Goal: Task Accomplishment & Management: Manage account settings

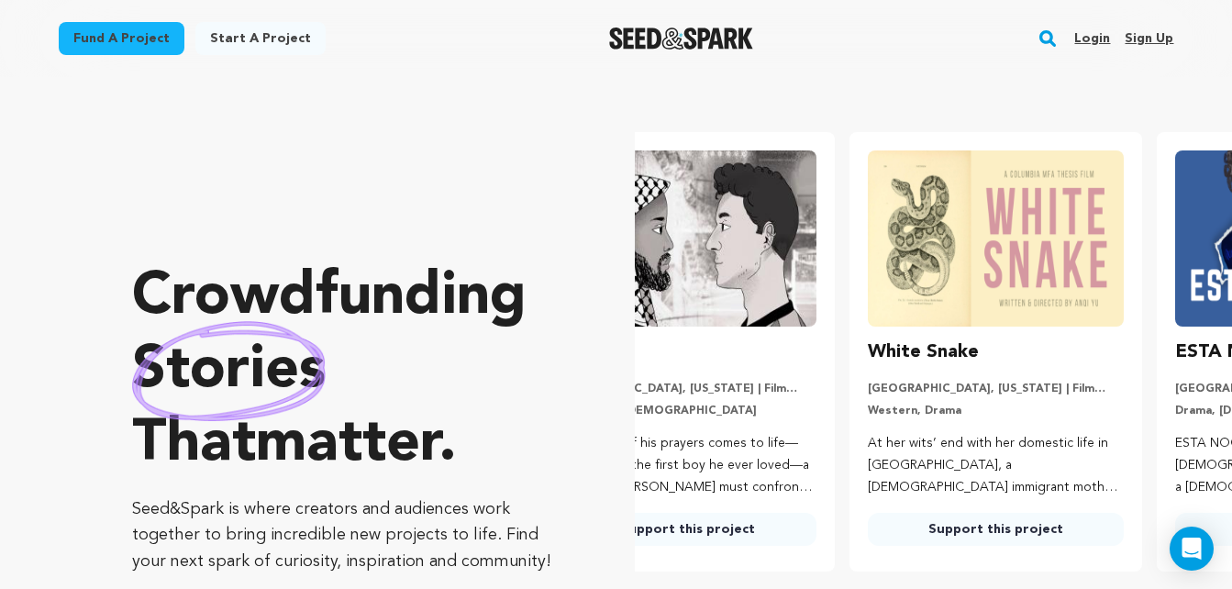
scroll to position [0, 322]
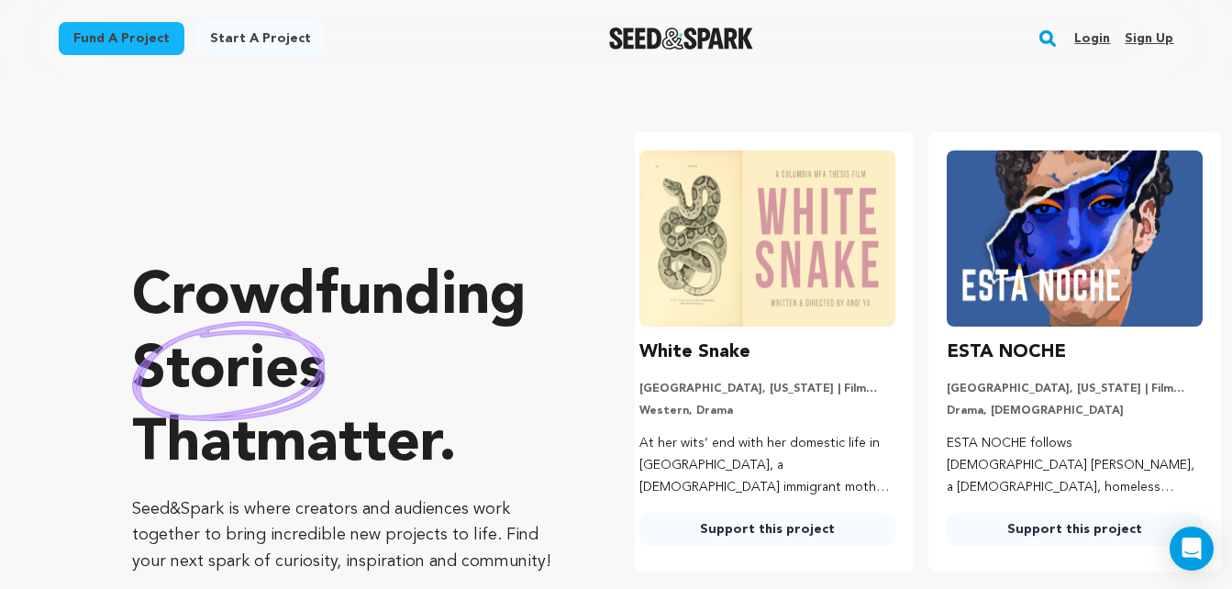
click at [1101, 28] on link "Login" at bounding box center [1093, 38] width 36 height 29
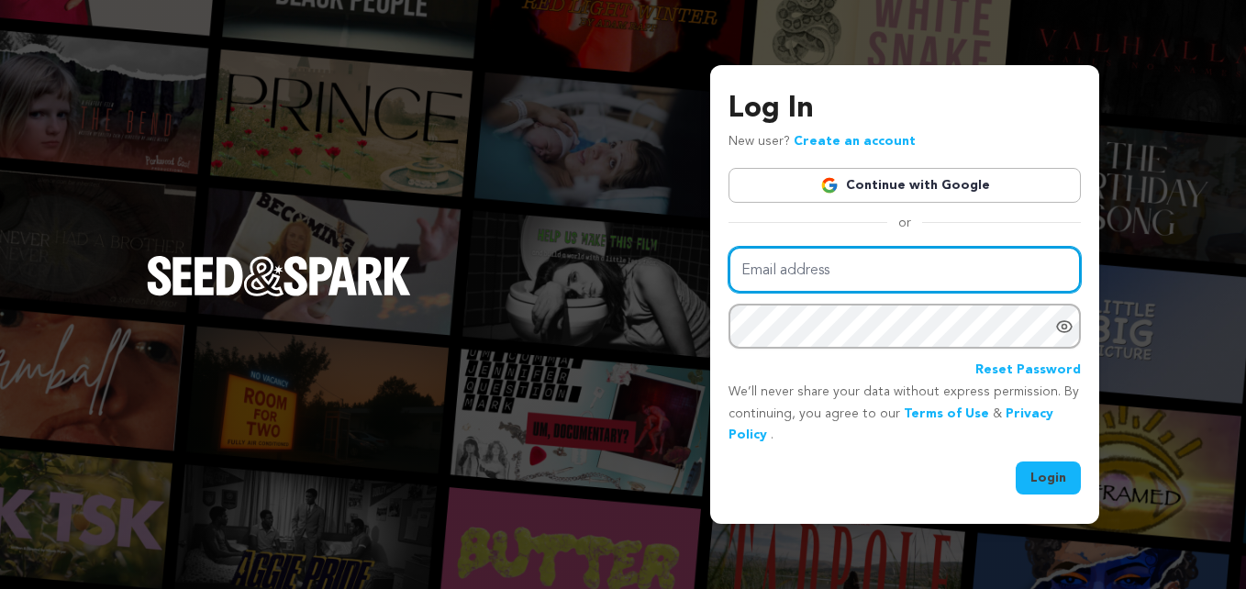
type input "productionsathov@gmail.com"
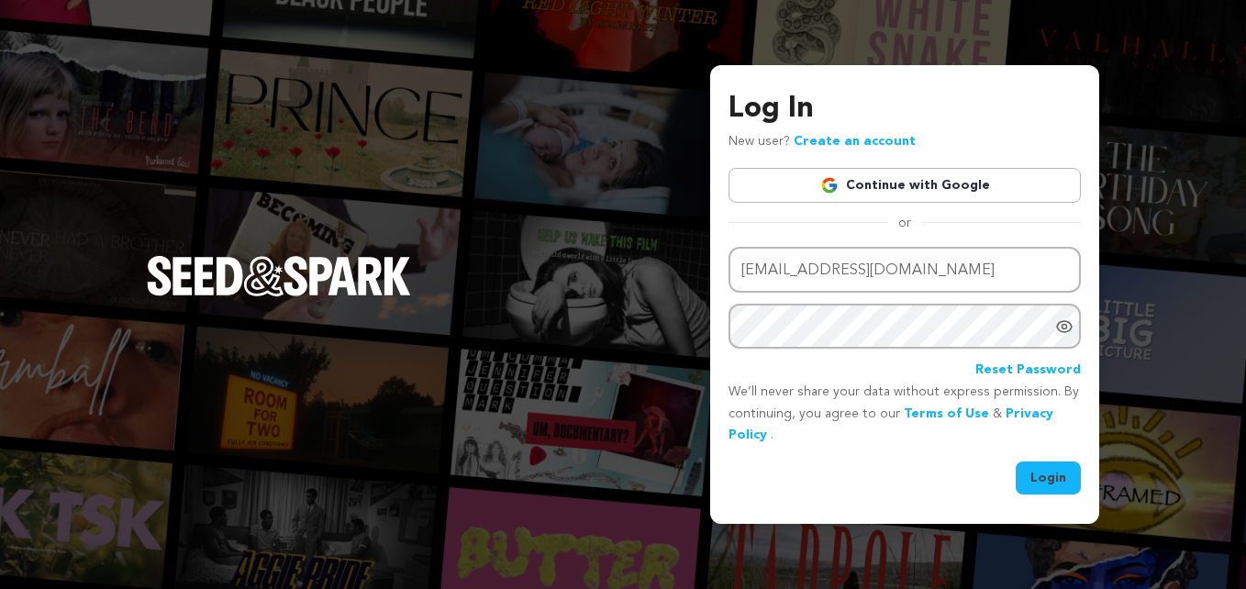
click at [1042, 472] on button "Login" at bounding box center [1048, 478] width 65 height 33
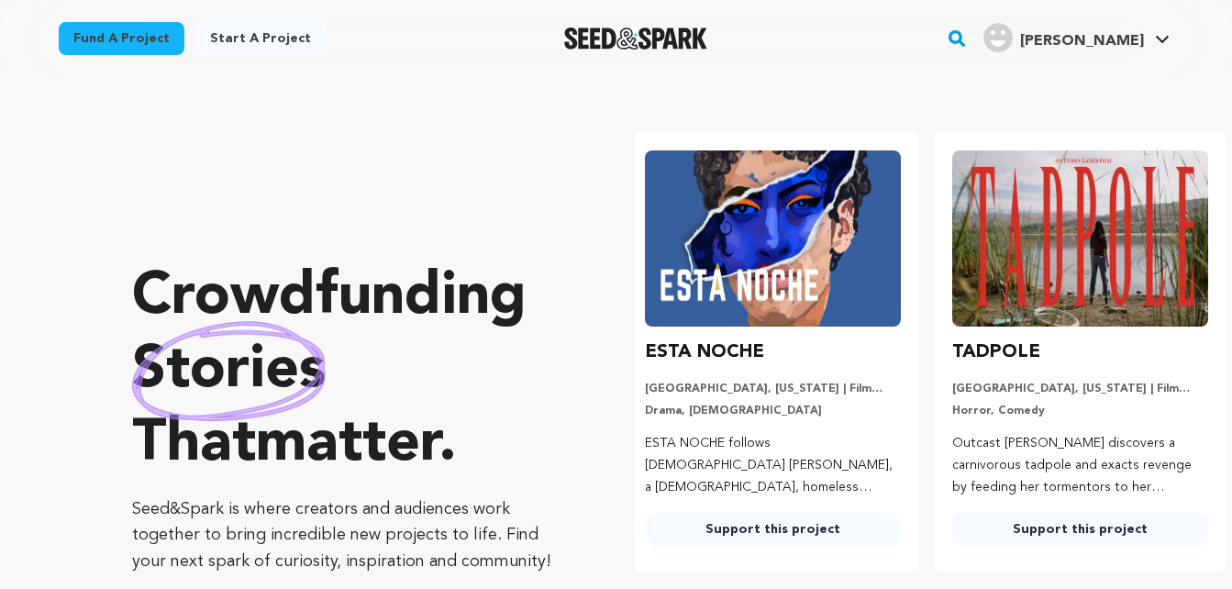
scroll to position [0, 322]
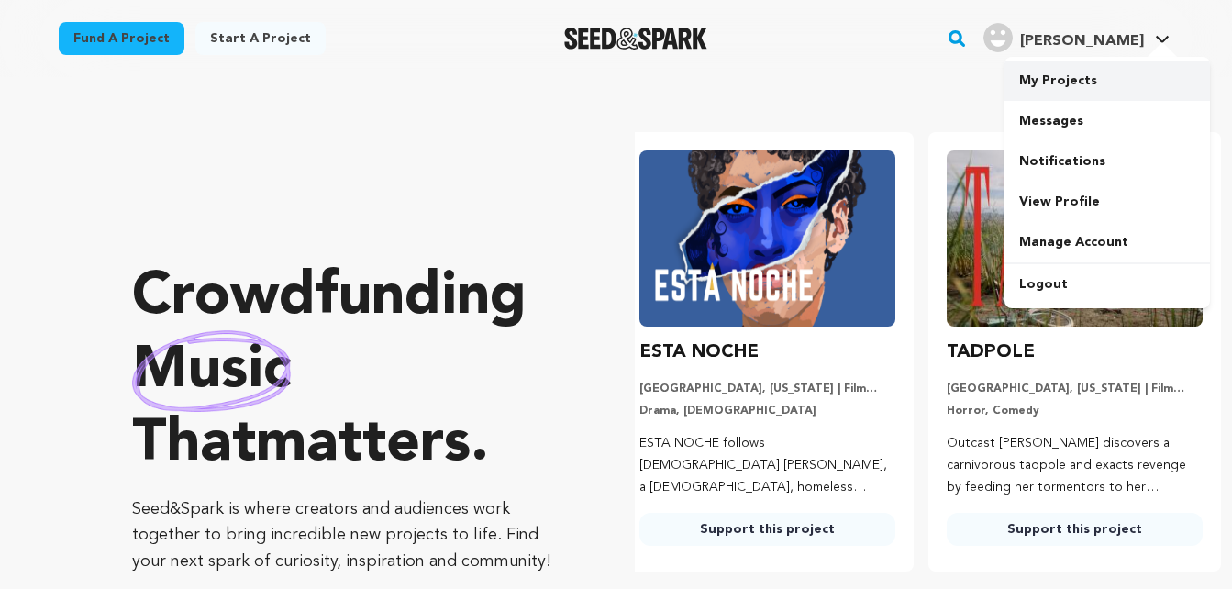
click at [1078, 84] on link "My Projects" at bounding box center [1108, 81] width 206 height 40
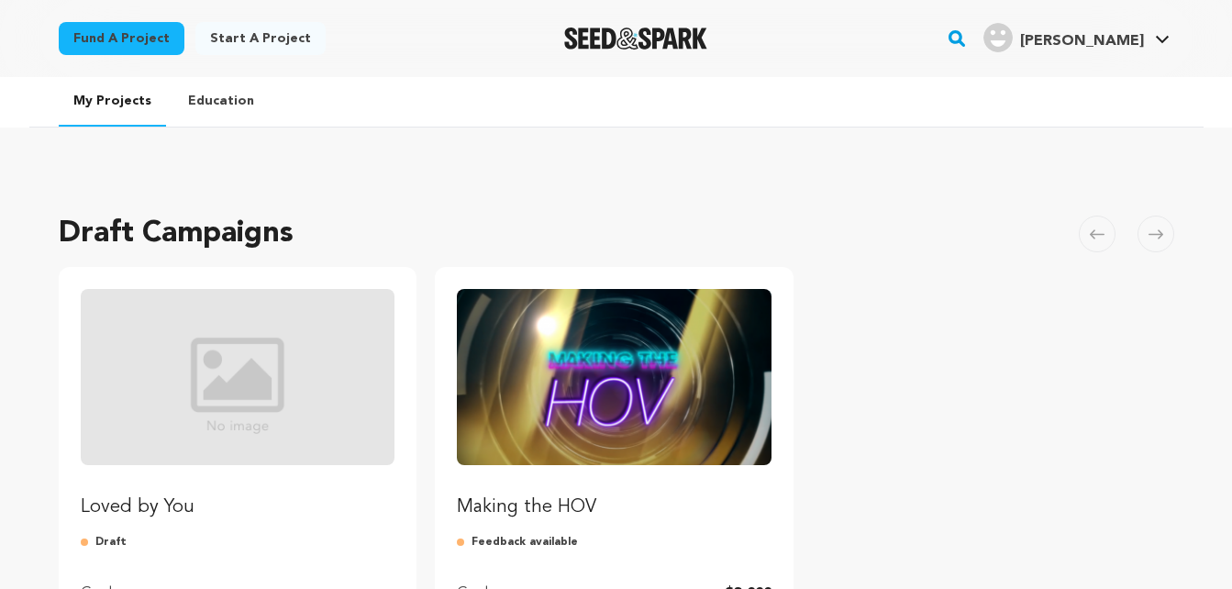
click at [139, 498] on p "Loved by You" at bounding box center [238, 508] width 315 height 26
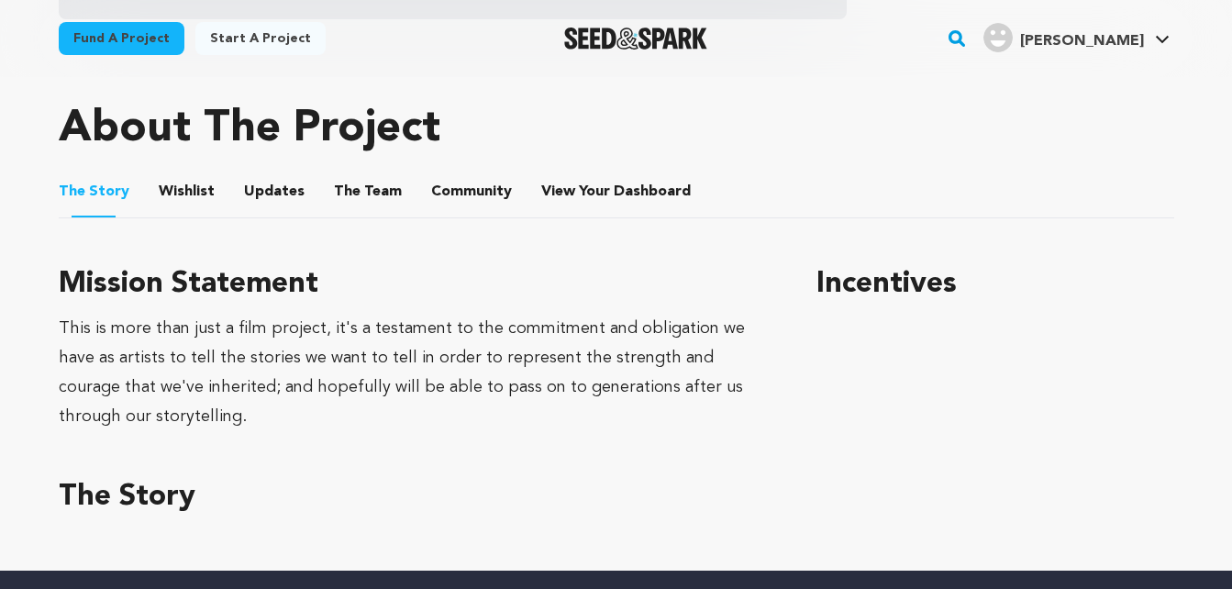
scroll to position [794, 0]
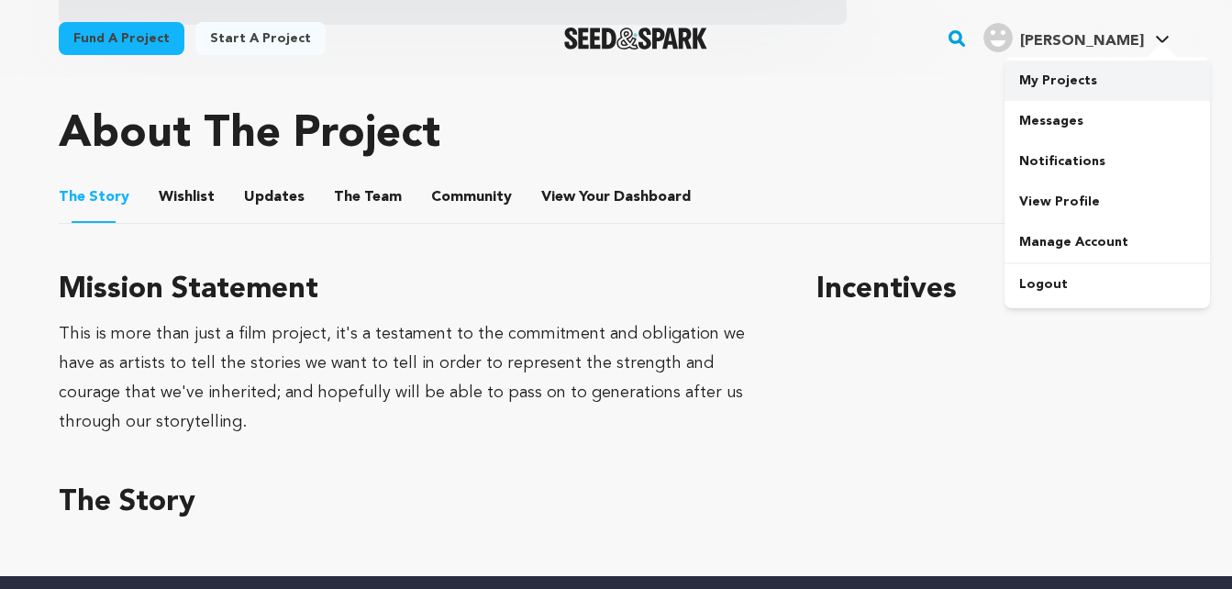
click at [1048, 76] on link "My Projects" at bounding box center [1108, 81] width 206 height 40
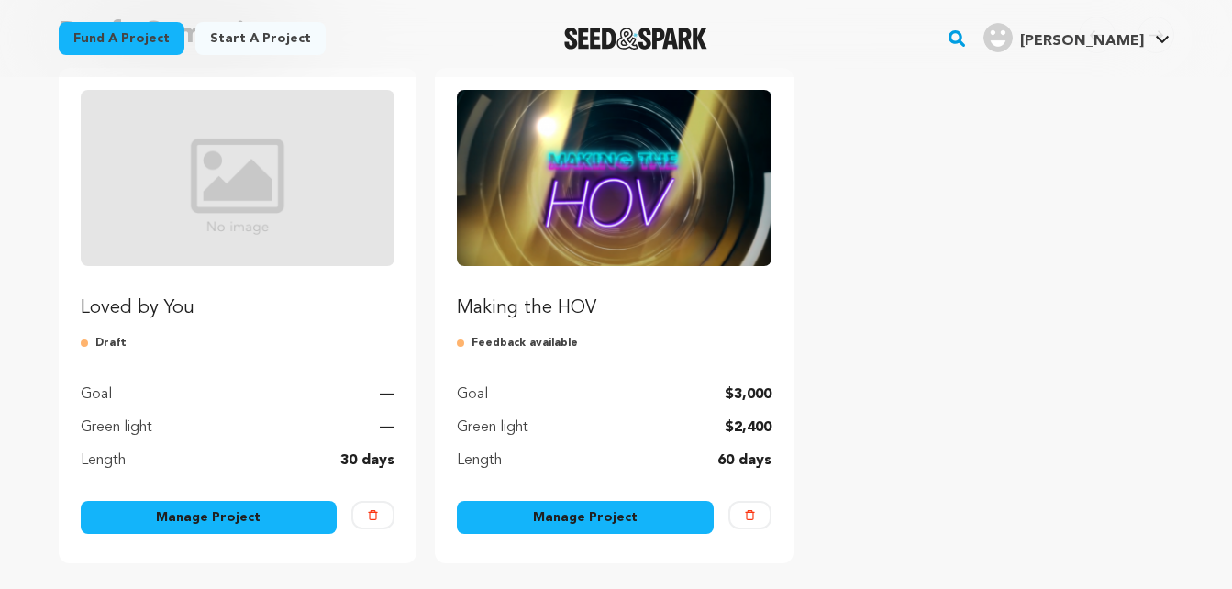
scroll to position [219, 0]
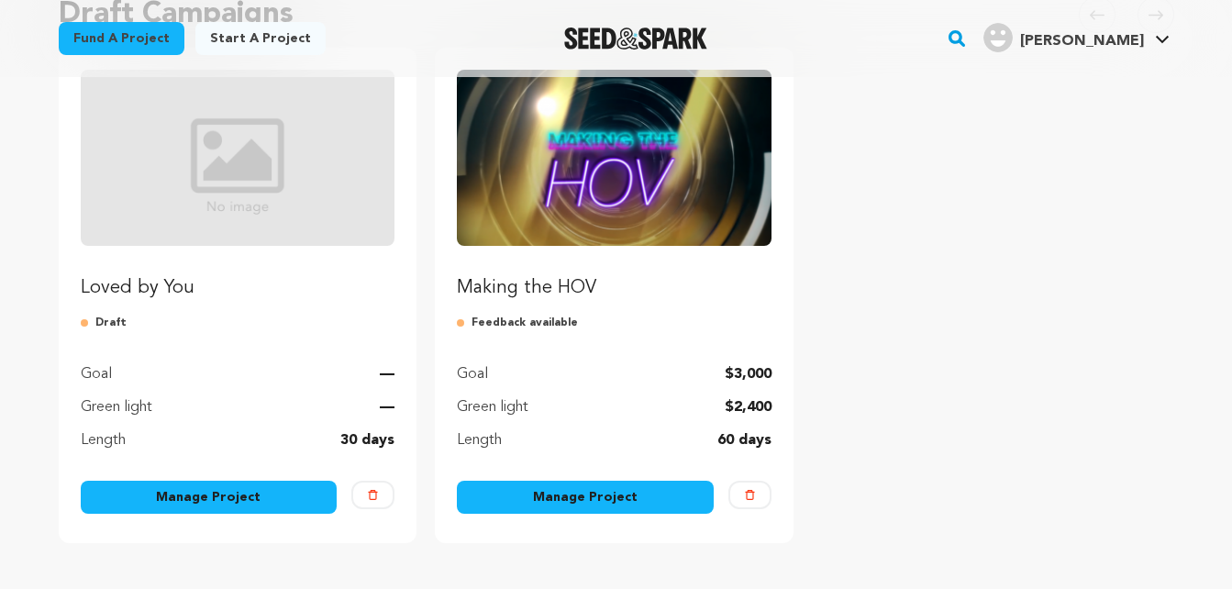
click at [207, 494] on link "Manage Project" at bounding box center [209, 497] width 257 height 33
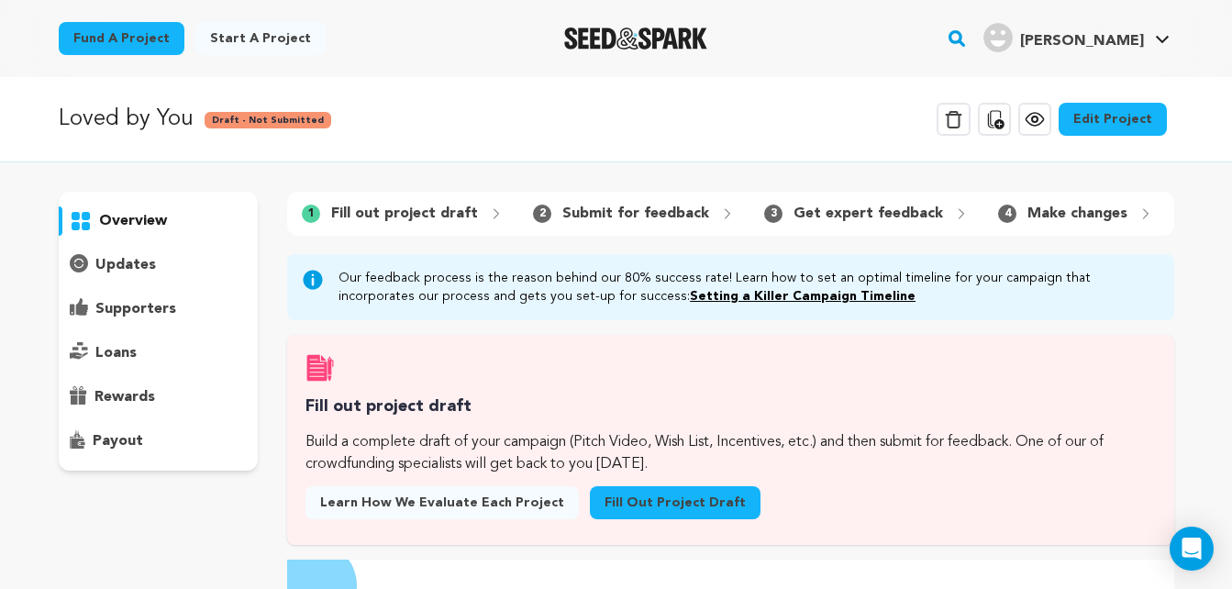
click at [1121, 125] on link "Edit Project" at bounding box center [1113, 119] width 108 height 33
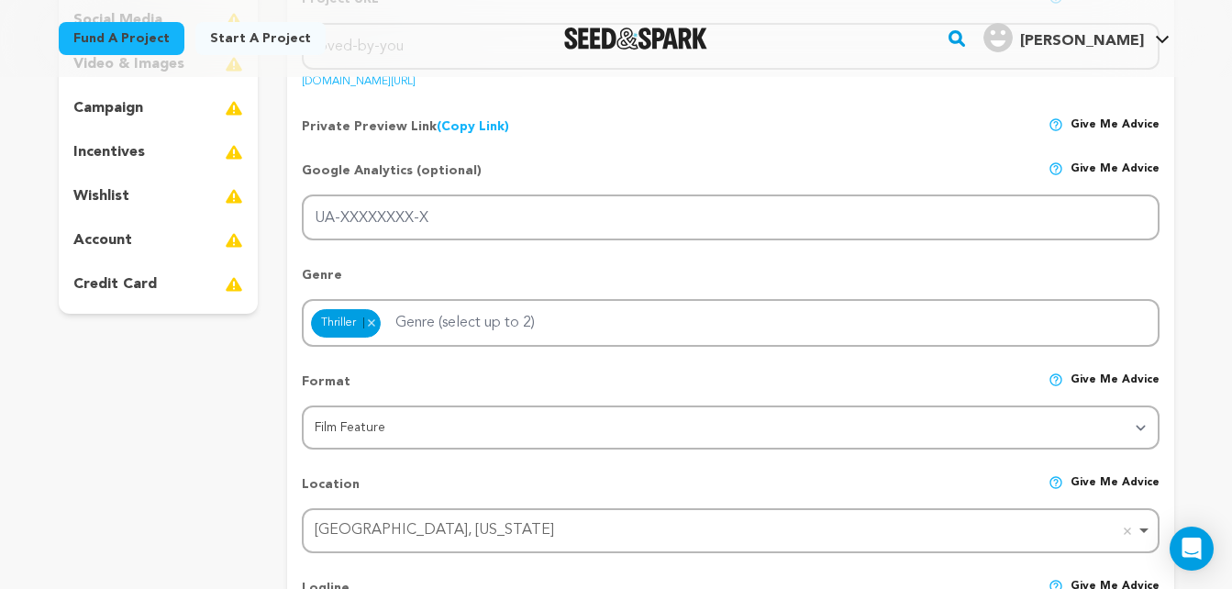
scroll to position [395, 0]
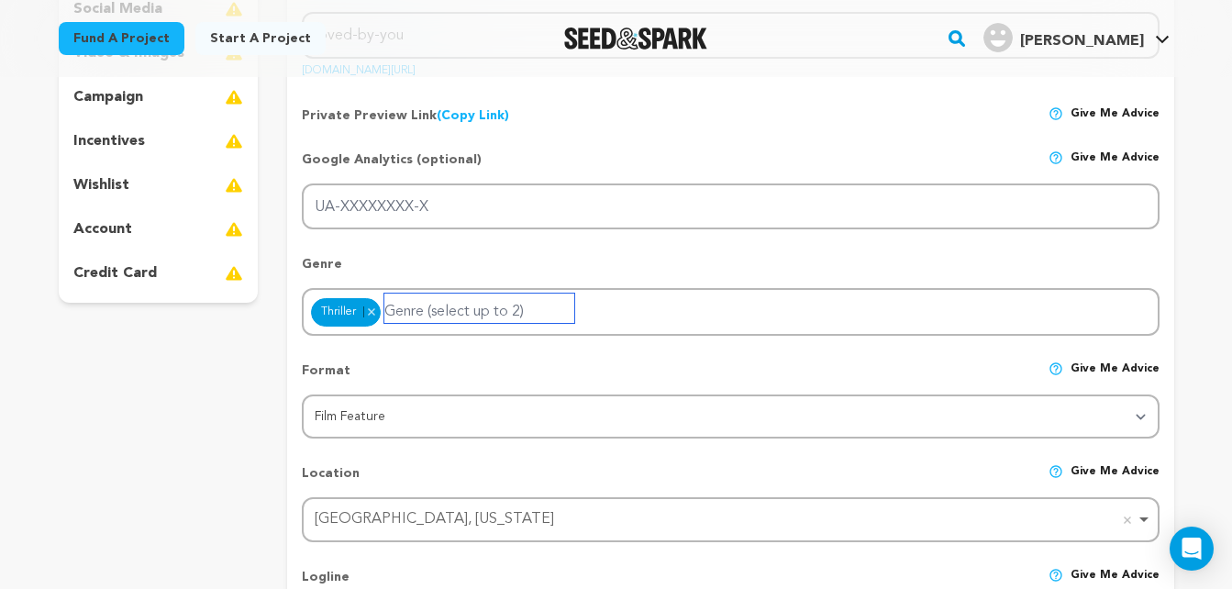
click at [433, 305] on input "Genre (select up to 2)" at bounding box center [480, 308] width 190 height 29
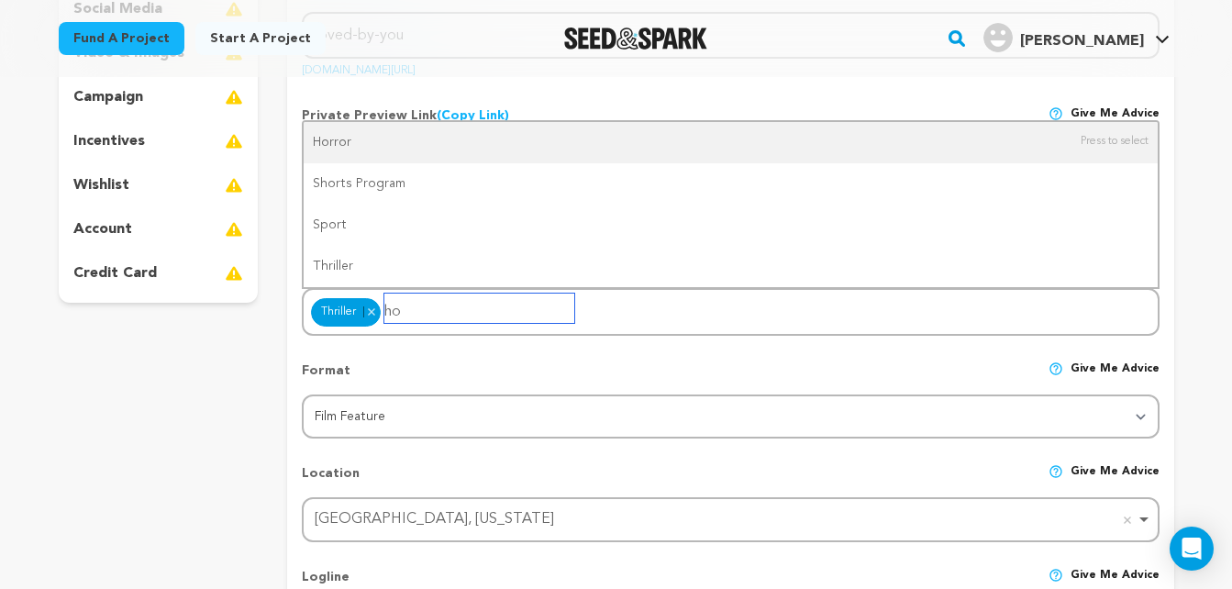
type input "h"
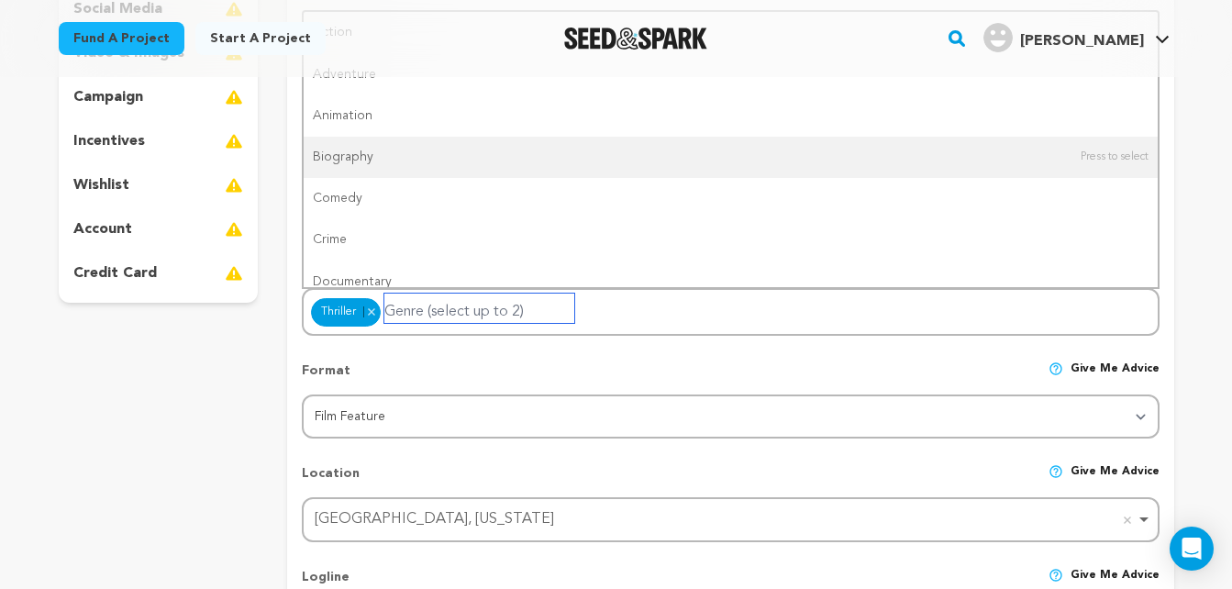
type input "f"
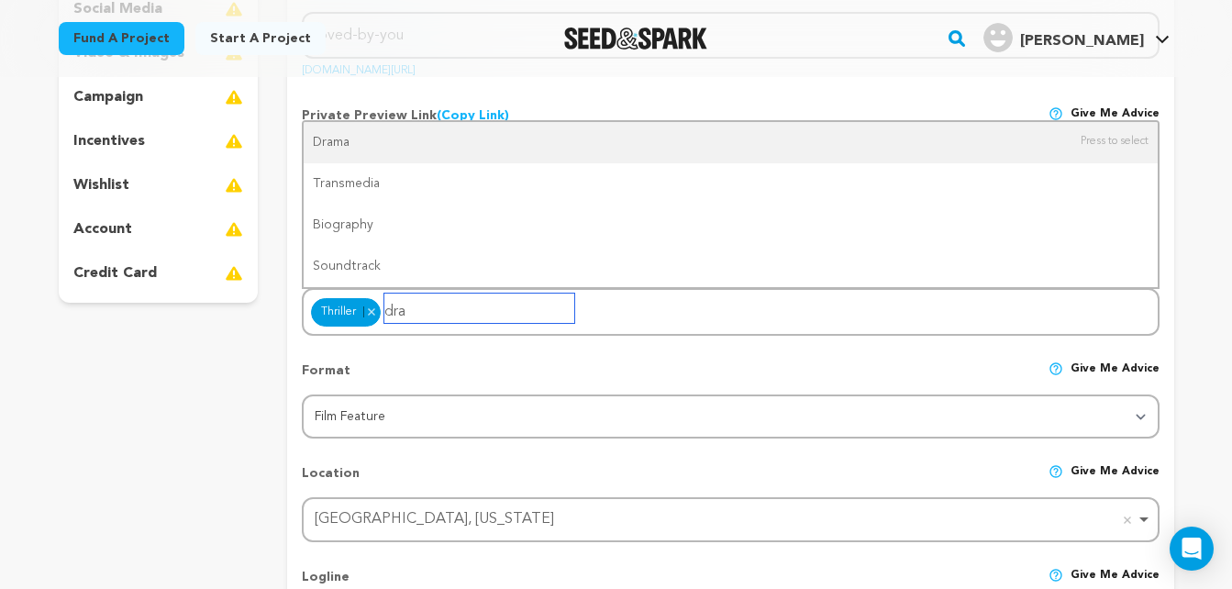
type input "dram"
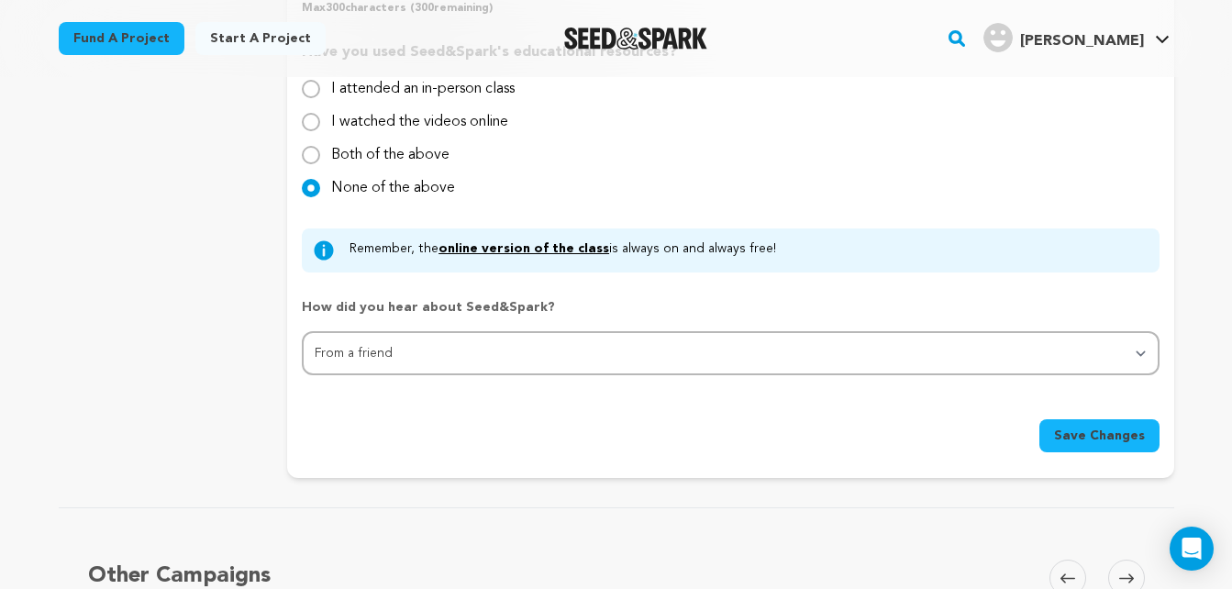
scroll to position [1714, 0]
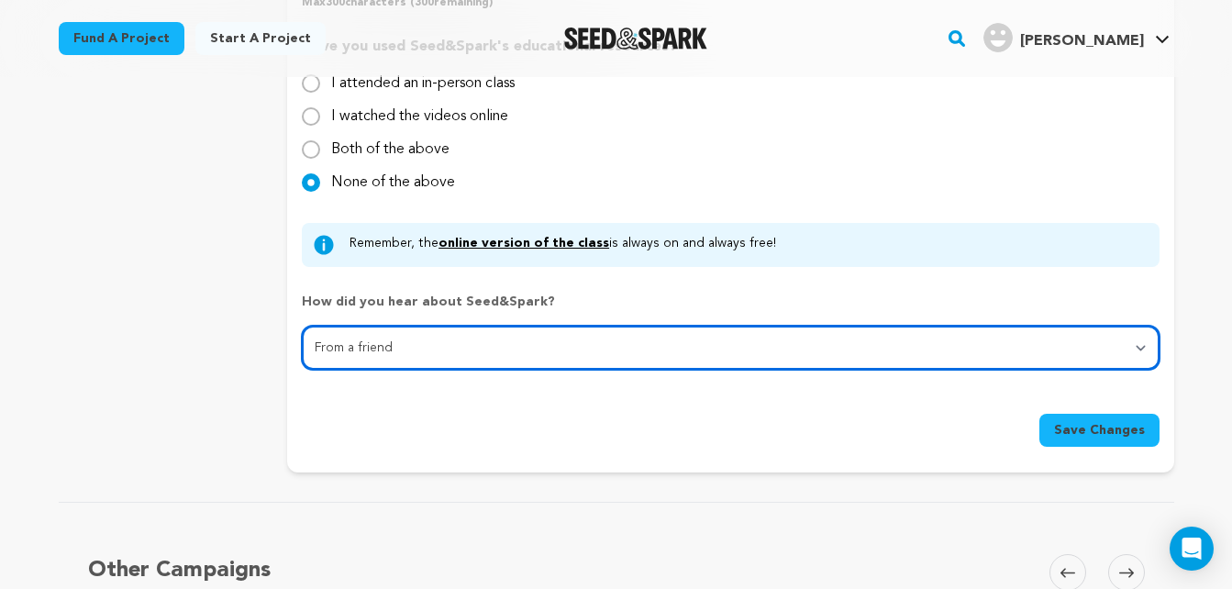
click at [1145, 348] on select "Select... From a friend Social media Film festival or film organization Took an…" at bounding box center [730, 348] width 857 height 44
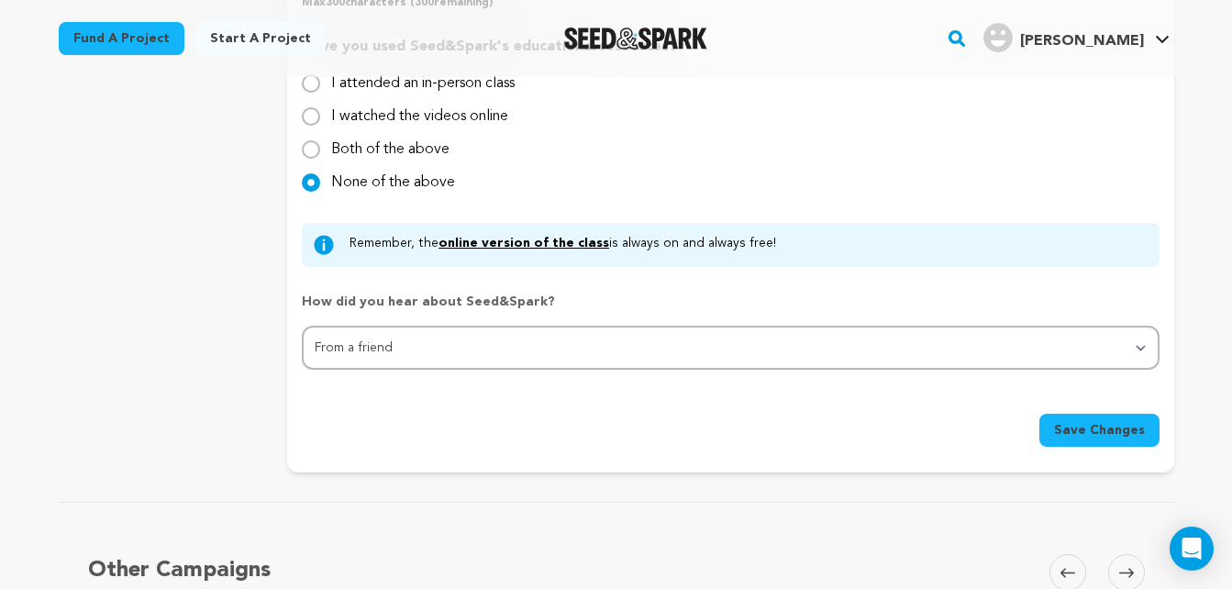
click at [1119, 421] on button "Save Changes" at bounding box center [1100, 430] width 120 height 33
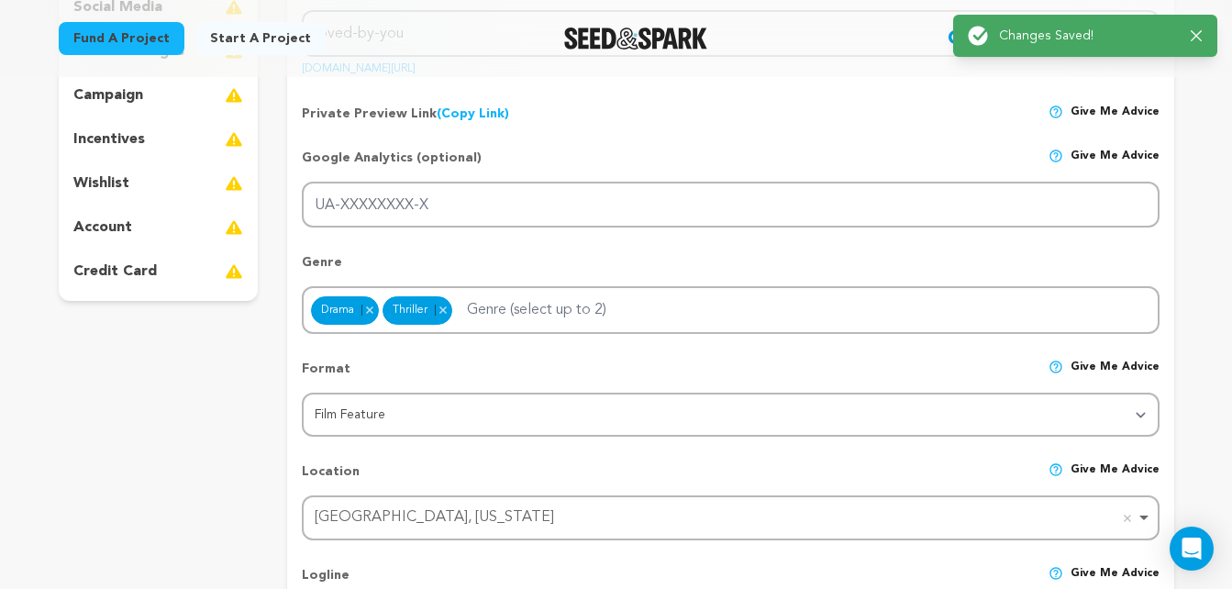
scroll to position [0, 0]
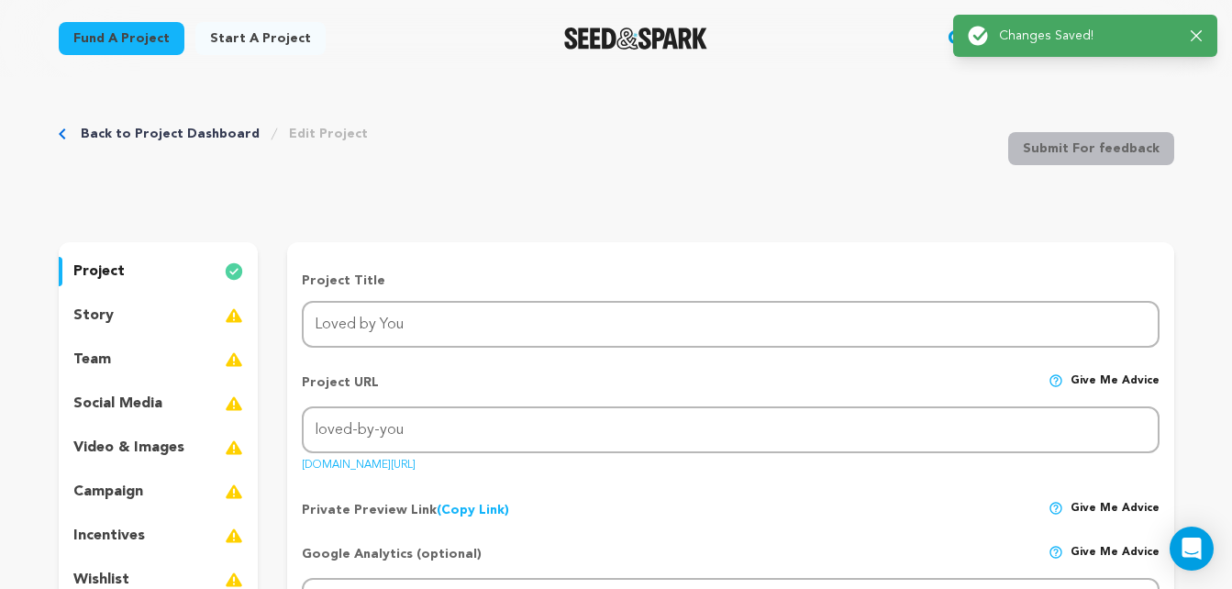
click at [201, 323] on div "story" at bounding box center [159, 315] width 200 height 29
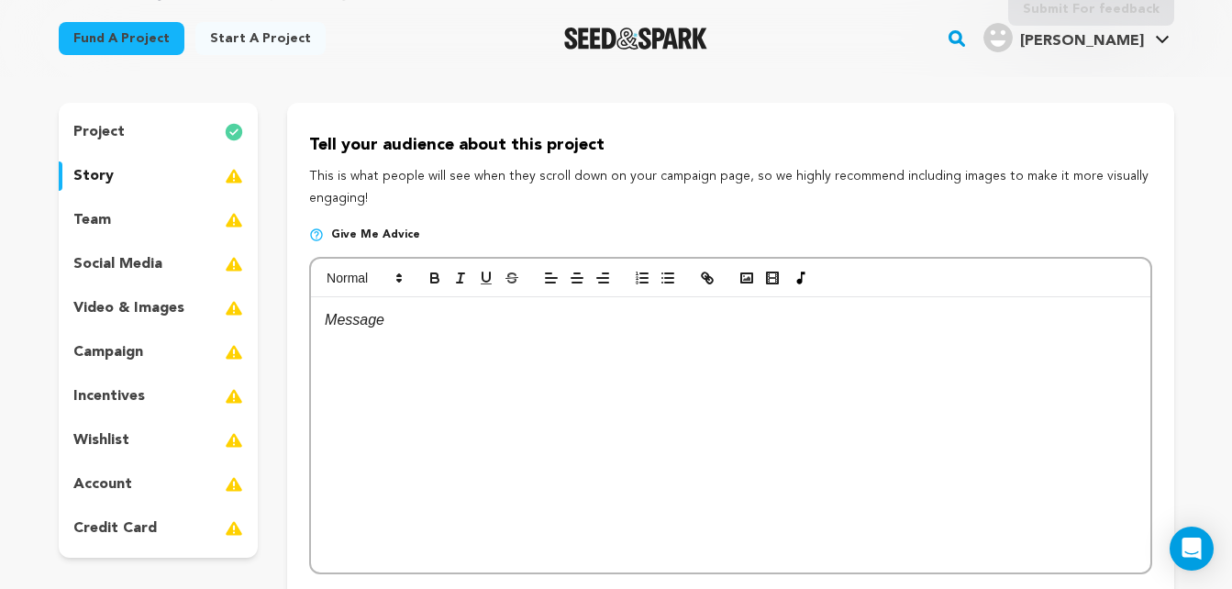
scroll to position [202, 0]
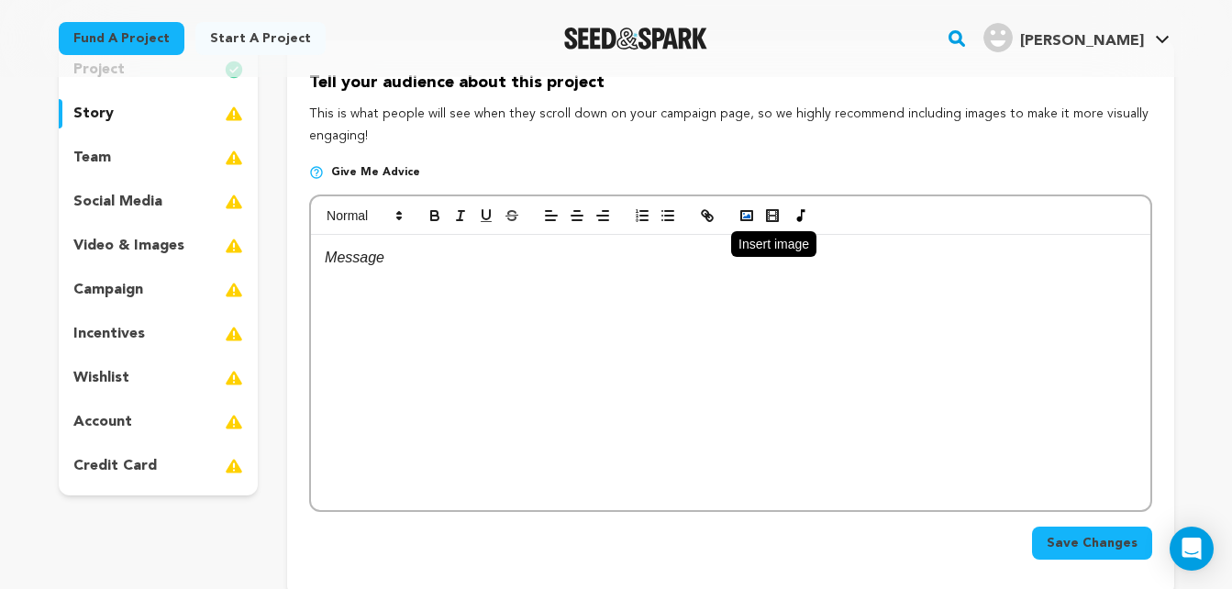
click at [749, 220] on rect "button" at bounding box center [746, 215] width 11 height 9
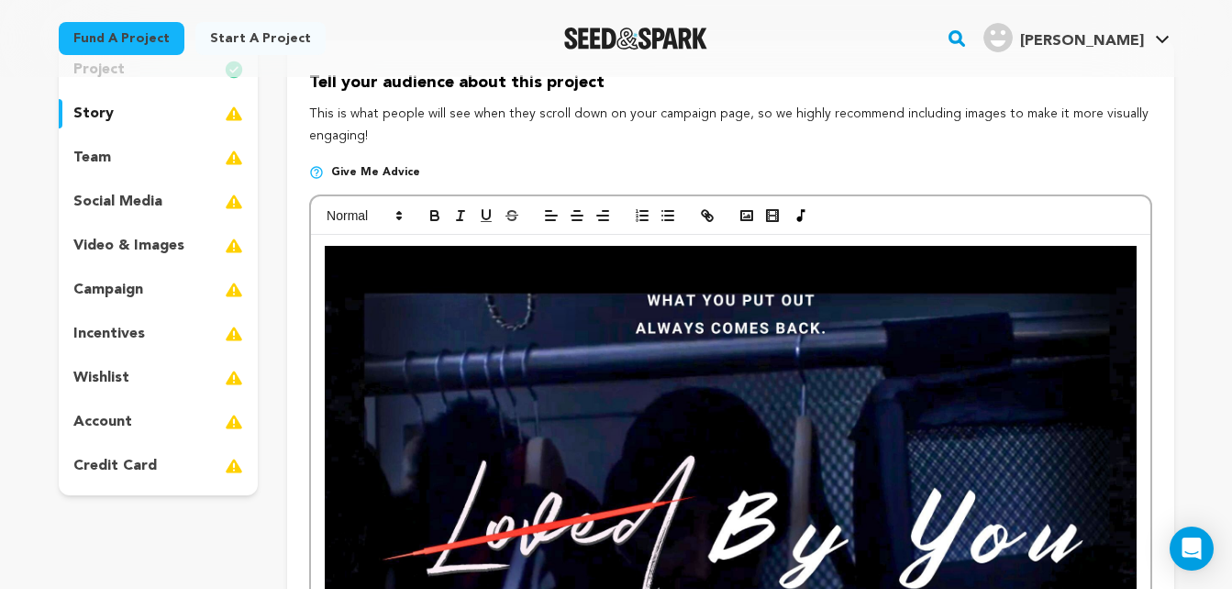
click at [385, 310] on img at bounding box center [730, 474] width 811 height 456
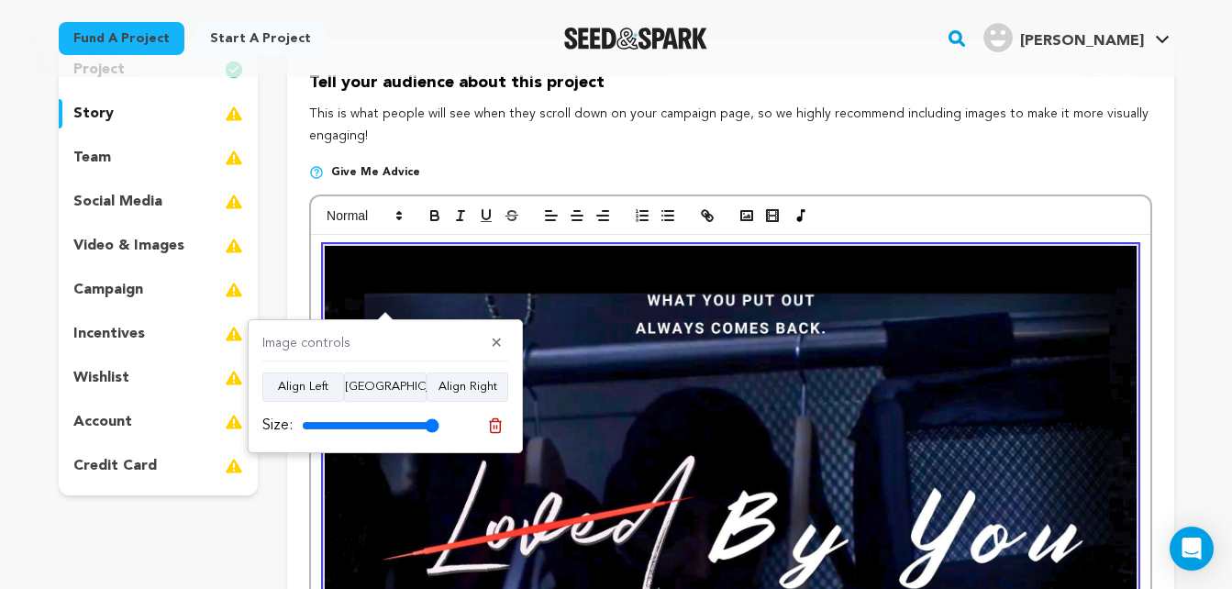
click at [385, 310] on img at bounding box center [730, 474] width 811 height 456
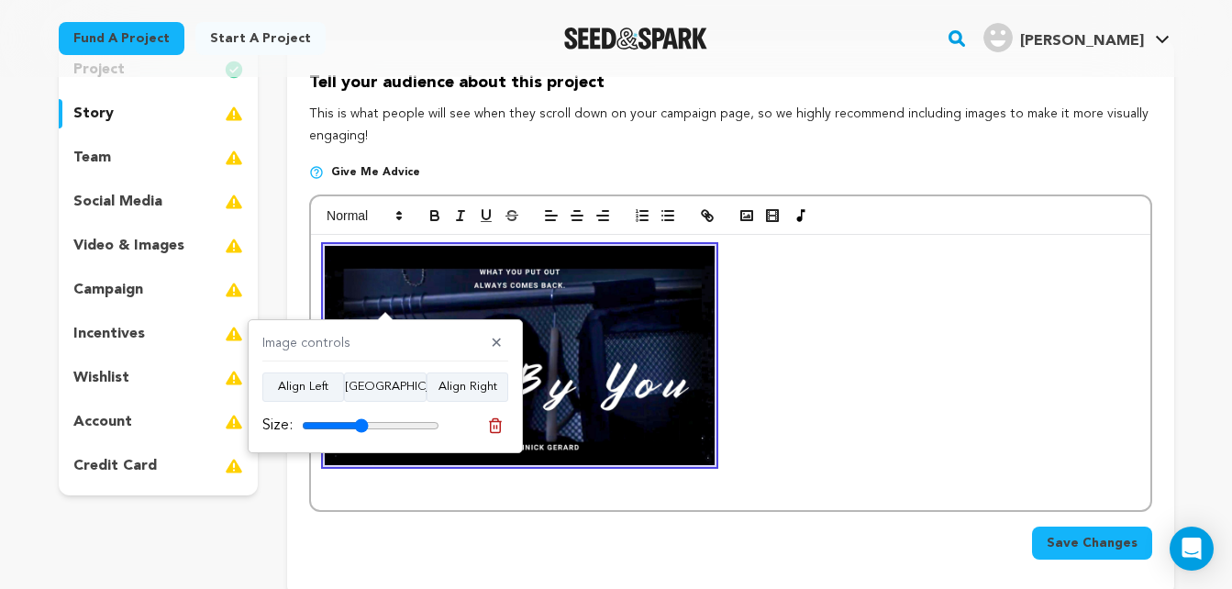
drag, startPoint x: 431, startPoint y: 428, endPoint x: 361, endPoint y: 432, distance: 70.8
type input "48"
click at [361, 432] on input "range" at bounding box center [371, 425] width 138 height 15
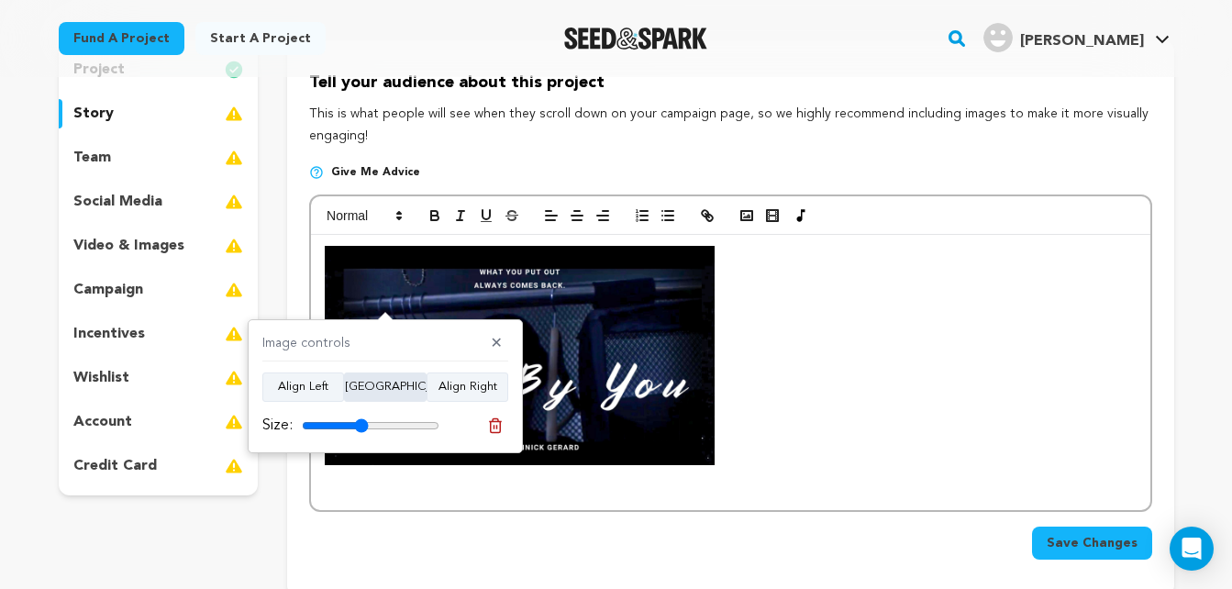
click at [398, 385] on button "[GEOGRAPHIC_DATA]" at bounding box center [385, 387] width 83 height 29
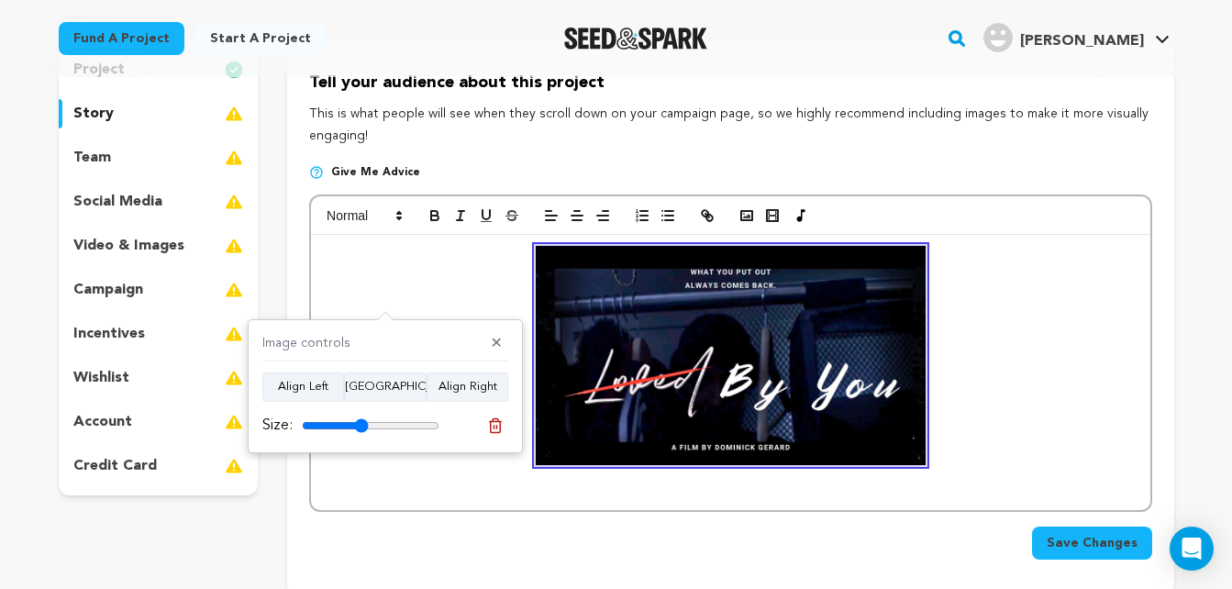
click at [1032, 346] on p at bounding box center [730, 355] width 811 height 219
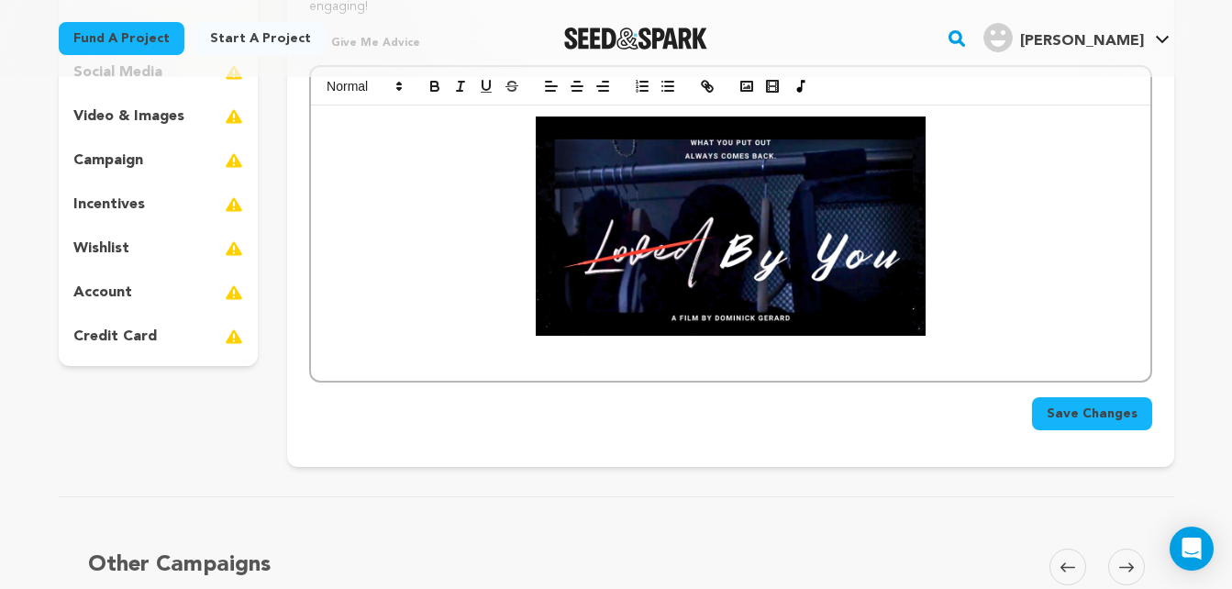
scroll to position [348, 0]
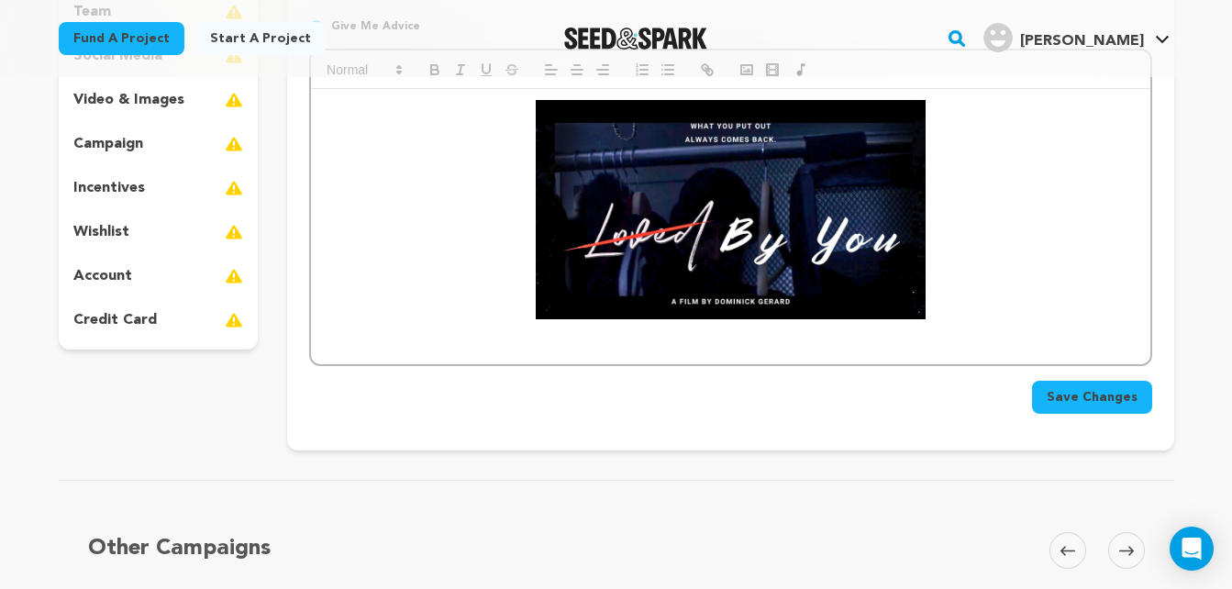
click at [984, 299] on p at bounding box center [730, 209] width 811 height 219
click at [939, 315] on p at bounding box center [730, 209] width 811 height 219
paste div
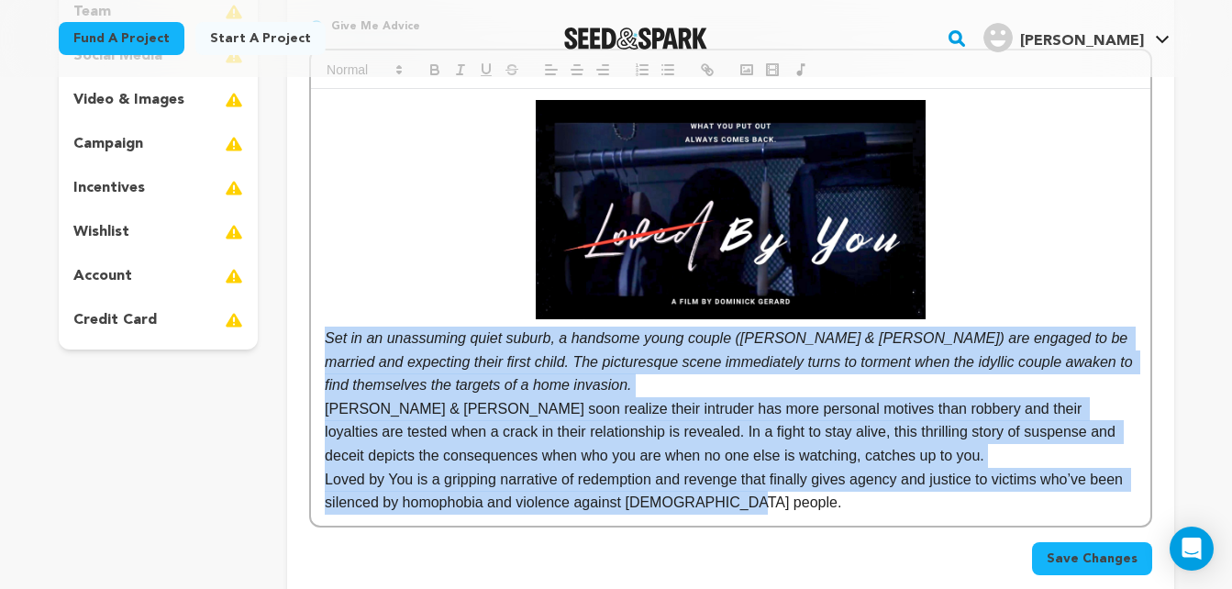
drag, startPoint x: 740, startPoint y: 508, endPoint x: 326, endPoint y: 340, distance: 446.6
click at [326, 340] on div "Set in an unassuming quiet suburb, a handsome young couple ([PERSON_NAME] & [PE…" at bounding box center [730, 307] width 839 height 437
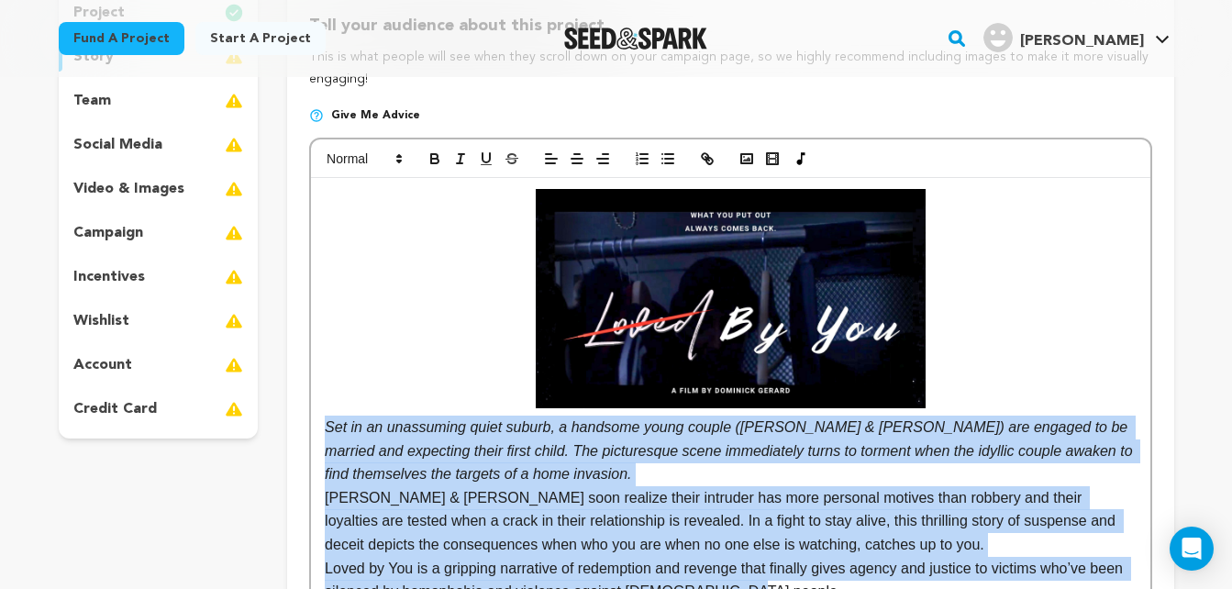
scroll to position [269, 0]
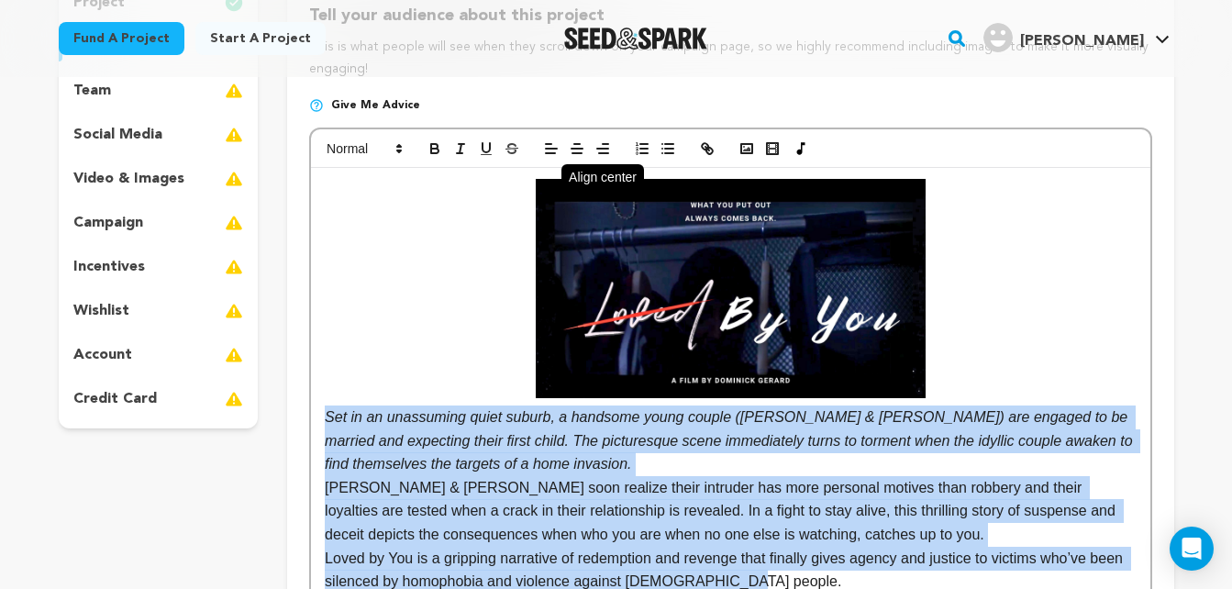
click at [572, 149] on line "button" at bounding box center [577, 149] width 11 height 0
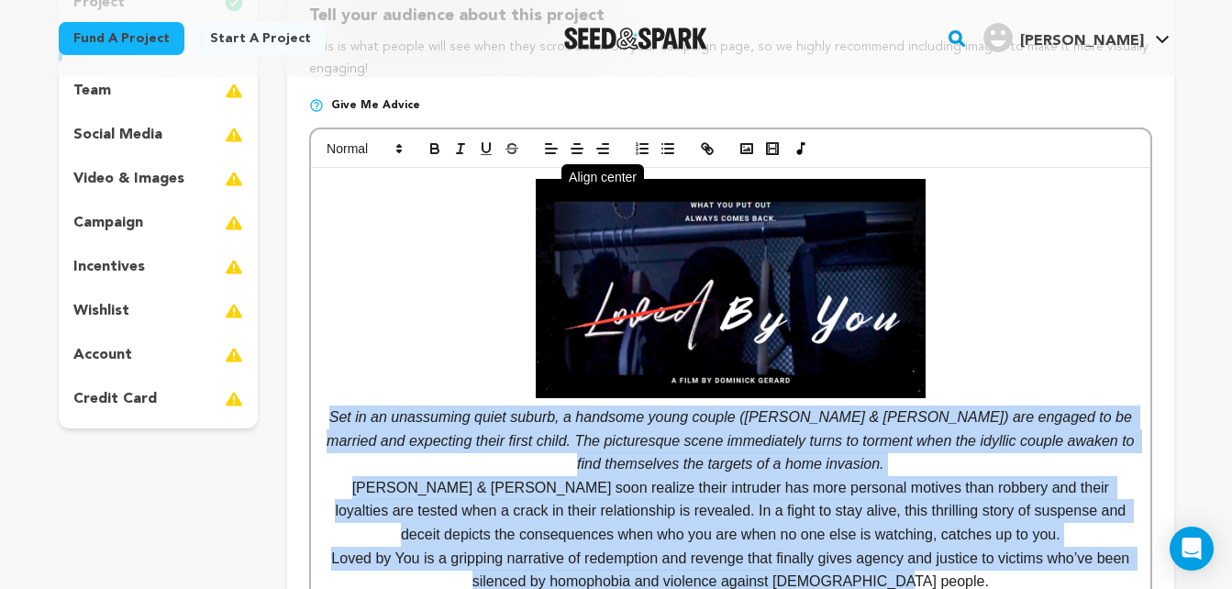
scroll to position [273, 0]
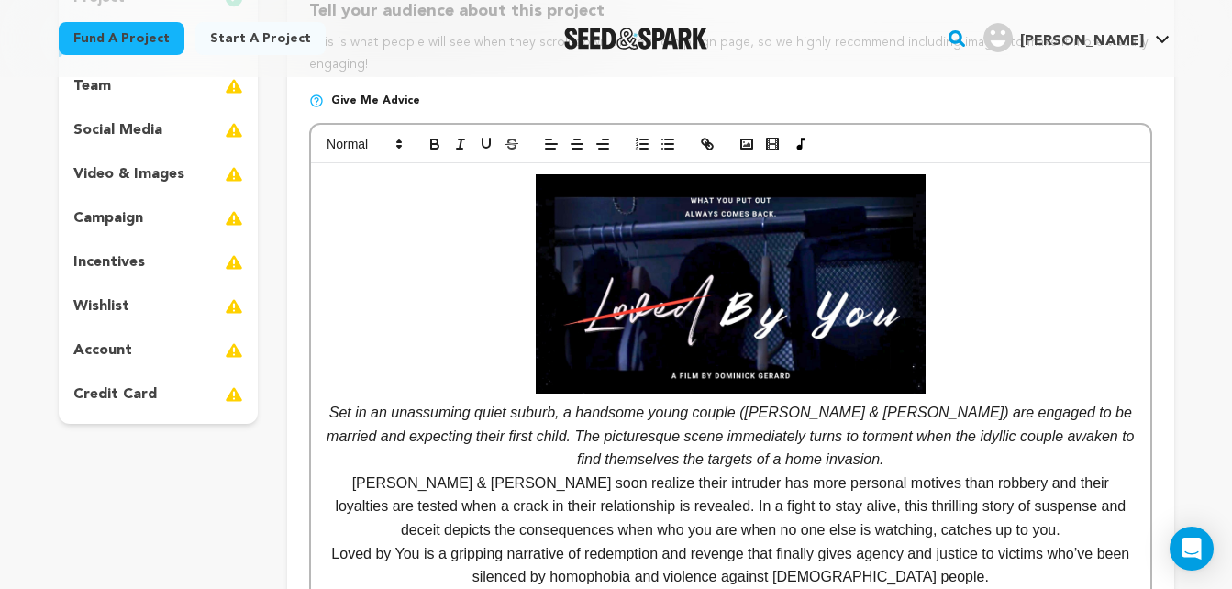
click at [1123, 329] on p at bounding box center [730, 283] width 811 height 219
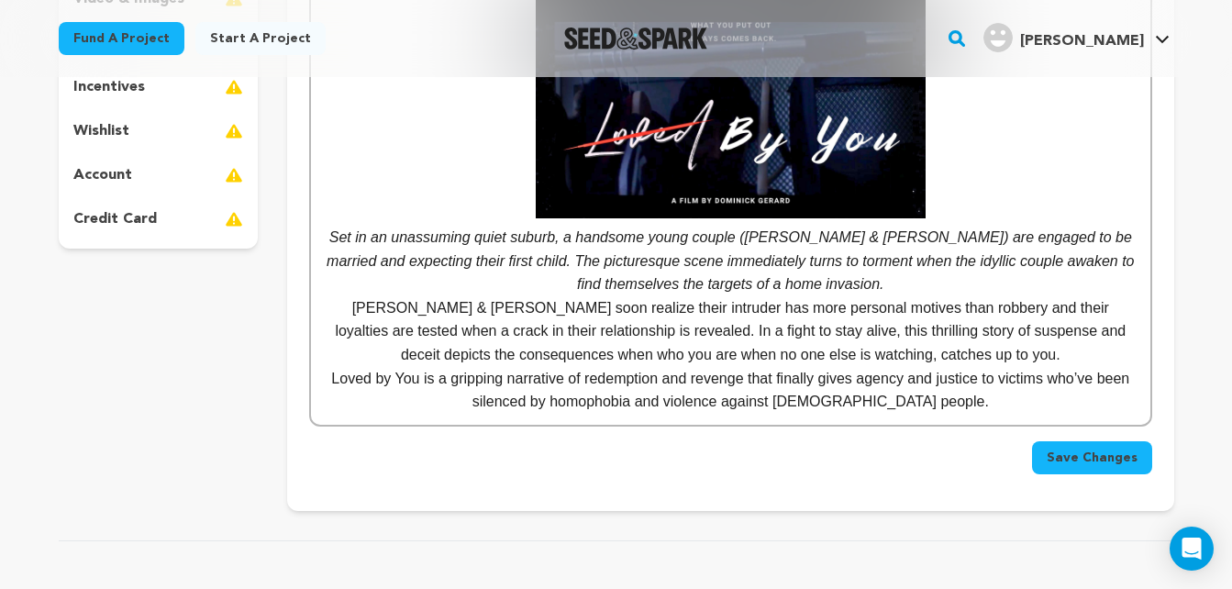
scroll to position [452, 0]
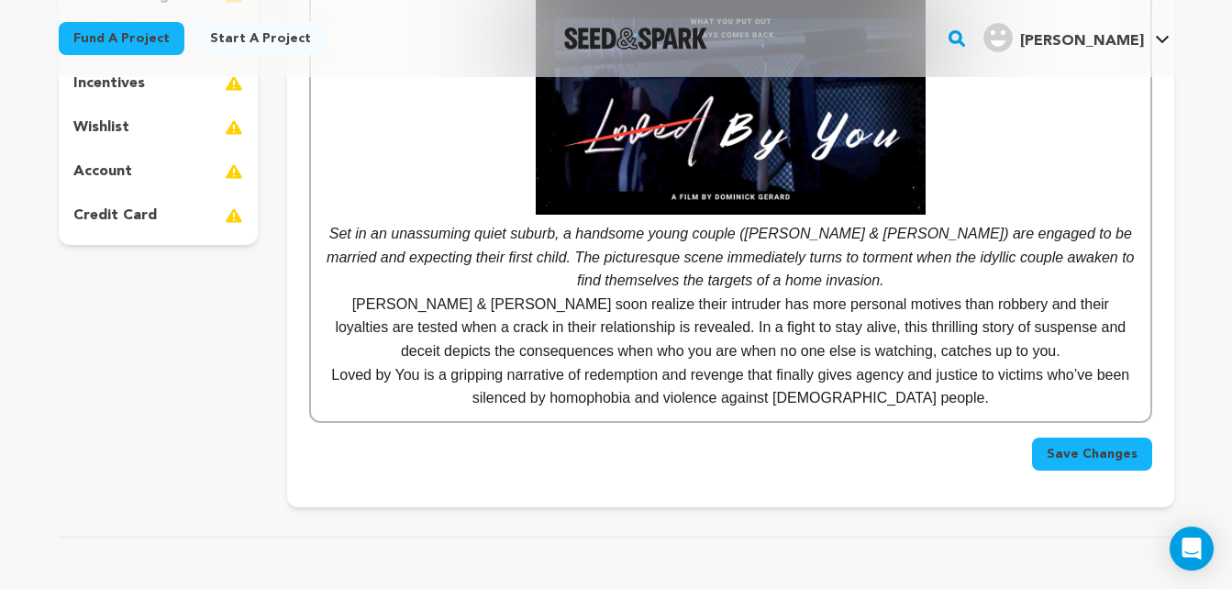
click at [804, 289] on p "Set in an unassuming quiet suburb, a handsome young couple ([PERSON_NAME] & [PE…" at bounding box center [730, 257] width 811 height 71
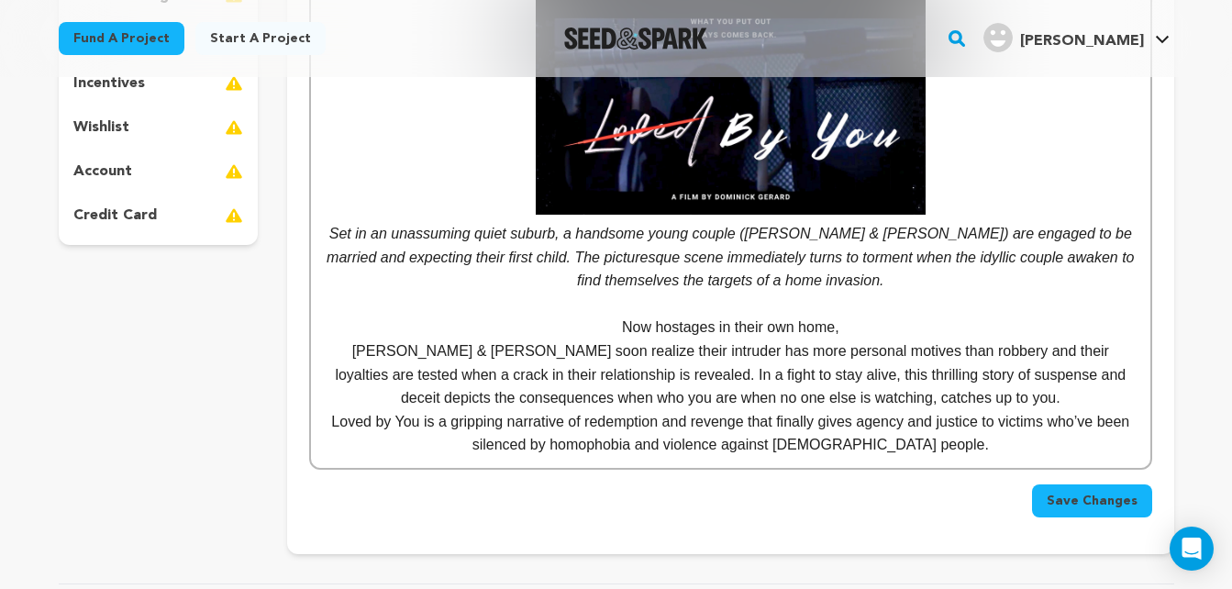
click at [330, 354] on p "[PERSON_NAME] & [PERSON_NAME] soon realize their intruder has more personal mot…" at bounding box center [730, 375] width 811 height 71
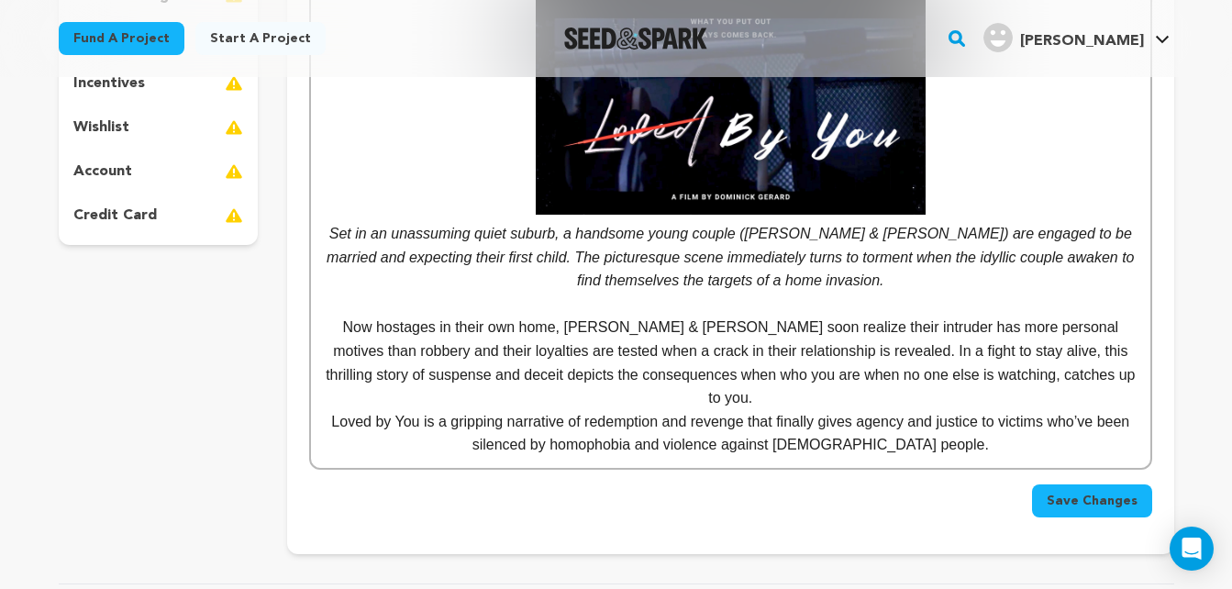
click at [1071, 329] on p "Now hostages in their own home, [PERSON_NAME] & [PERSON_NAME] soon realize thei…" at bounding box center [730, 363] width 811 height 94
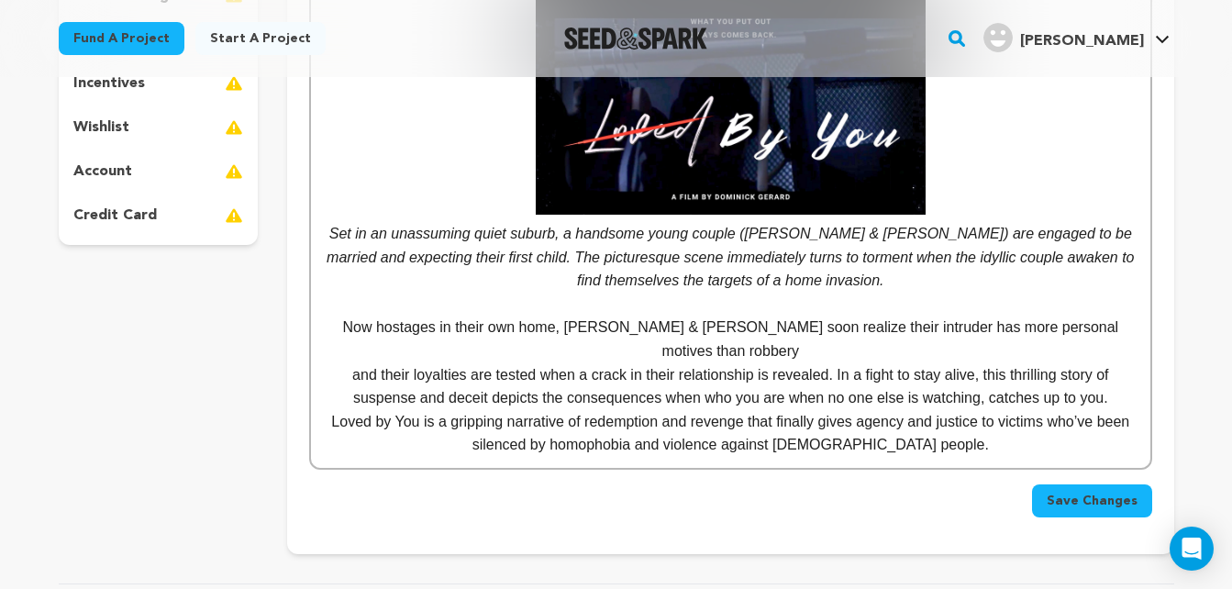
click at [830, 363] on p "and their loyalties are tested when a crack in their relationship is revealed. …" at bounding box center [730, 386] width 811 height 47
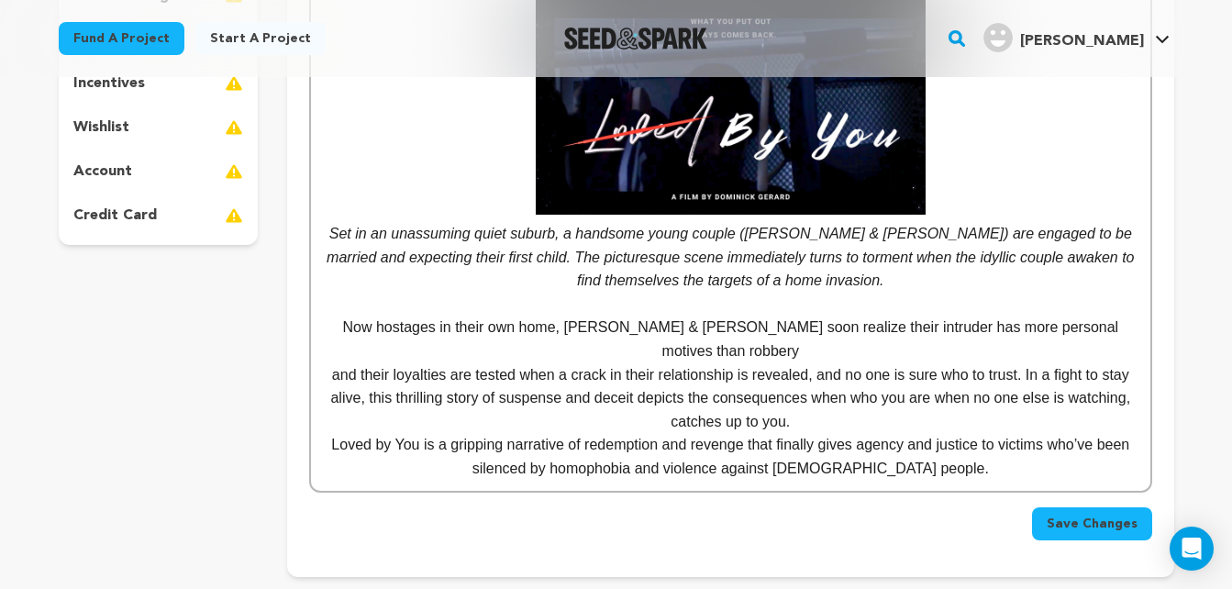
click at [1020, 363] on p "and their loyalties are tested when a crack in their relationship is revealed, …" at bounding box center [730, 398] width 811 height 71
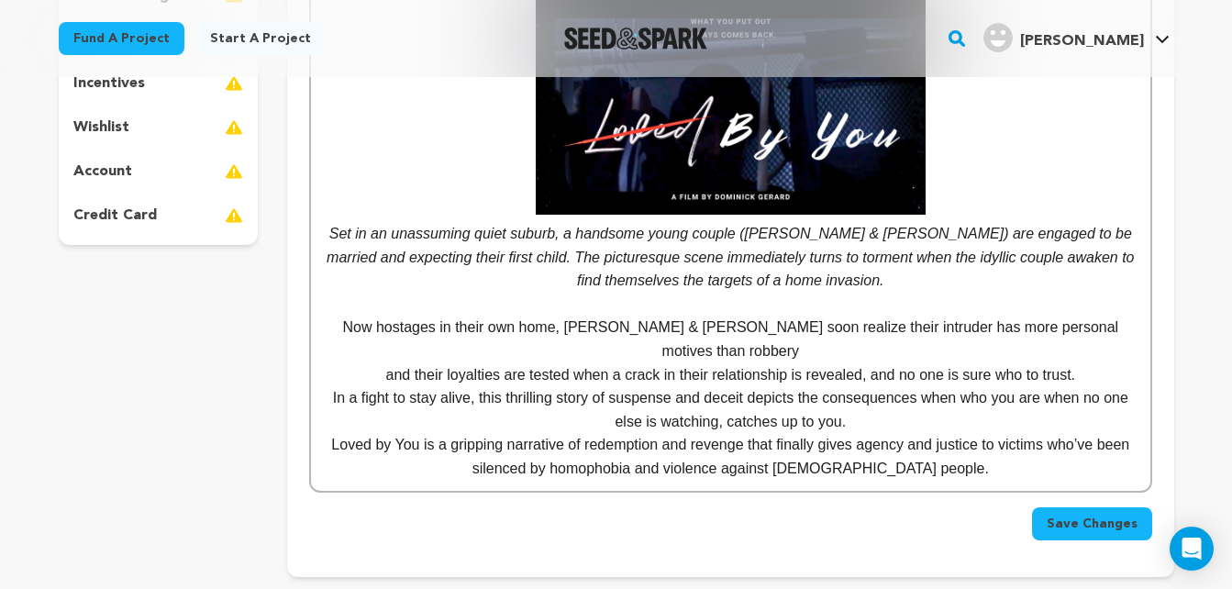
click at [847, 400] on p "In a fight to stay alive, this thrilling story of suspense and deceit depicts t…" at bounding box center [730, 409] width 811 height 47
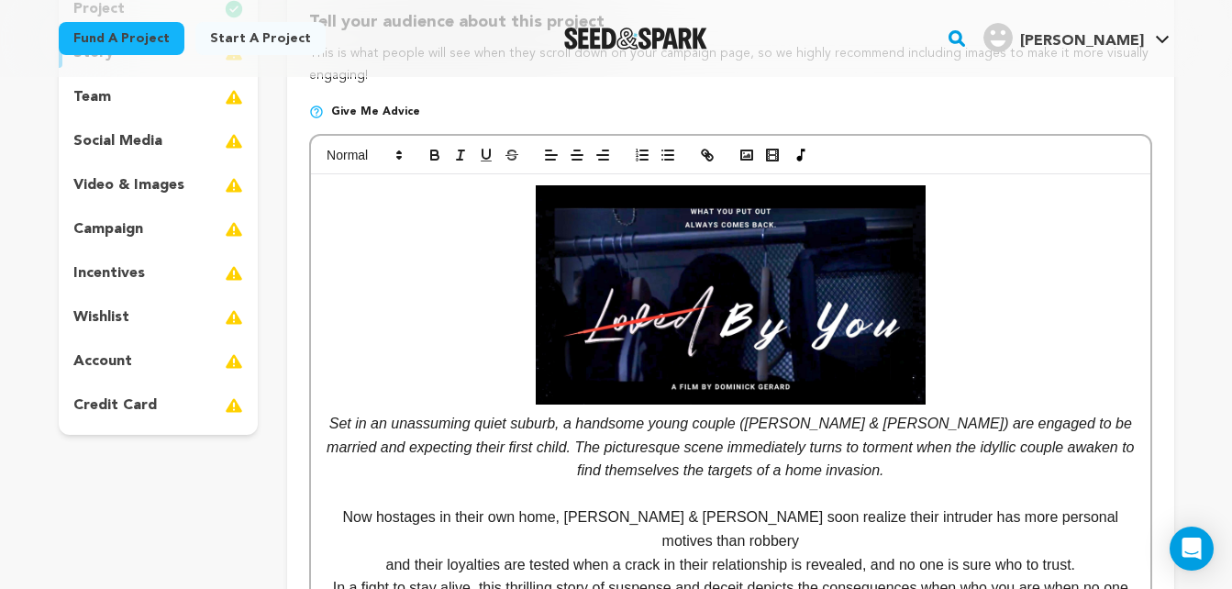
scroll to position [266, 0]
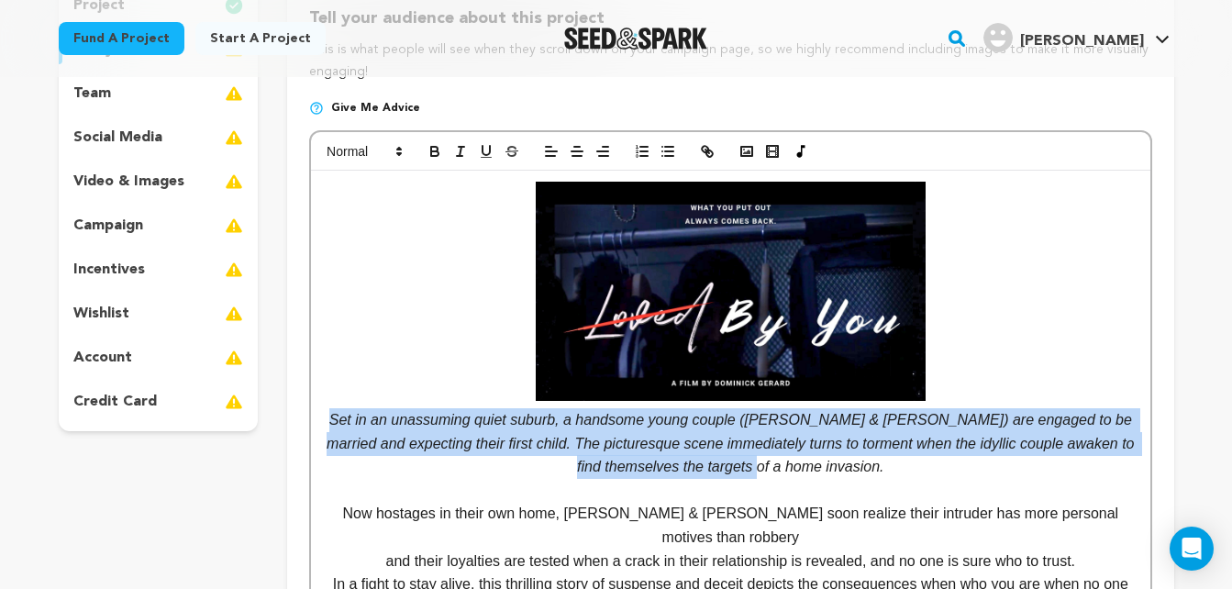
drag, startPoint x: 779, startPoint y: 474, endPoint x: 326, endPoint y: 421, distance: 456.3
click at [326, 421] on p "Set in an unassuming quiet suburb, a handsome young couple ([PERSON_NAME] & [PE…" at bounding box center [730, 443] width 811 height 71
click at [437, 151] on icon "button" at bounding box center [434, 153] width 7 height 5
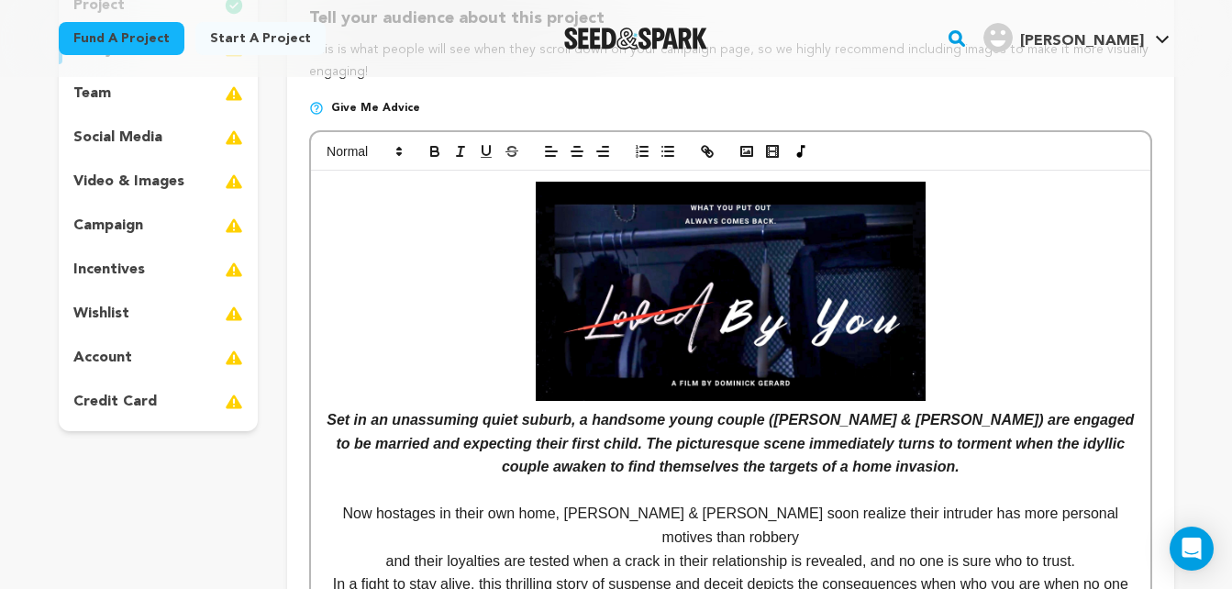
click at [1087, 340] on p at bounding box center [730, 291] width 811 height 219
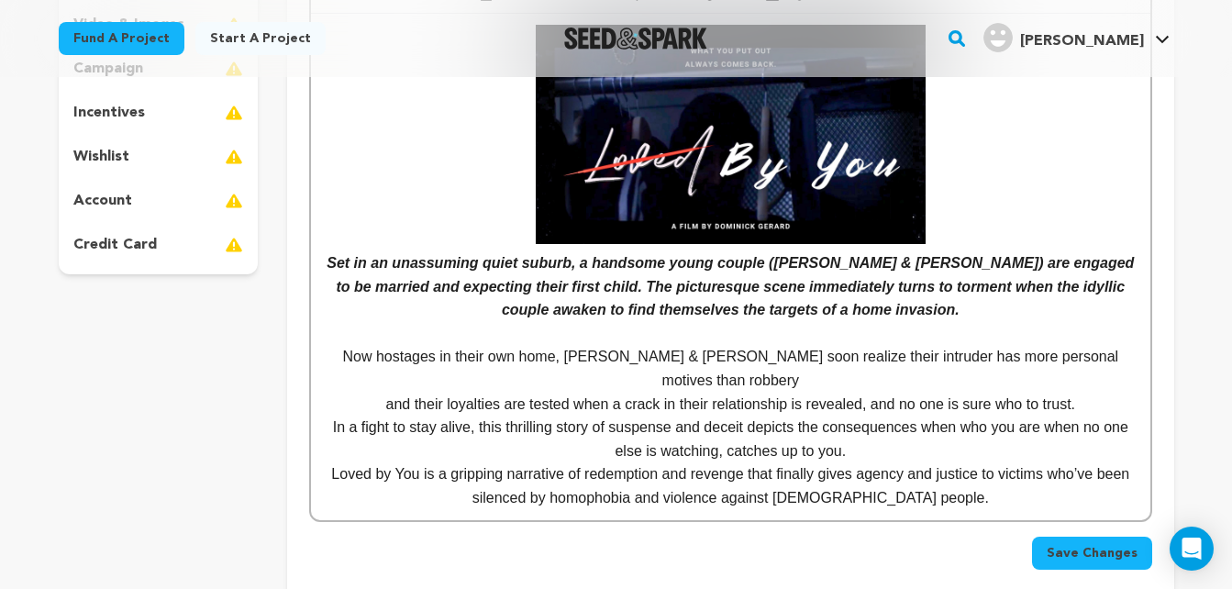
scroll to position [430, 0]
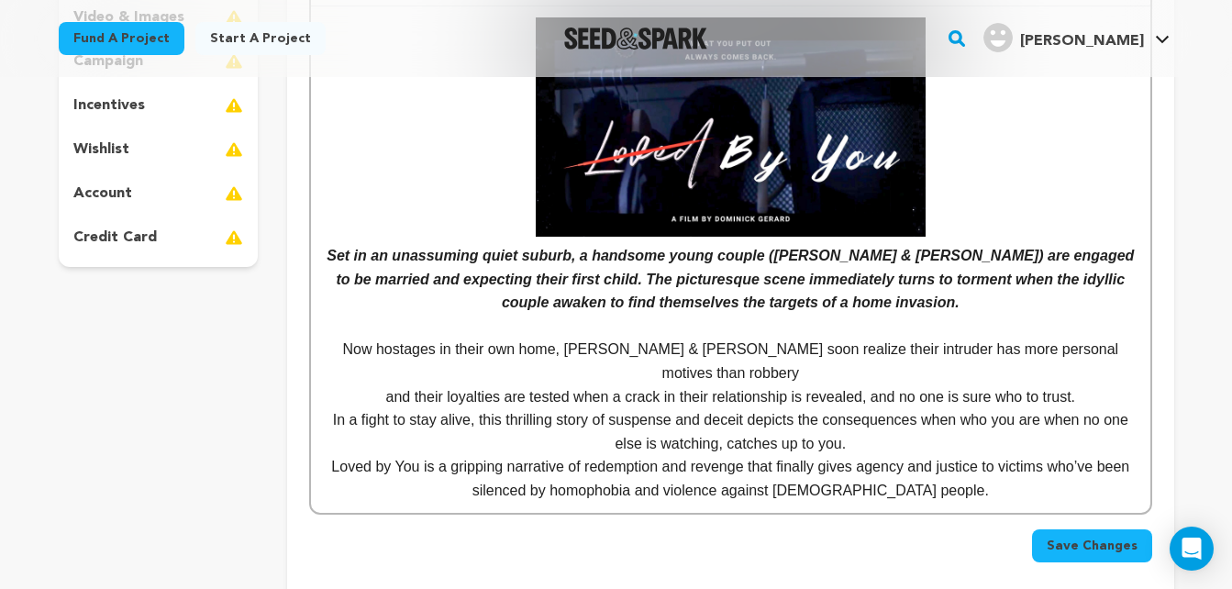
drag, startPoint x: 365, startPoint y: 350, endPoint x: 960, endPoint y: 417, distance: 598.4
click at [960, 417] on div "Set in an unassuming quiet suburb, a handsome young couple ([PERSON_NAME] & [PE…" at bounding box center [730, 259] width 839 height 507
click at [332, 422] on p "In a fight to stay alive, this thrilling story of suspense and deceit depicts t…" at bounding box center [730, 431] width 811 height 47
drag, startPoint x: 439, startPoint y: 397, endPoint x: 415, endPoint y: 406, distance: 25.2
click at [415, 408] on p "In a fight to stay alive, this thrilling story of suspense and deceit depicts t…" at bounding box center [730, 431] width 811 height 47
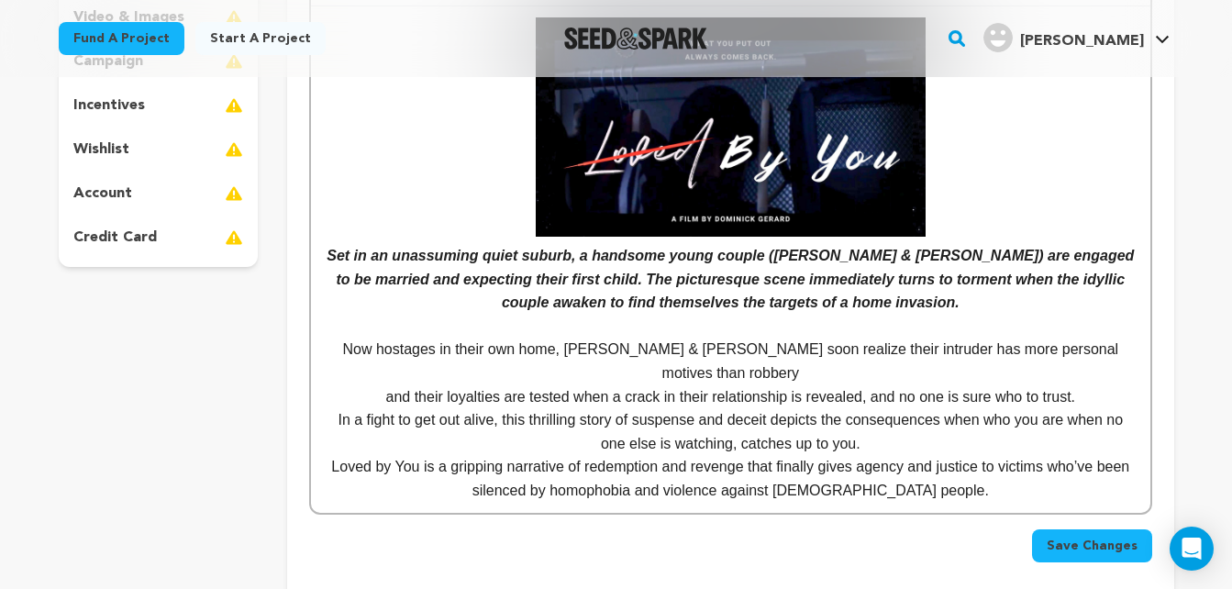
click at [858, 421] on p "In a fight to get out alive, this thrilling story of suspense and deceit depict…" at bounding box center [730, 431] width 811 height 47
click at [747, 455] on p "Loved by You is a gripping narrative of redemption and revenge that finally giv…" at bounding box center [730, 478] width 811 height 47
click at [946, 473] on p "Loved by You is a gripping narrative of redemption and revenge that finally giv…" at bounding box center [730, 478] width 811 height 47
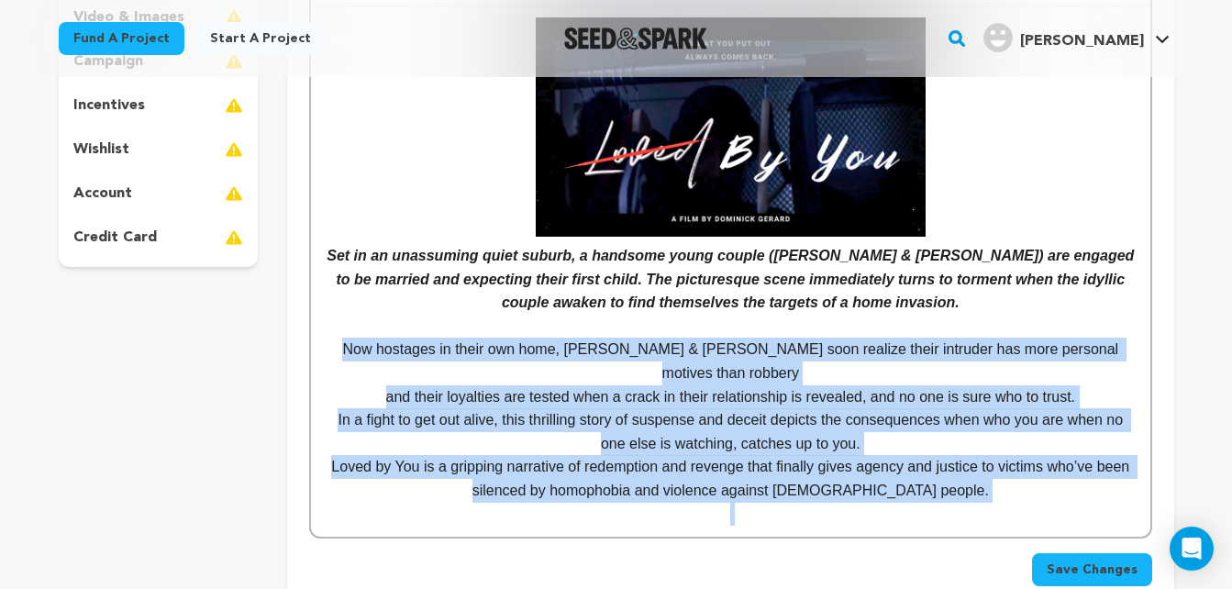
drag, startPoint x: 358, startPoint y: 351, endPoint x: 928, endPoint y: 483, distance: 584.8
click at [928, 483] on div "Set in an unassuming quiet suburb, a handsome young couple ([PERSON_NAME] & [PE…" at bounding box center [730, 271] width 839 height 530
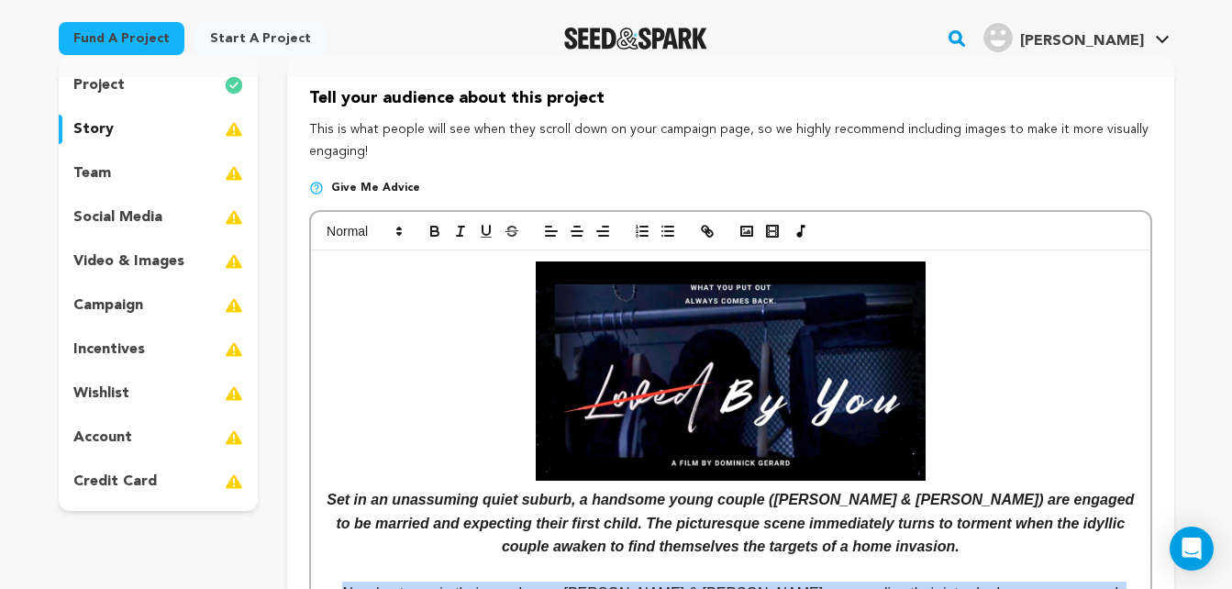
scroll to position [190, 0]
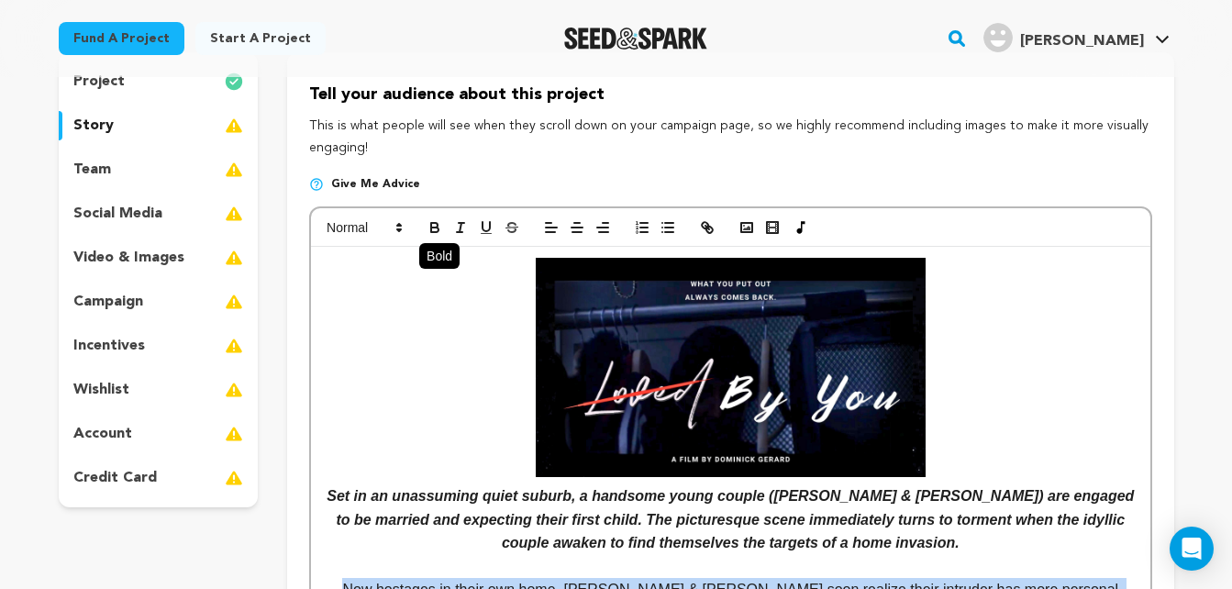
click at [440, 224] on icon "button" at bounding box center [435, 227] width 17 height 17
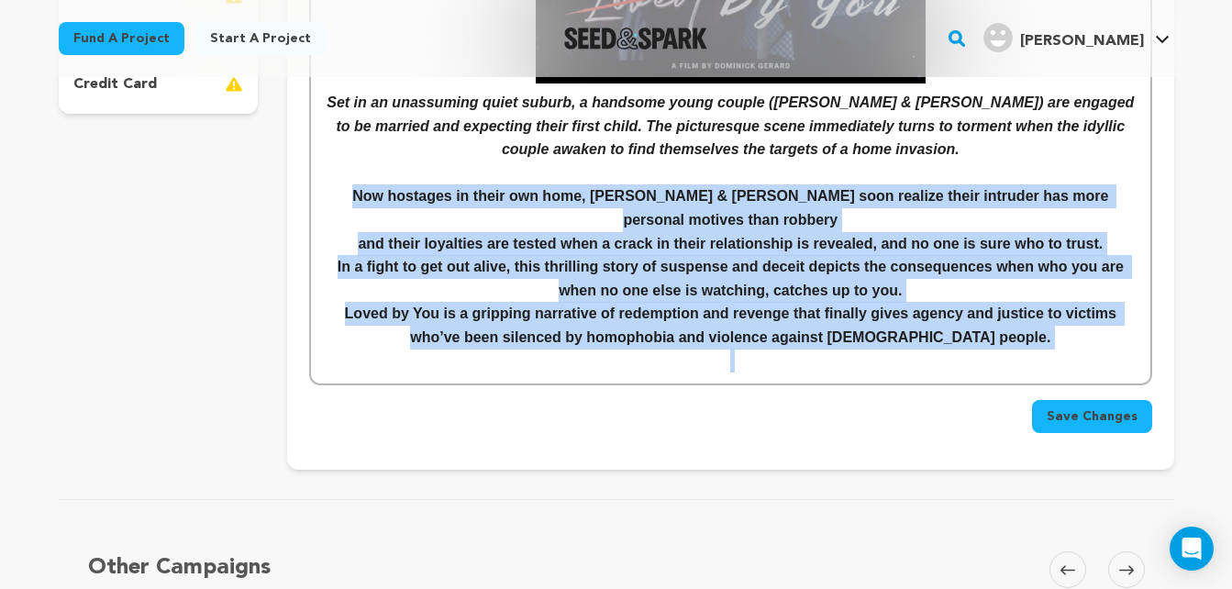
scroll to position [595, 0]
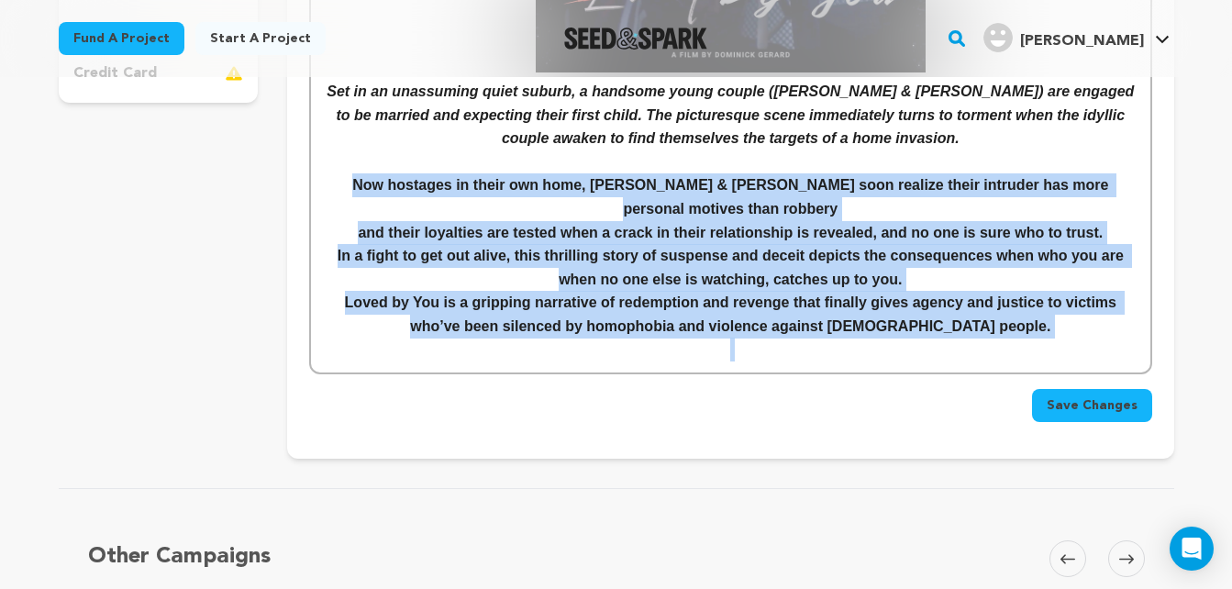
click at [1030, 338] on p at bounding box center [730, 350] width 811 height 24
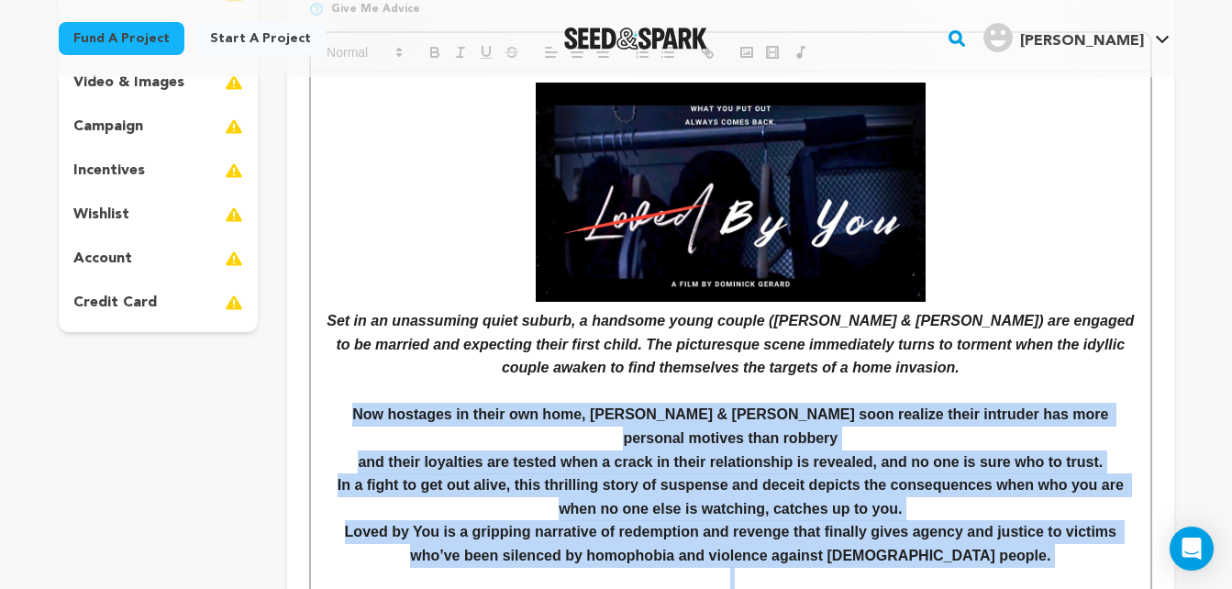
scroll to position [354, 0]
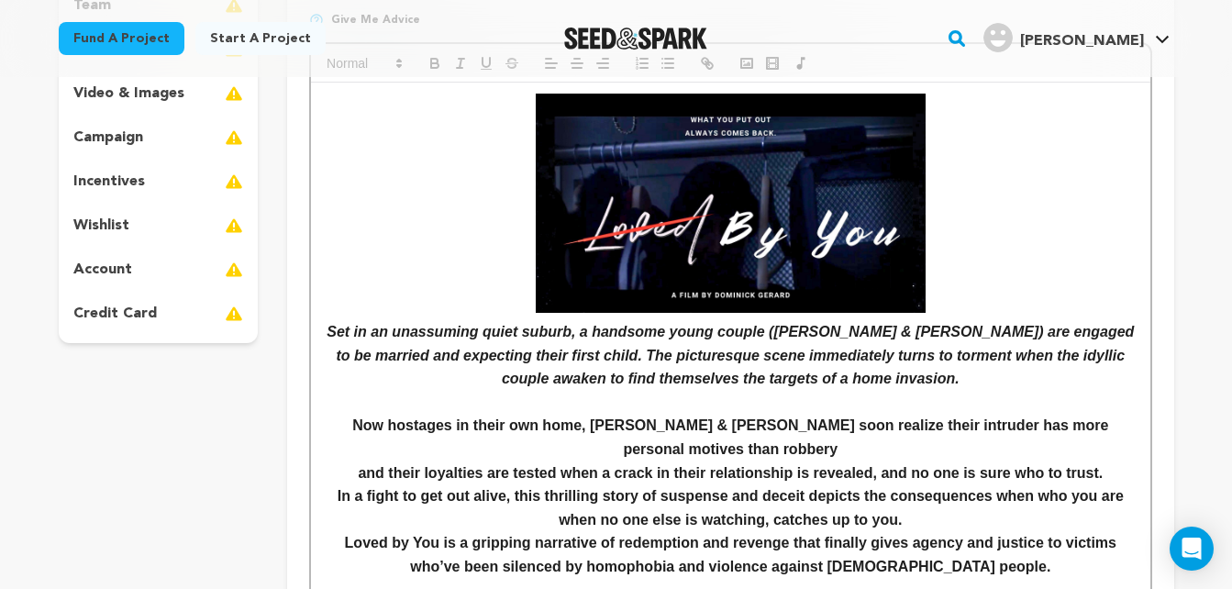
click at [889, 385] on p "Set in an unassuming quiet suburb, a handsome young couple ([PERSON_NAME] & [PE…" at bounding box center [730, 355] width 811 height 71
drag, startPoint x: 911, startPoint y: 362, endPoint x: 838, endPoint y: 351, distance: 74.4
click at [838, 351] on em "Set in an unassuming quiet suburb, a handsome young couple ([PERSON_NAME] & [PE…" at bounding box center [733, 355] width 812 height 62
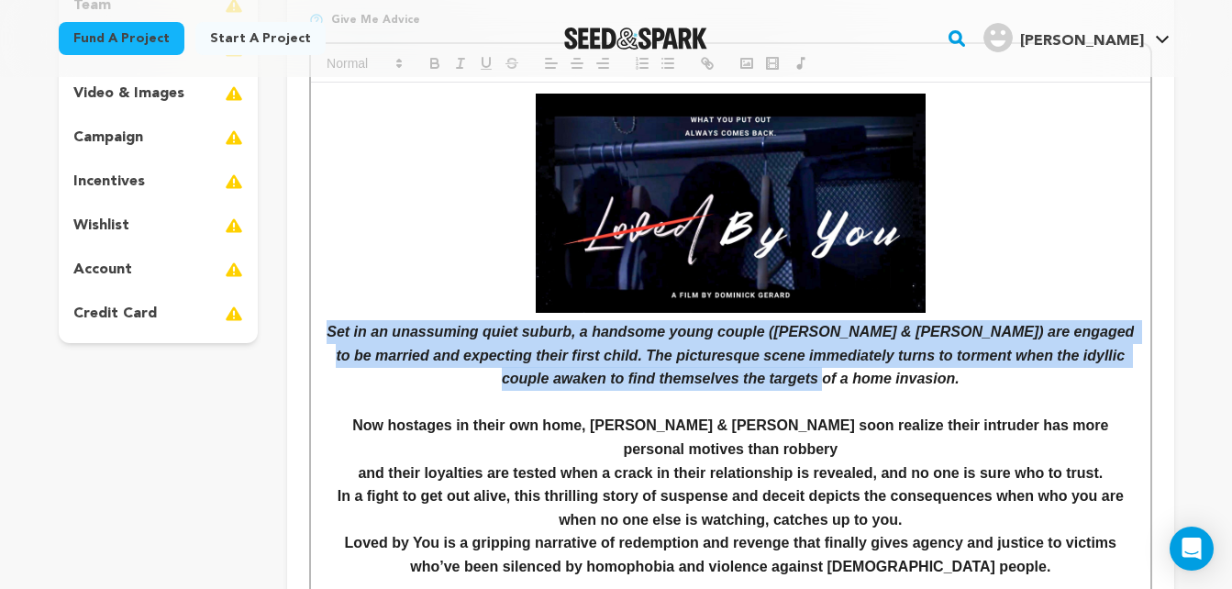
drag, startPoint x: 882, startPoint y: 378, endPoint x: 329, endPoint y: 326, distance: 555.8
click at [329, 326] on p "Set in an unassuming quiet suburb, a handsome young couple ([PERSON_NAME] & [PE…" at bounding box center [730, 355] width 811 height 71
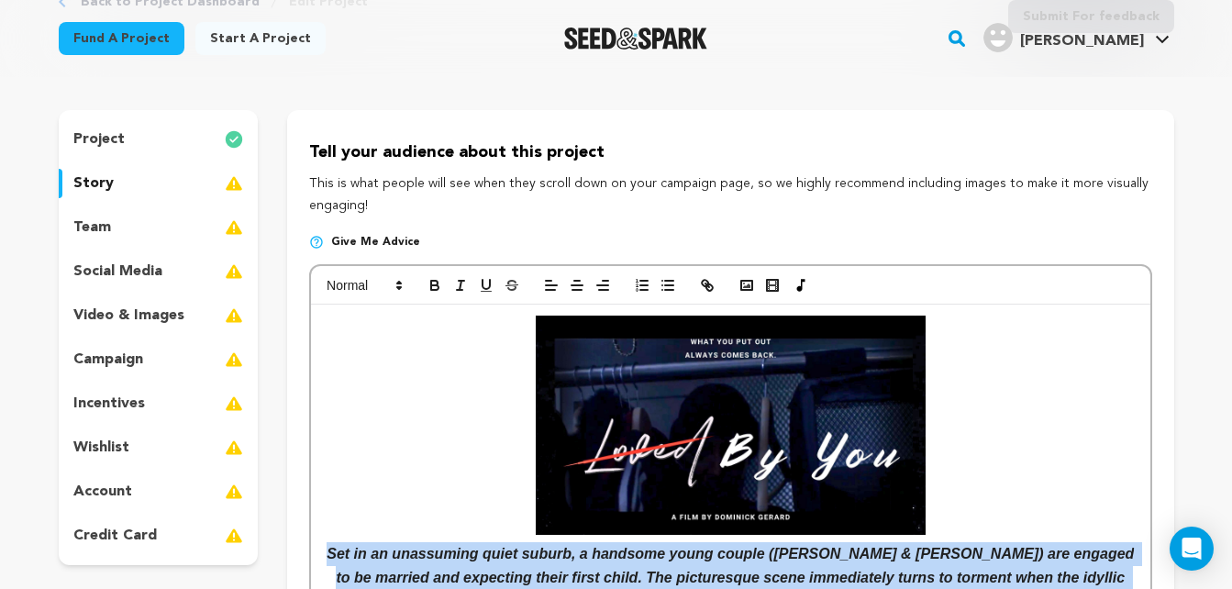
scroll to position [139, 0]
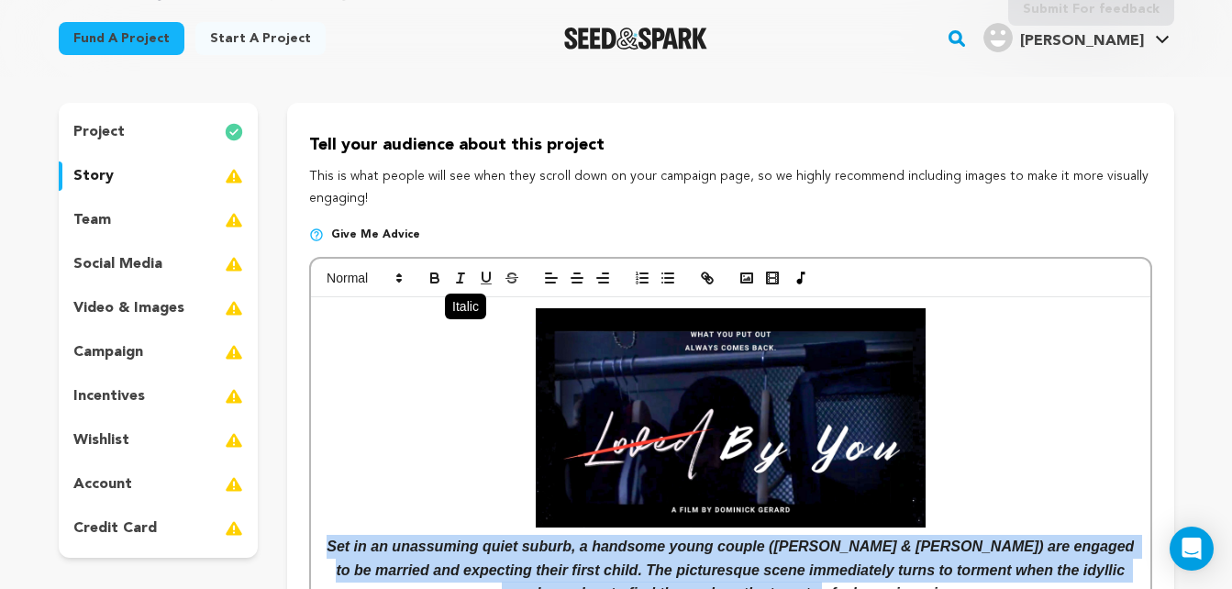
click at [455, 273] on icon "button" at bounding box center [460, 278] width 17 height 17
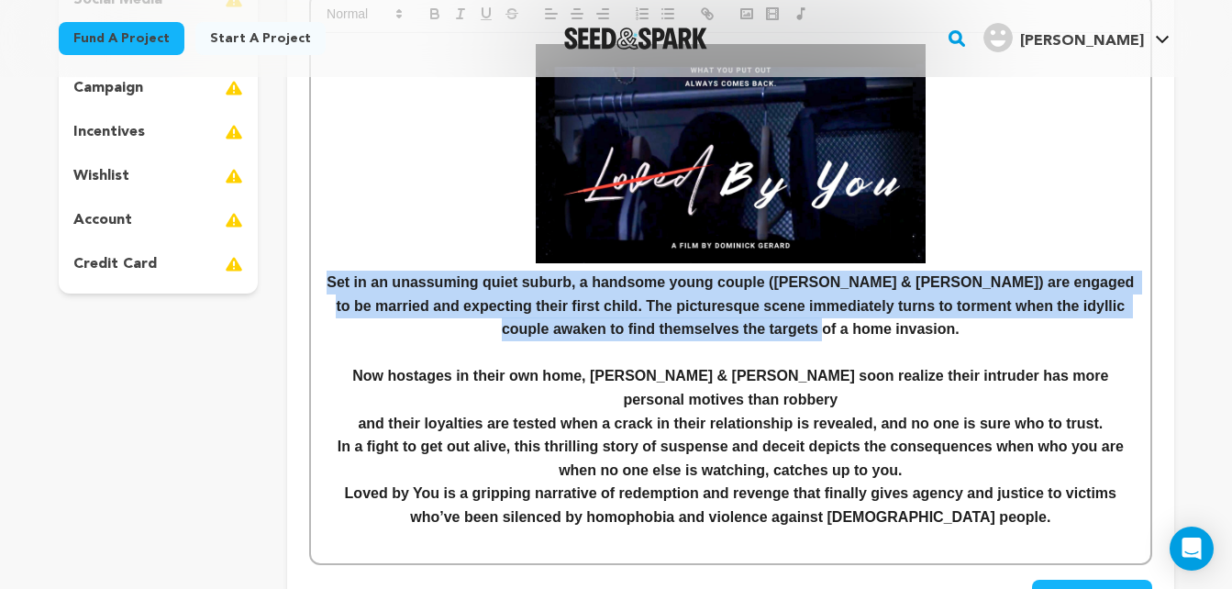
scroll to position [426, 0]
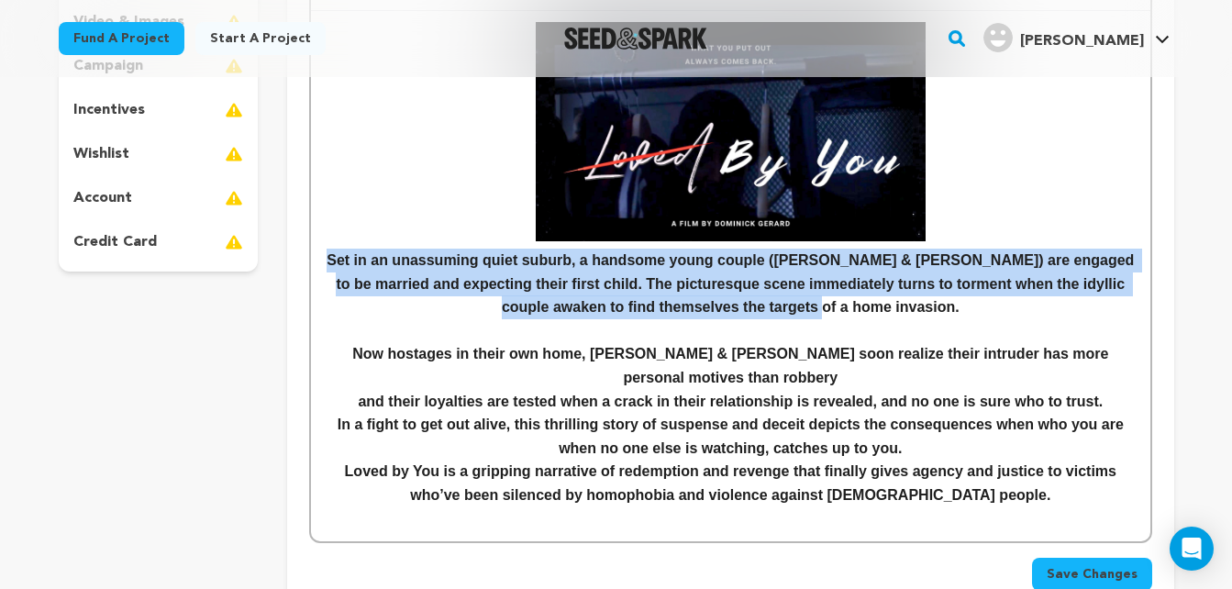
click at [950, 300] on p "Set in an unassuming quiet suburb, a handsome young couple ([PERSON_NAME] & [PE…" at bounding box center [730, 284] width 811 height 71
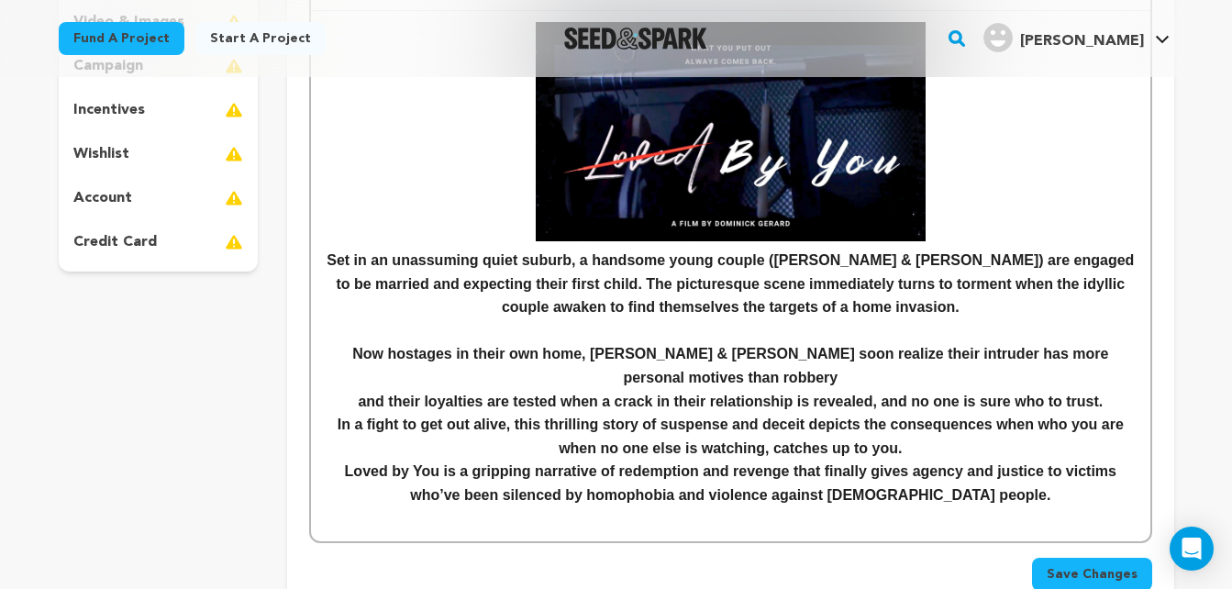
click at [1033, 507] on p at bounding box center [730, 519] width 811 height 24
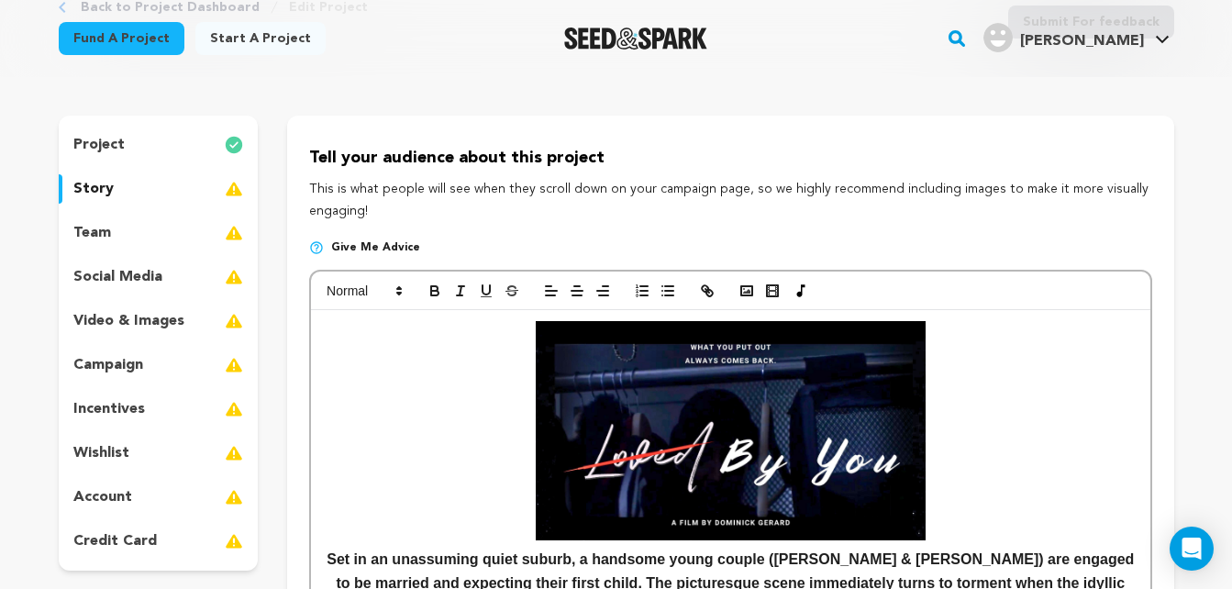
scroll to position [196, 0]
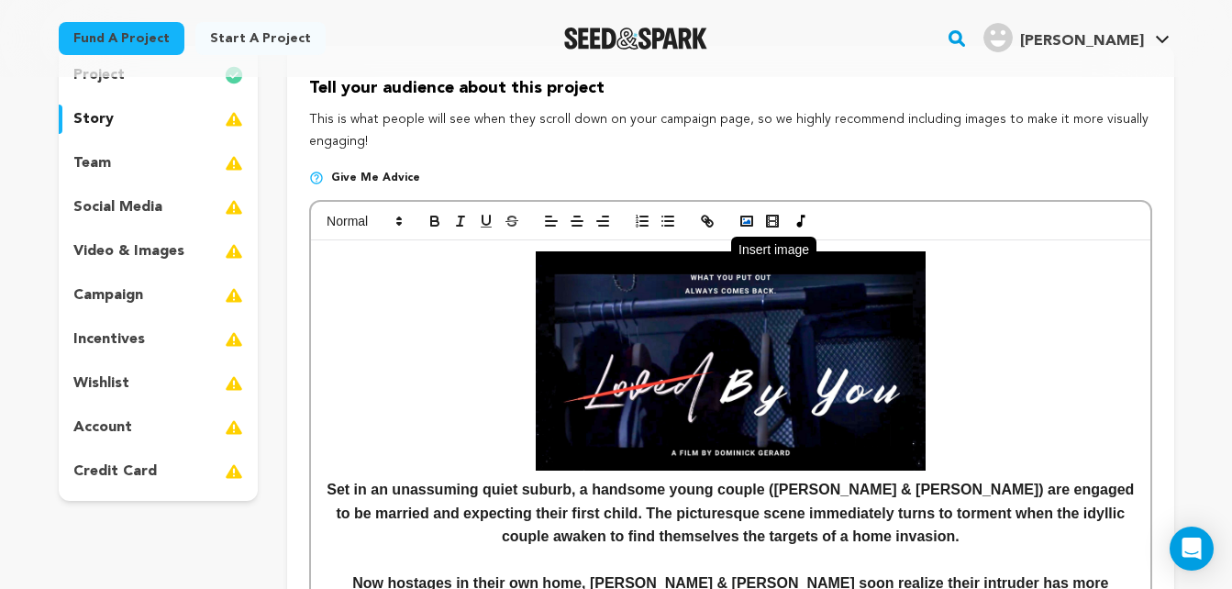
click at [747, 225] on icon "button" at bounding box center [747, 221] width 17 height 17
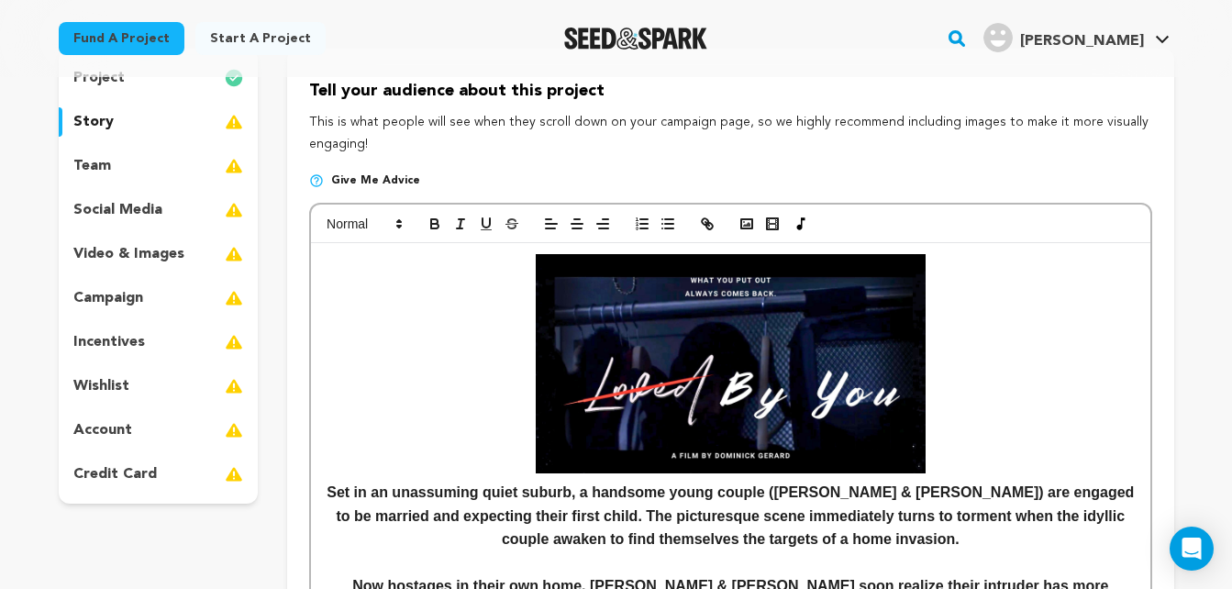
scroll to position [101, 0]
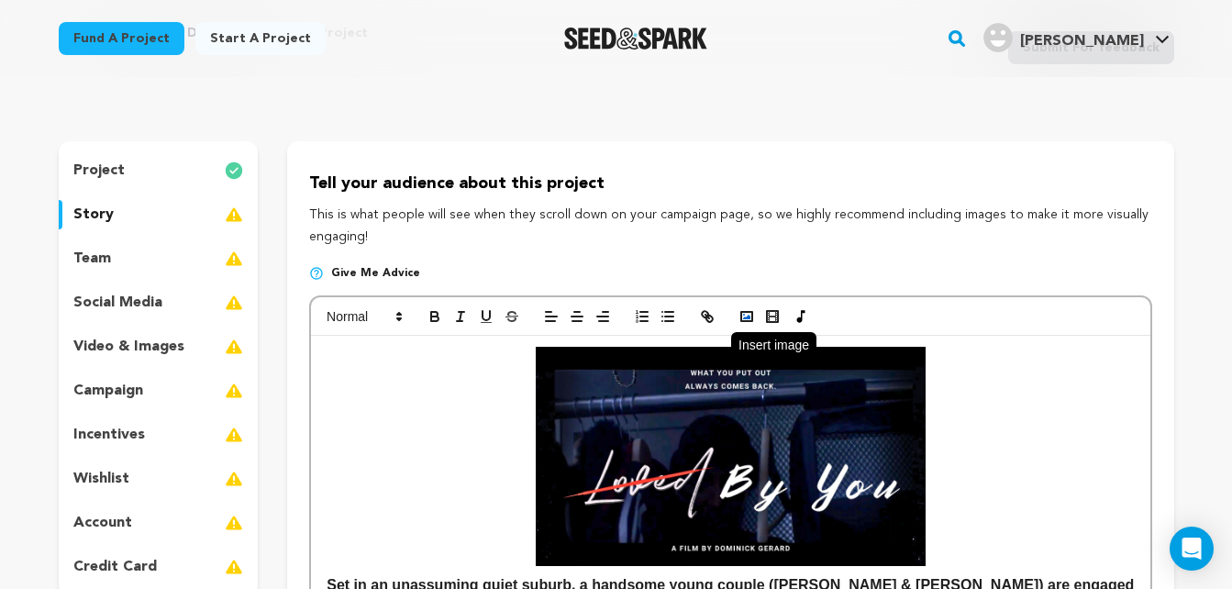
click at [737, 318] on button "button" at bounding box center [747, 317] width 26 height 22
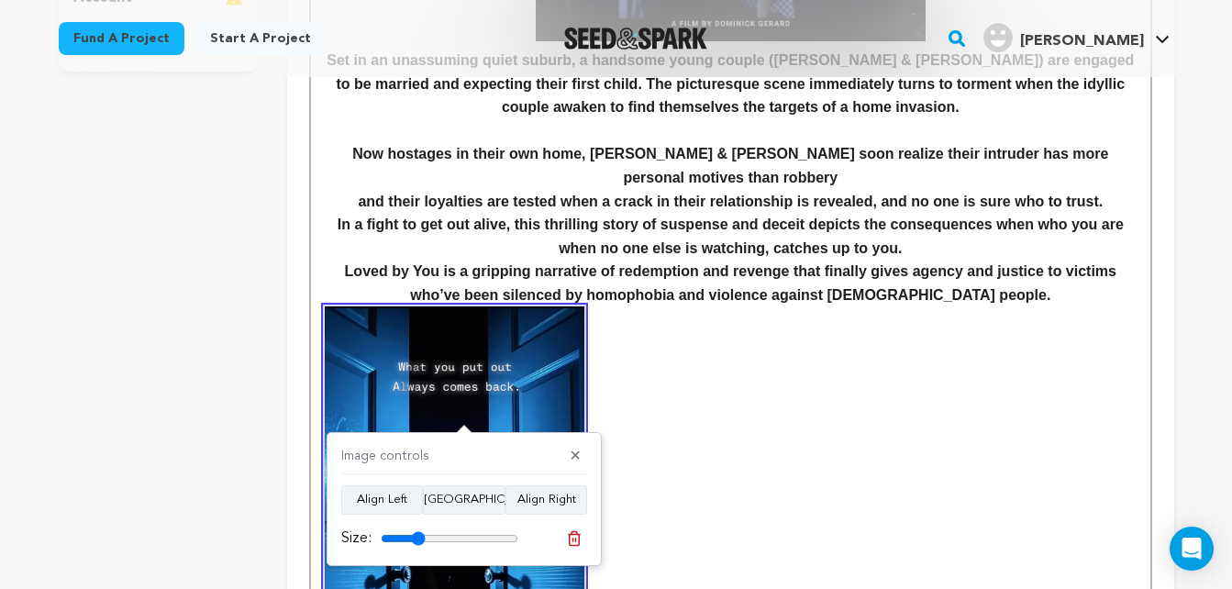
drag, startPoint x: 511, startPoint y: 537, endPoint x: 418, endPoint y: 535, distance: 92.7
type input "32"
click at [418, 535] on input "range" at bounding box center [450, 538] width 138 height 15
click at [475, 502] on button "[GEOGRAPHIC_DATA]" at bounding box center [464, 499] width 83 height 29
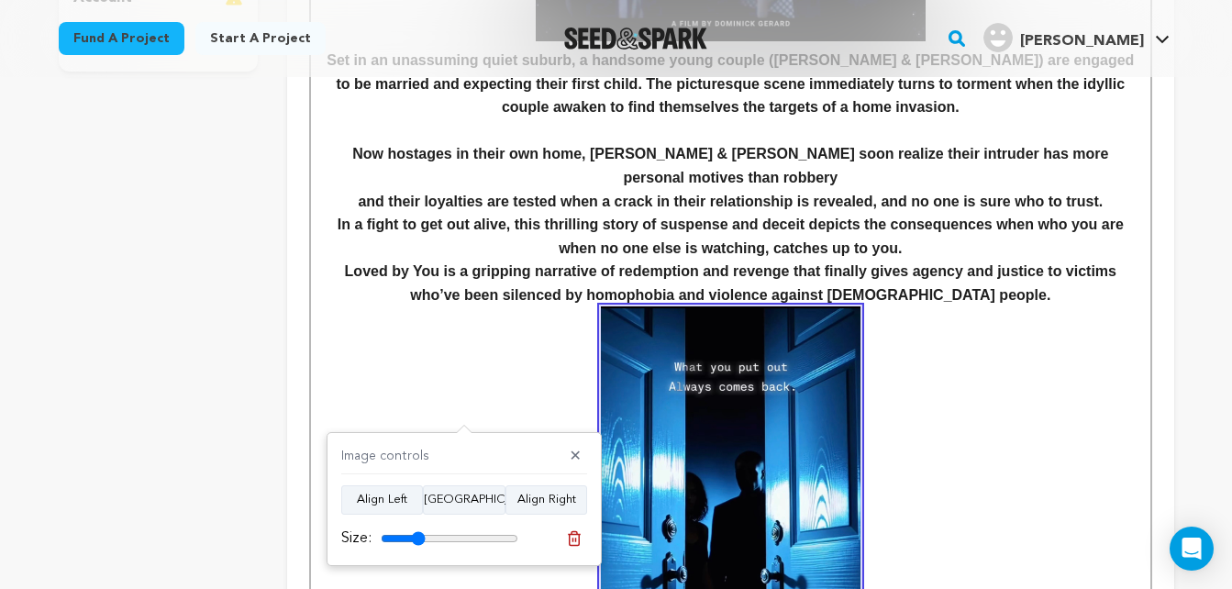
click at [1009, 274] on p "Loved by You is a gripping narrative of redemption and revenge that finally giv…" at bounding box center [730, 283] width 811 height 47
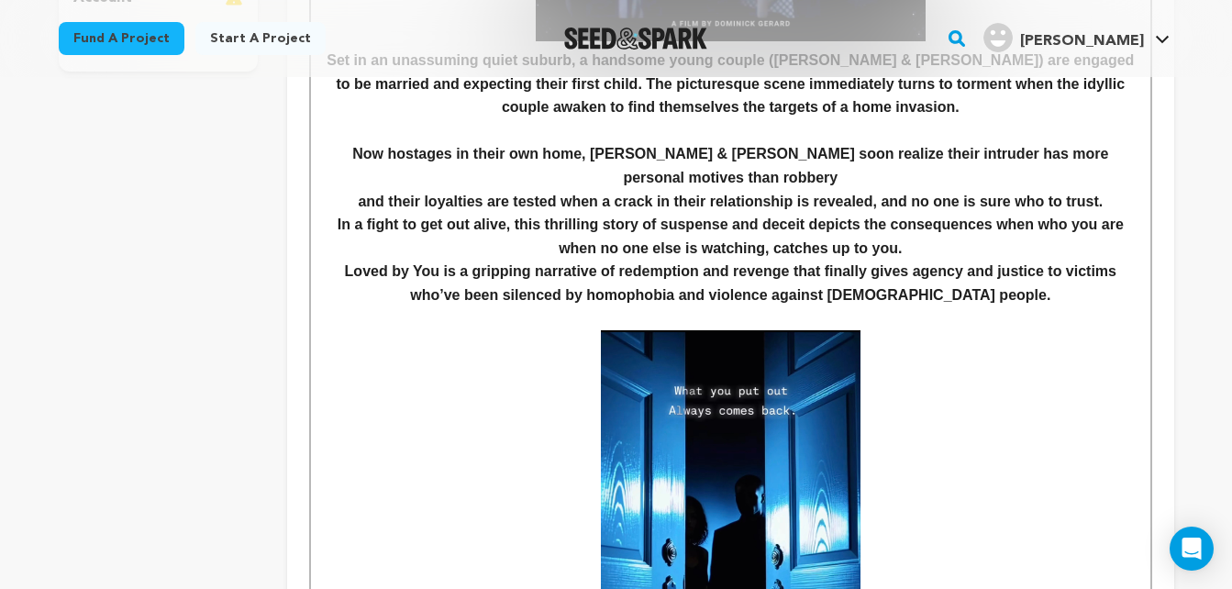
click at [1027, 331] on p at bounding box center [730, 554] width 811 height 449
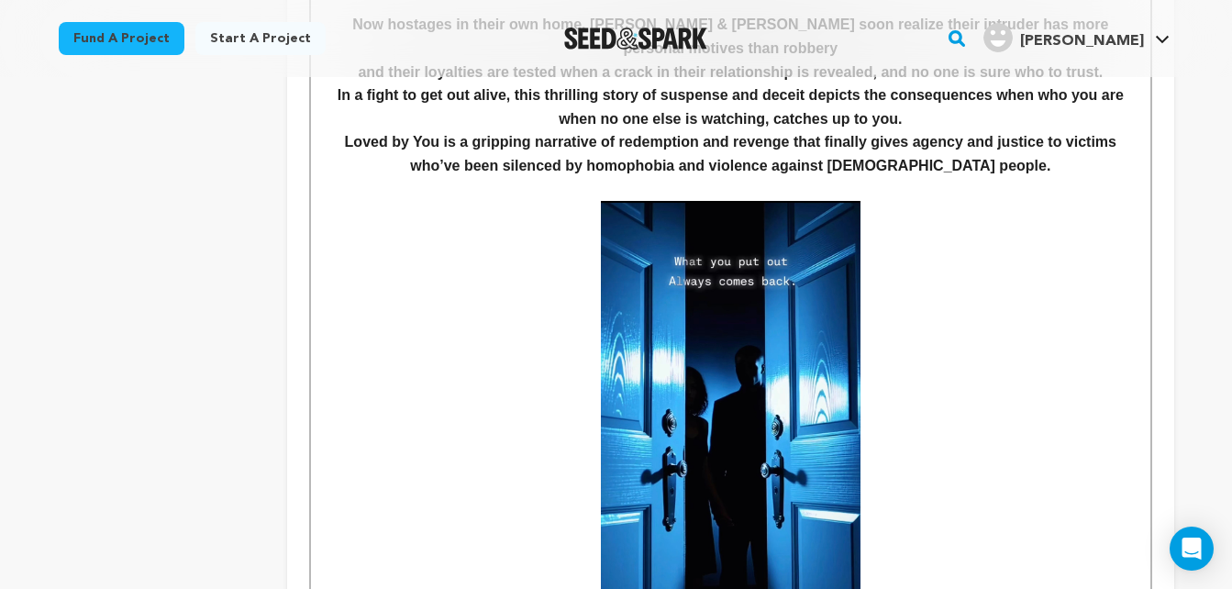
scroll to position [751, 0]
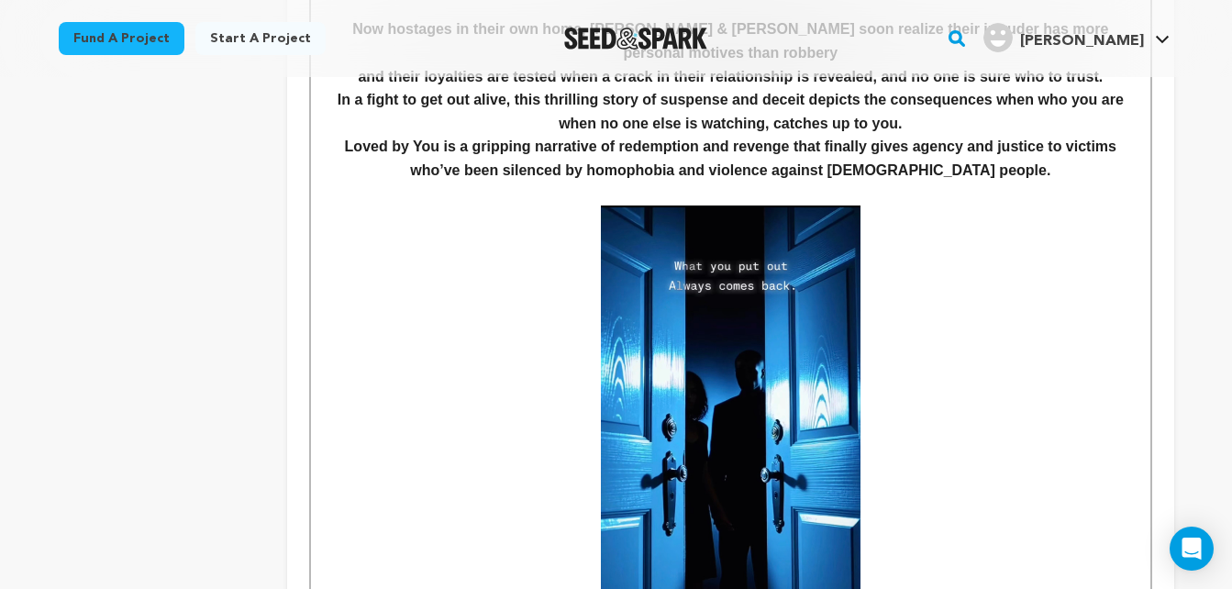
click at [711, 368] on img at bounding box center [731, 430] width 260 height 449
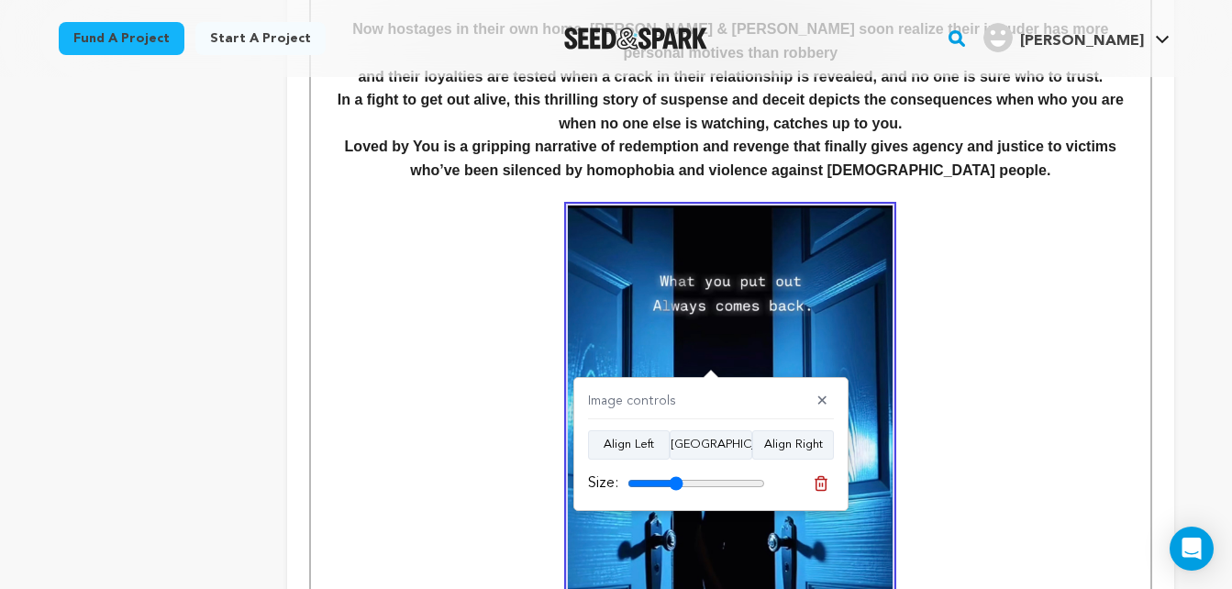
type input "40"
click at [675, 481] on input "range" at bounding box center [697, 483] width 138 height 15
click at [1071, 377] on p at bounding box center [730, 486] width 811 height 561
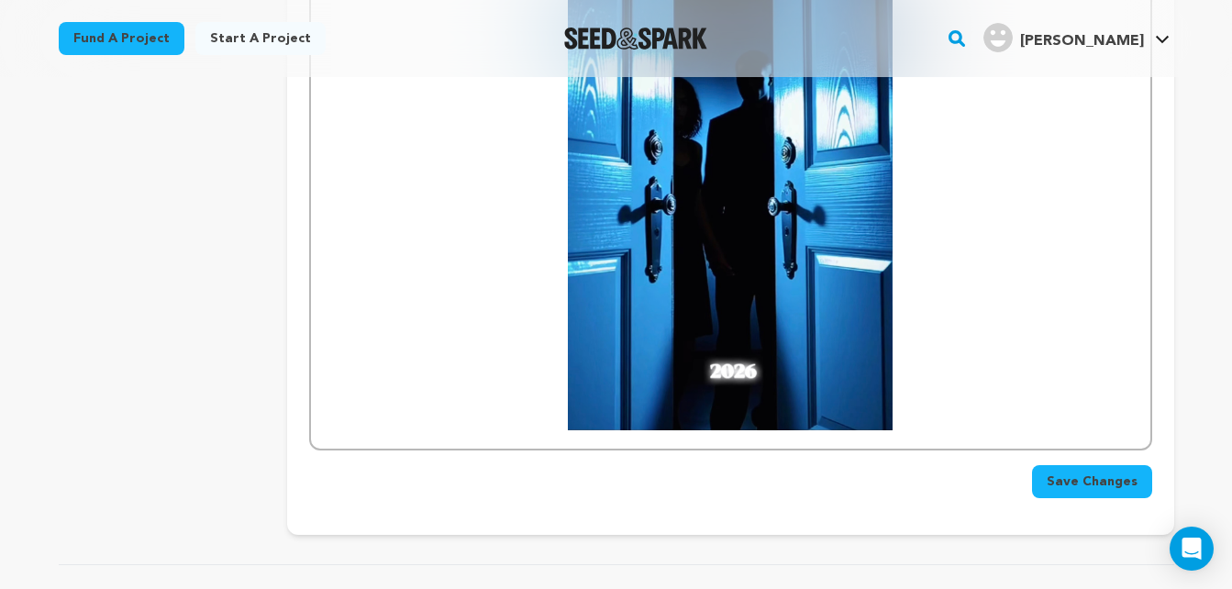
scroll to position [1067, 0]
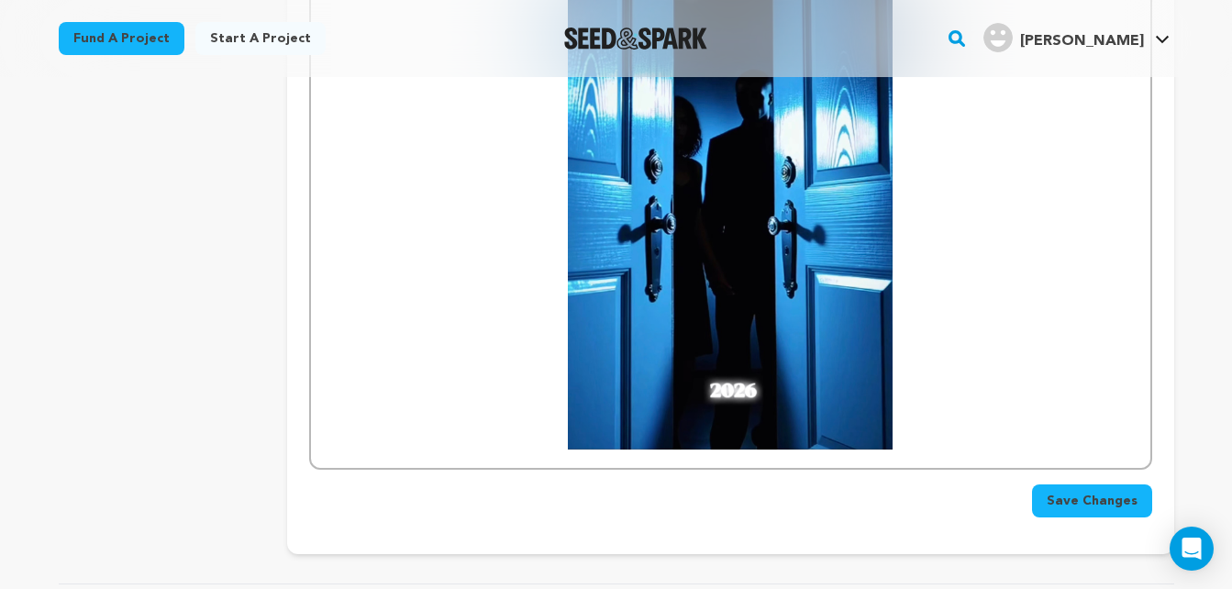
click at [908, 409] on p at bounding box center [730, 169] width 811 height 561
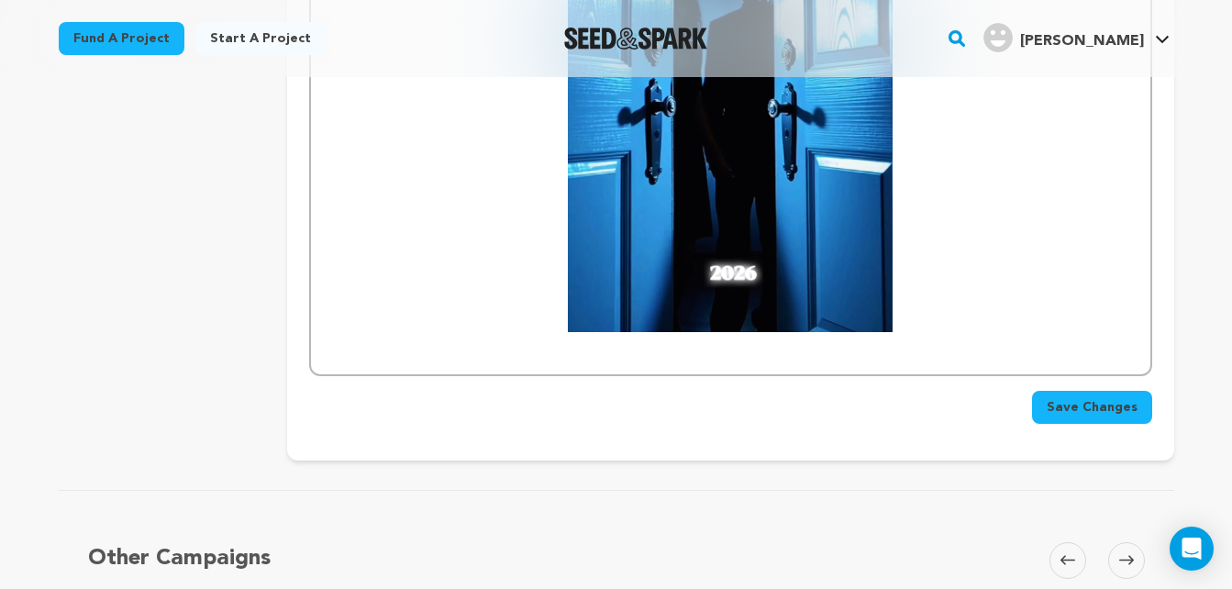
scroll to position [1180, 0]
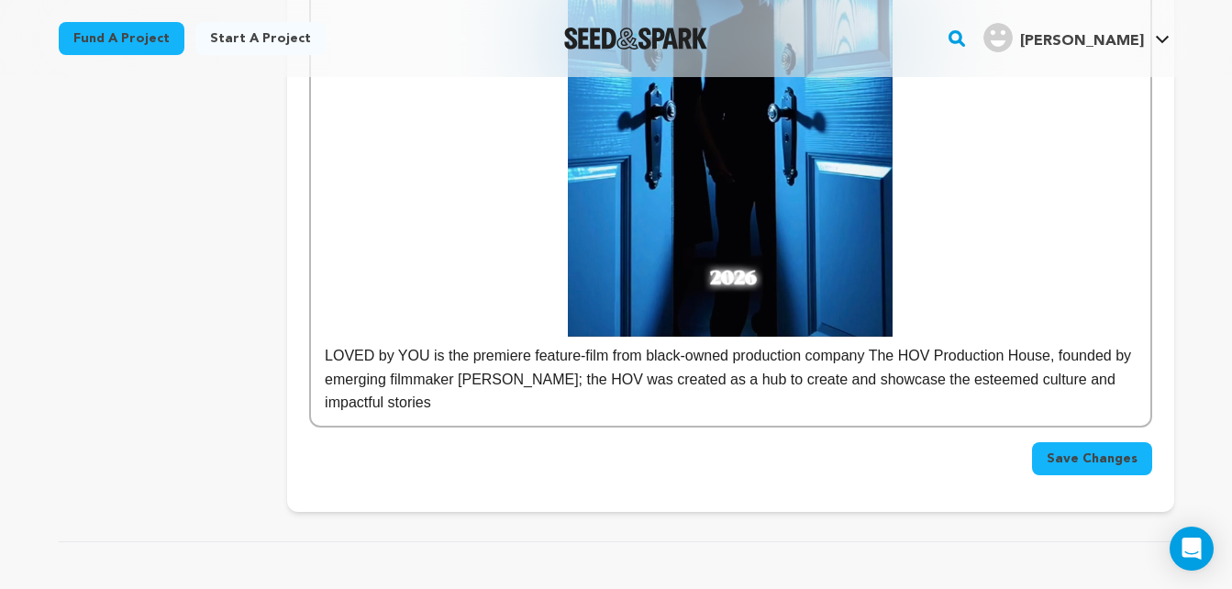
click at [436, 380] on p "LOVED by YOU is the premiere feature-film from black-owned production company T…" at bounding box center [730, 379] width 811 height 71
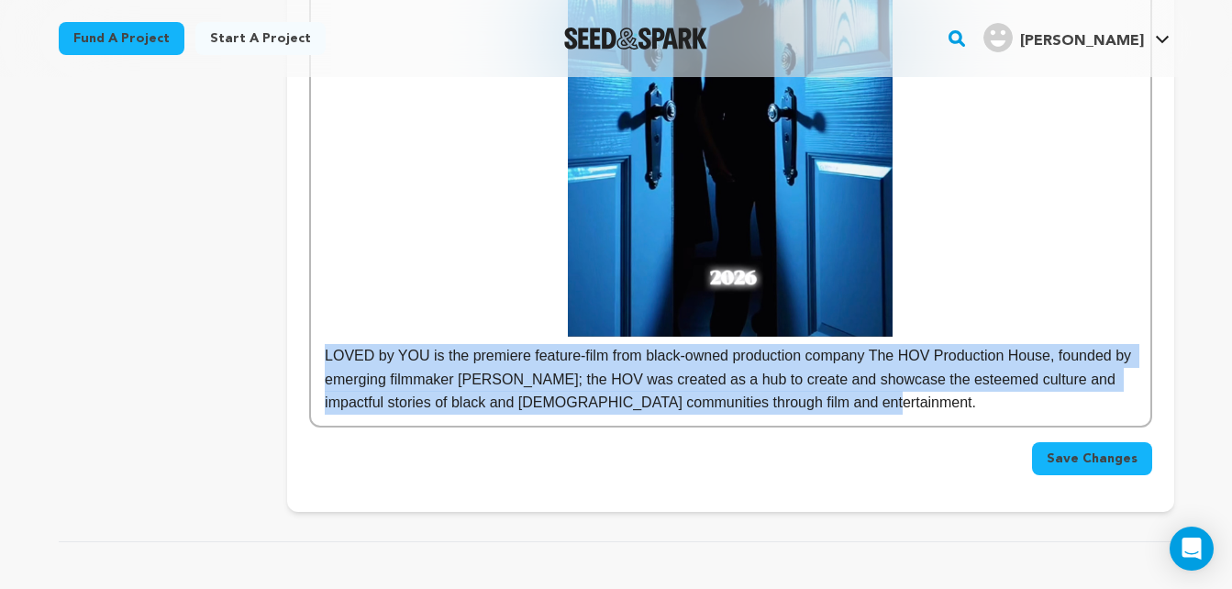
drag, startPoint x: 864, startPoint y: 377, endPoint x: 324, endPoint y: 333, distance: 541.4
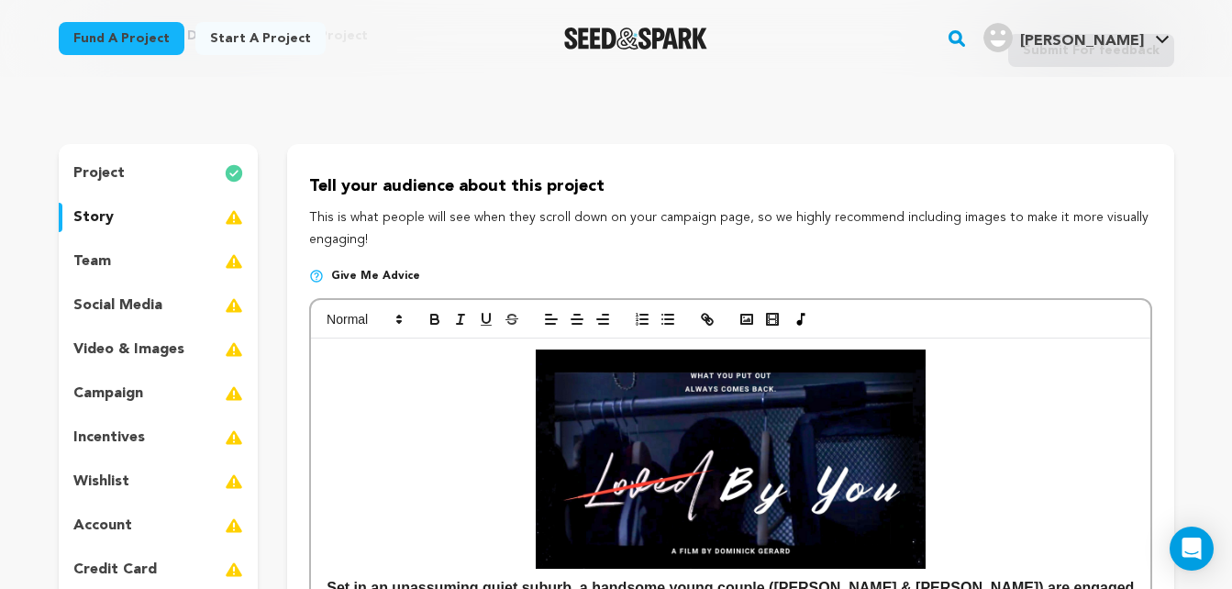
scroll to position [0, 0]
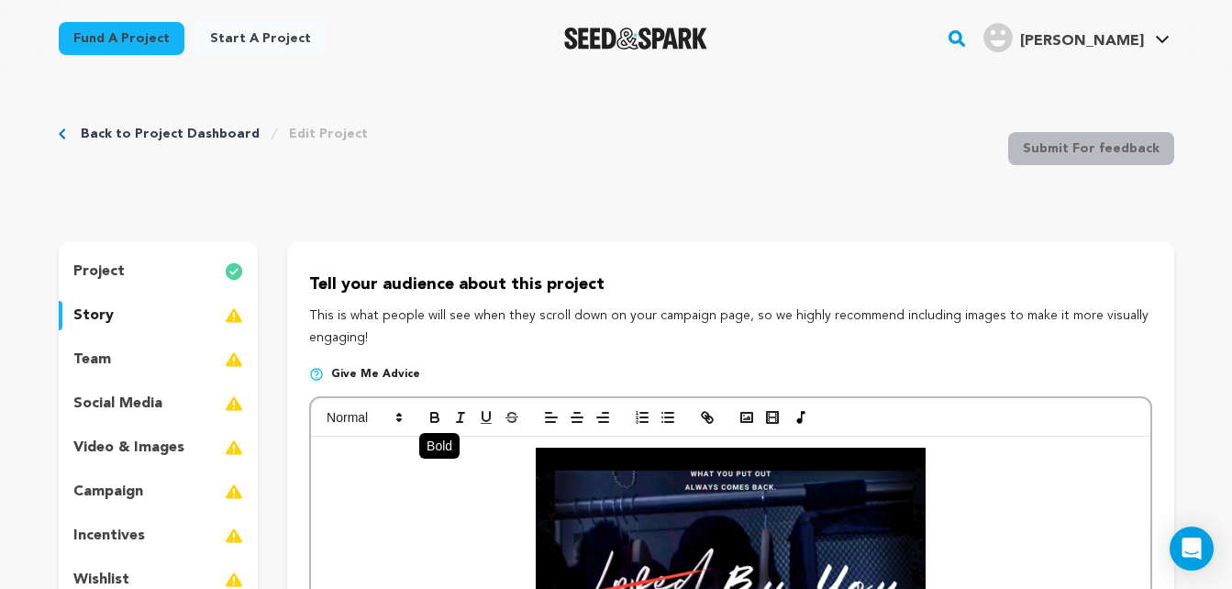
click at [429, 407] on button "button" at bounding box center [435, 418] width 26 height 22
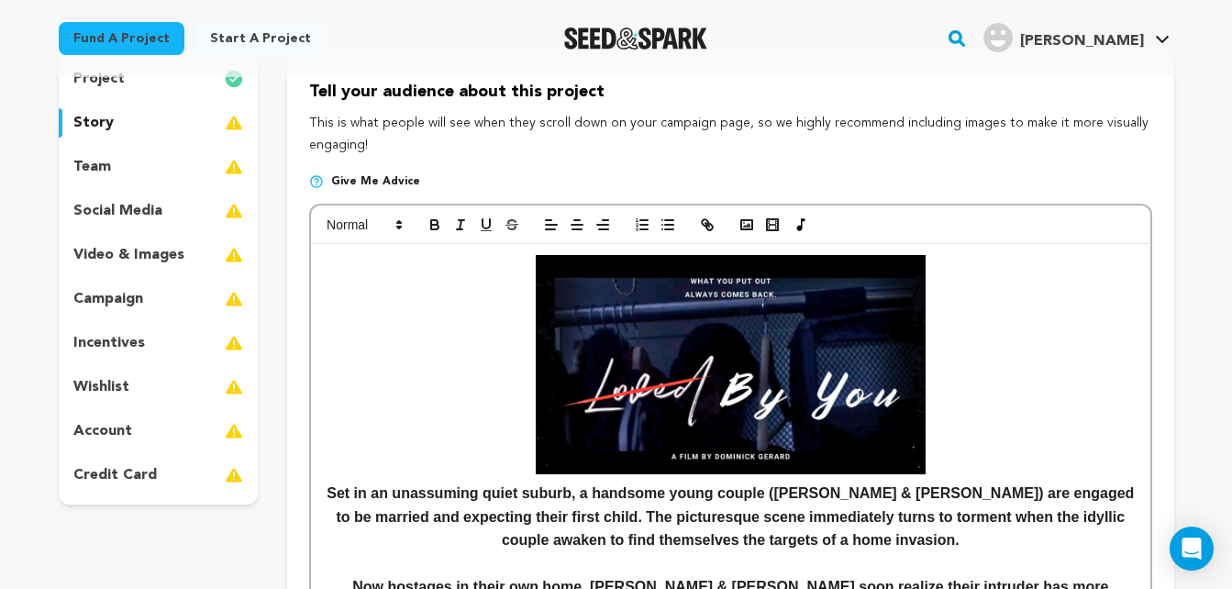
scroll to position [188, 0]
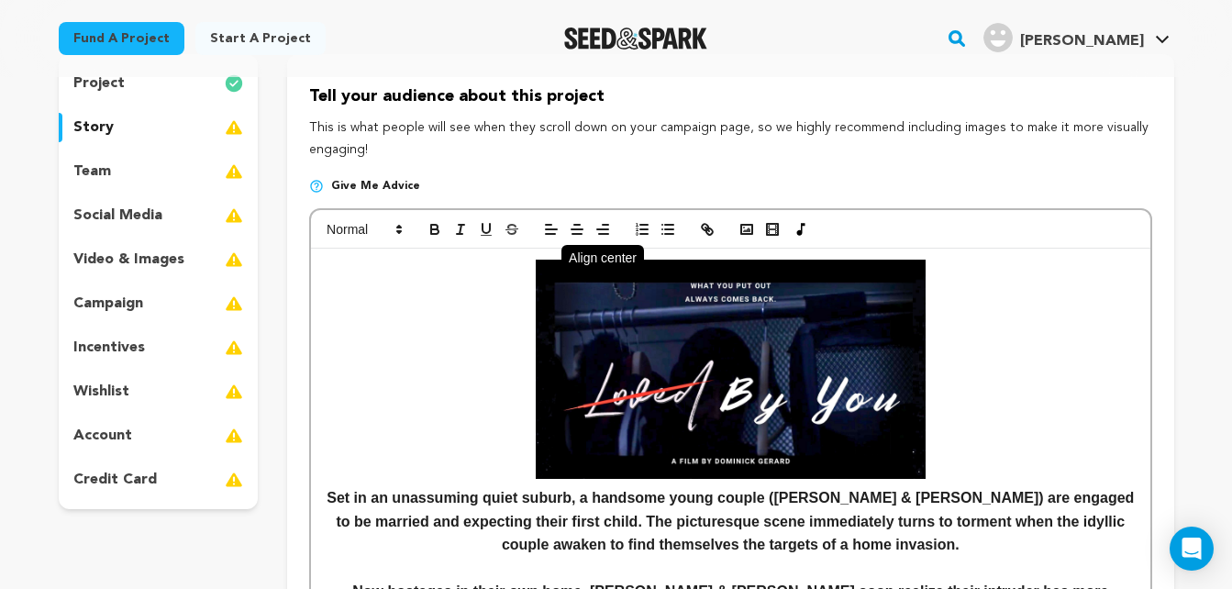
click at [569, 227] on icon "button" at bounding box center [577, 229] width 17 height 17
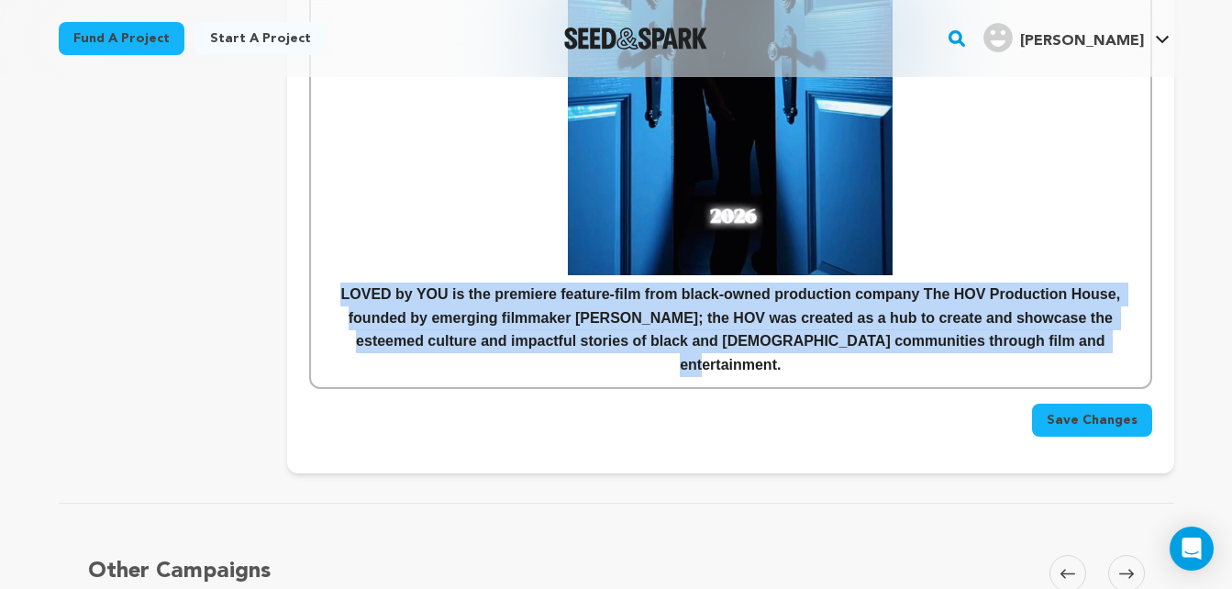
click at [343, 283] on p "LOVED by YOU is the premiere feature-film from black-owned production company T…" at bounding box center [730, 330] width 811 height 94
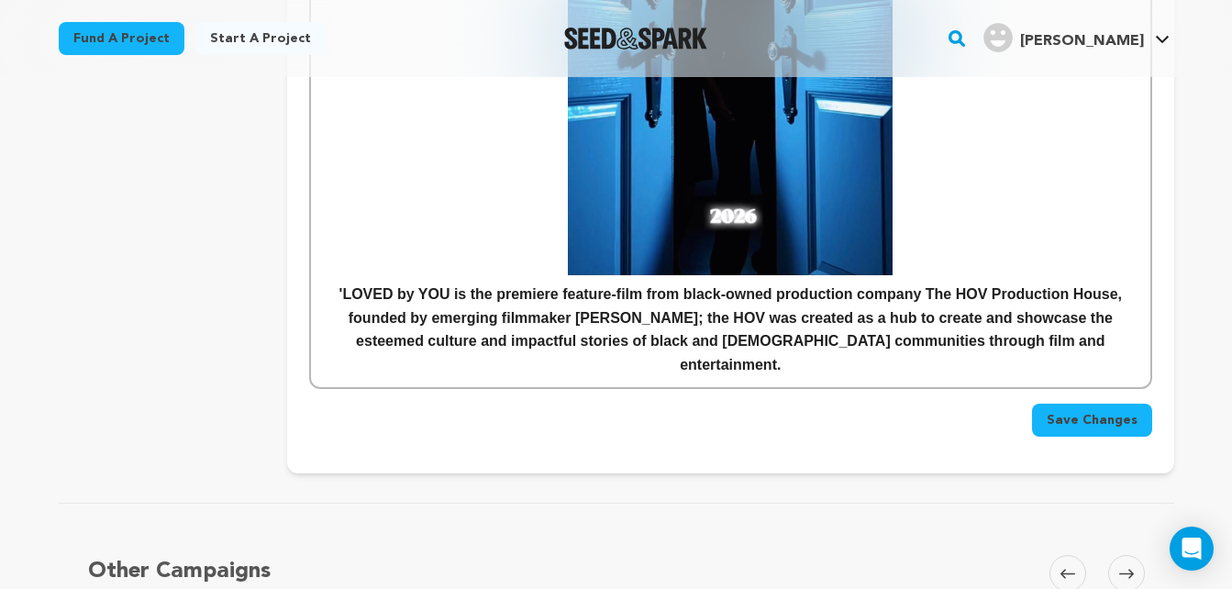
click at [449, 286] on strong "'LOVED by YOU is the premiere feature-film from black-owned production company …" at bounding box center [733, 329] width 787 height 86
click at [504, 298] on strong "'LOVED by YOU' is the premiere feature-film from black-owned production company…" at bounding box center [733, 329] width 791 height 86
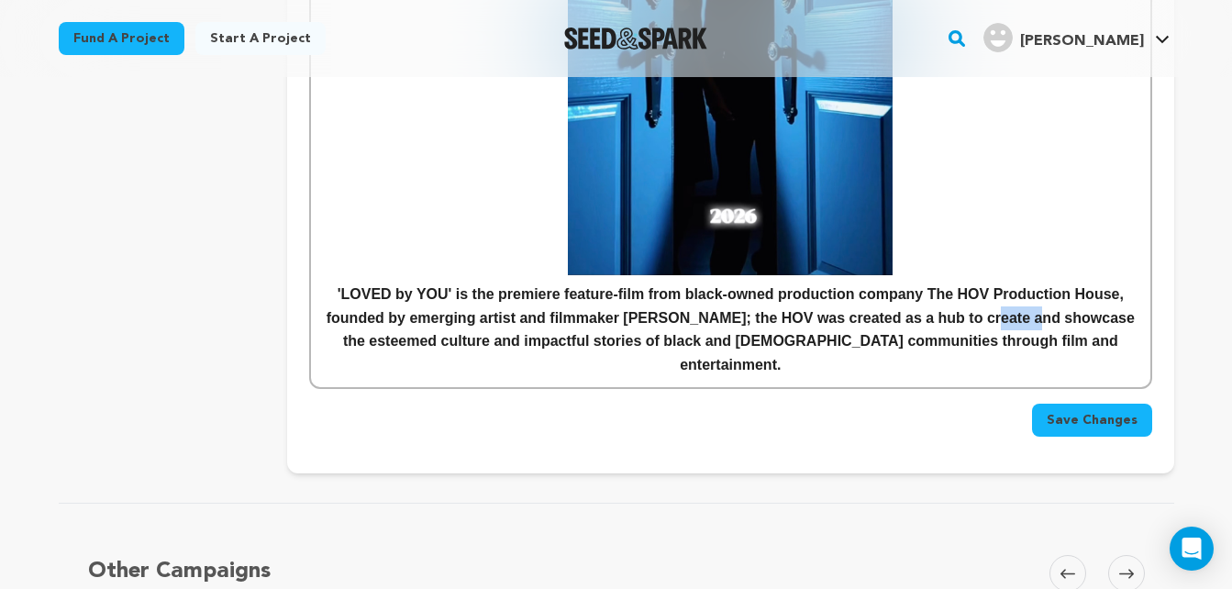
drag, startPoint x: 1027, startPoint y: 296, endPoint x: 985, endPoint y: 300, distance: 42.4
click at [985, 300] on strong "'LOVED by YOU' is the premiere feature-film from black-owned production company…" at bounding box center [733, 329] width 813 height 86
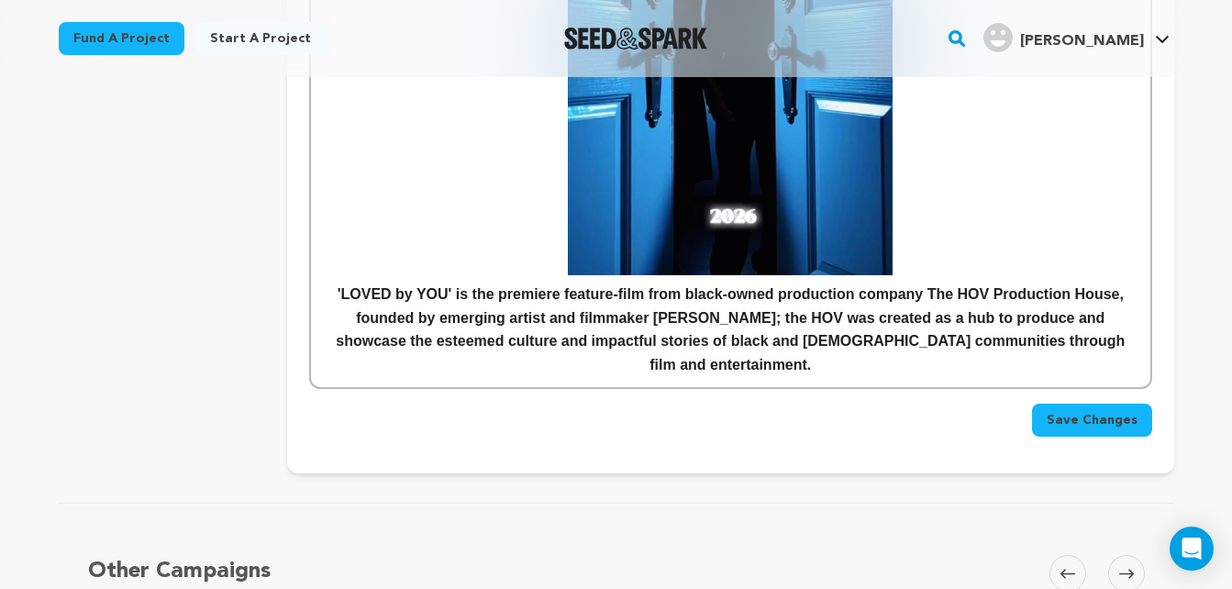
click at [681, 322] on strong "'LOVED by YOU' is the premiere feature-film from black-owned production company…" at bounding box center [732, 329] width 793 height 86
click at [753, 325] on strong "'LOVED by YOU' is the premiere feature-film from black-owned production company…" at bounding box center [732, 329] width 795 height 86
click at [1109, 324] on p "'LOVED by YOU' is the premiere feature-film from black-owned production company…" at bounding box center [730, 330] width 811 height 94
click at [942, 318] on strong "'LOVED by YOU' is the premiere feature-film from black-owned production company…" at bounding box center [732, 329] width 795 height 86
click at [1130, 320] on strong "'LOVED by YOU' is the premiere feature-film from black-owned production company…" at bounding box center [732, 329] width 795 height 86
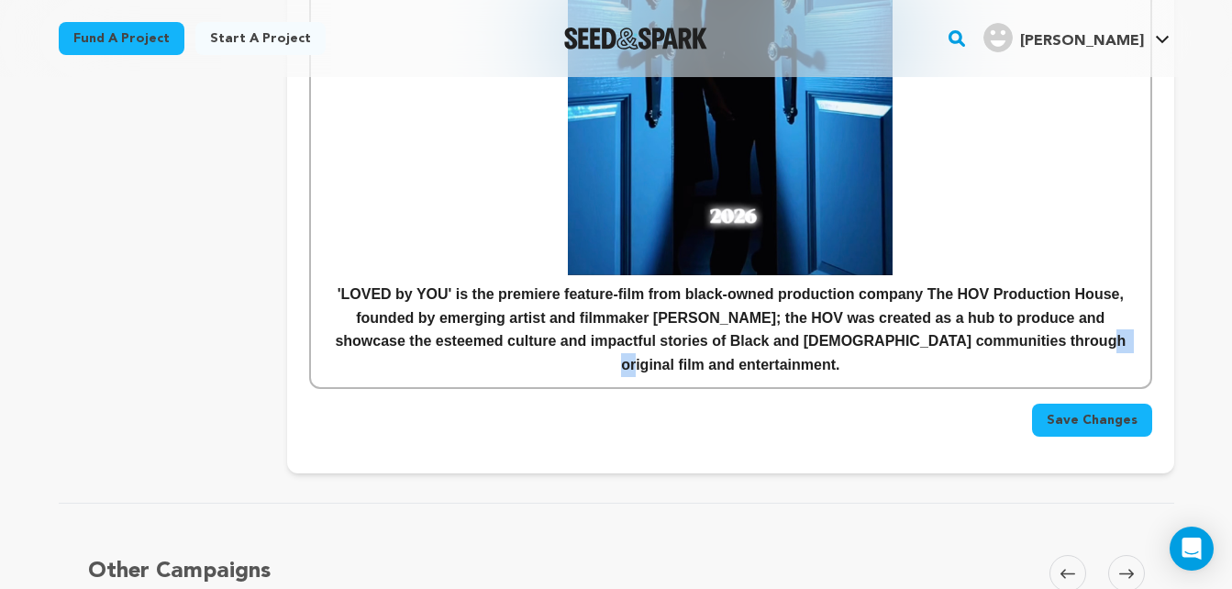
drag, startPoint x: 995, startPoint y: 318, endPoint x: 973, endPoint y: 321, distance: 22.3
click at [973, 321] on strong "'LOVED by YOU' is the premiere feature-film from black-owned production company…" at bounding box center [732, 329] width 795 height 86
click at [795, 351] on p "'LOVED by YOU' is the premiere feature-film from black-owned production company…" at bounding box center [730, 330] width 811 height 94
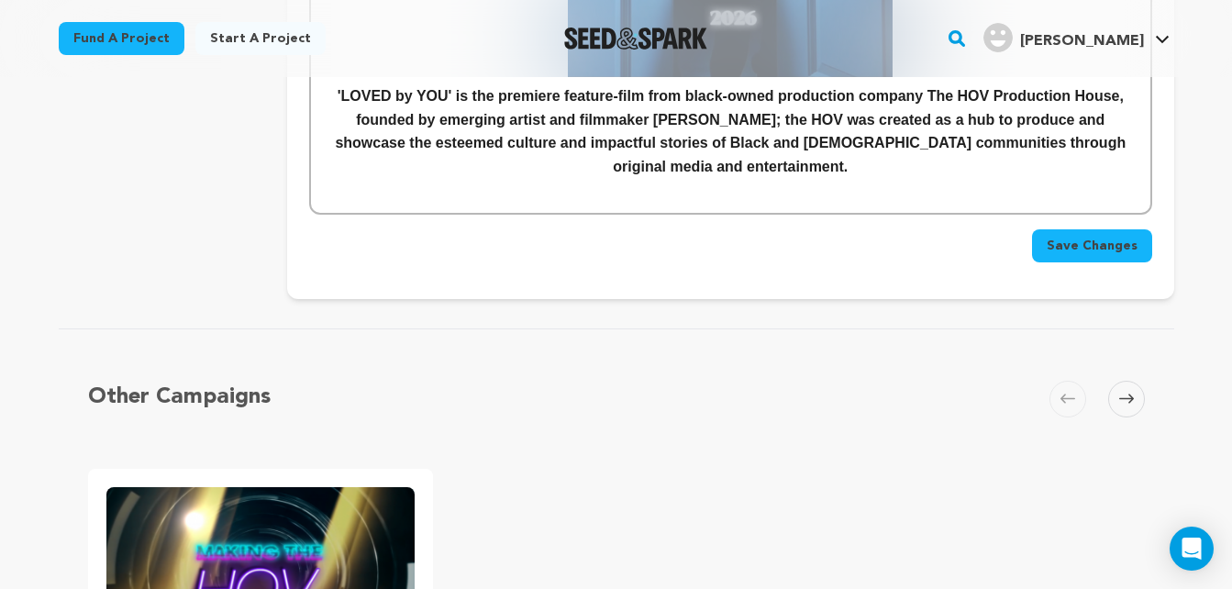
scroll to position [1348, 0]
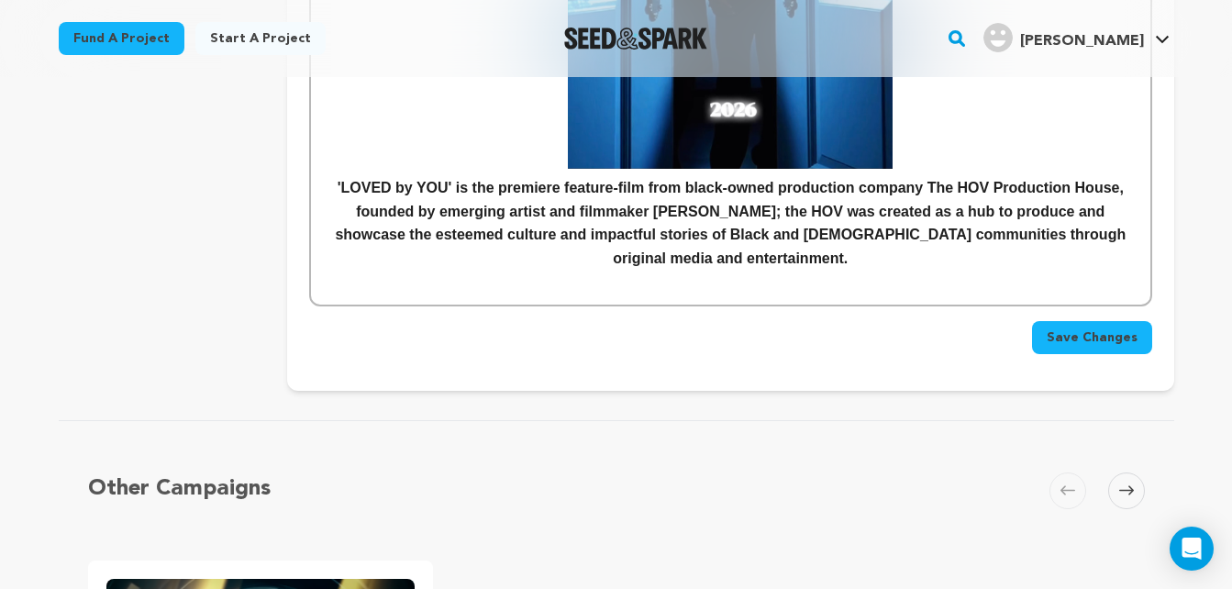
click at [1087, 329] on span "Save Changes" at bounding box center [1092, 338] width 91 height 18
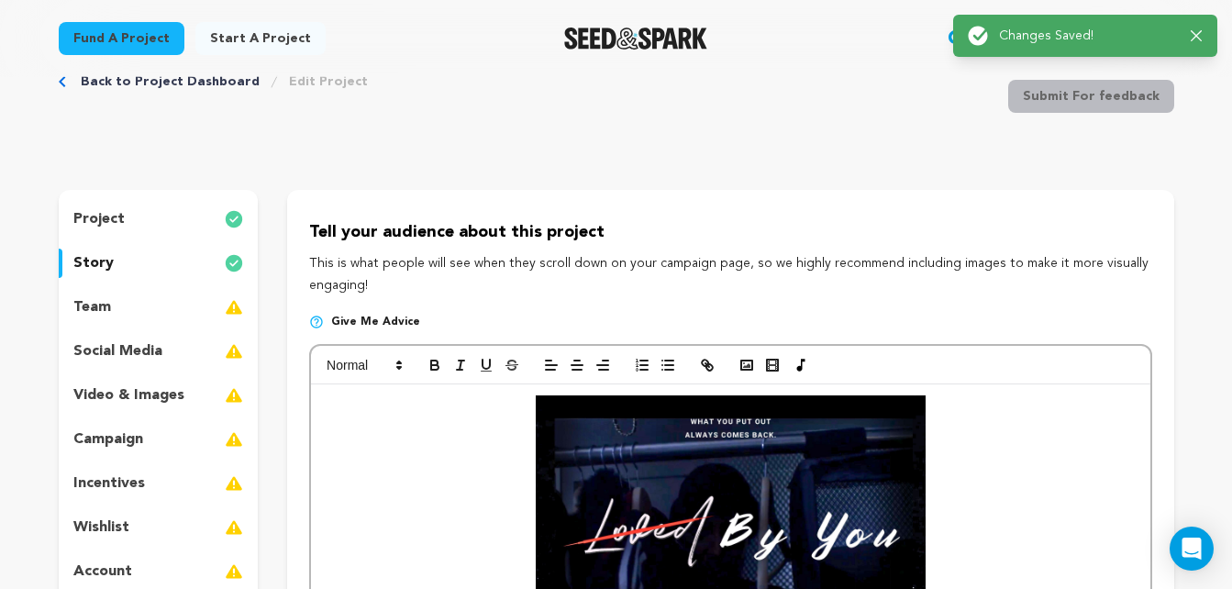
scroll to position [0, 0]
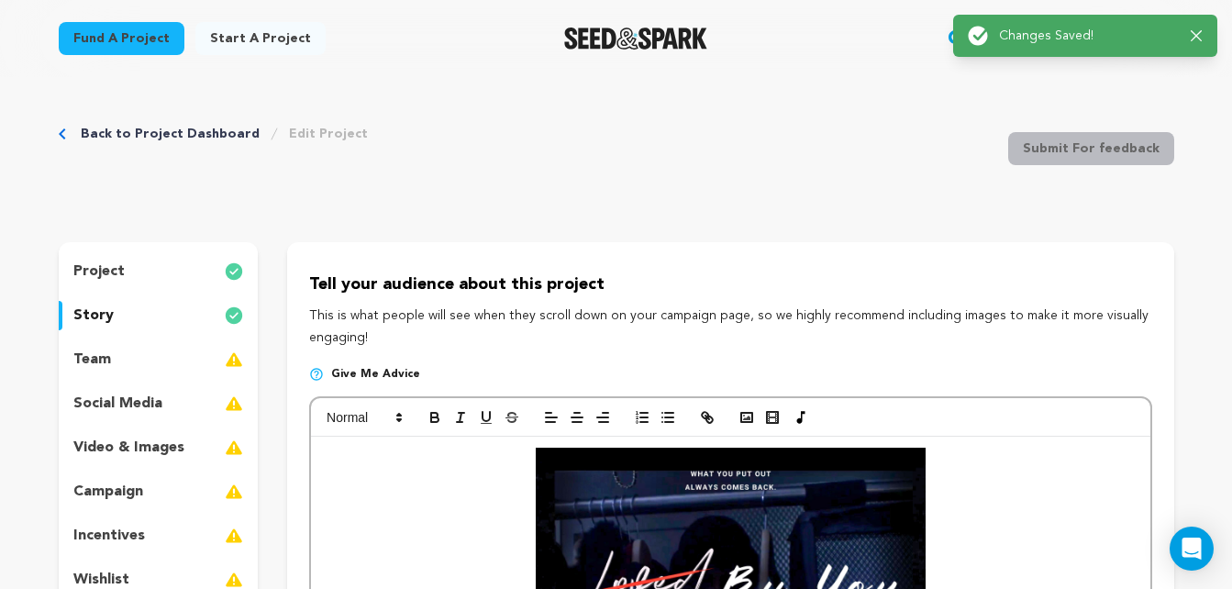
click at [102, 356] on p "team" at bounding box center [92, 360] width 38 height 22
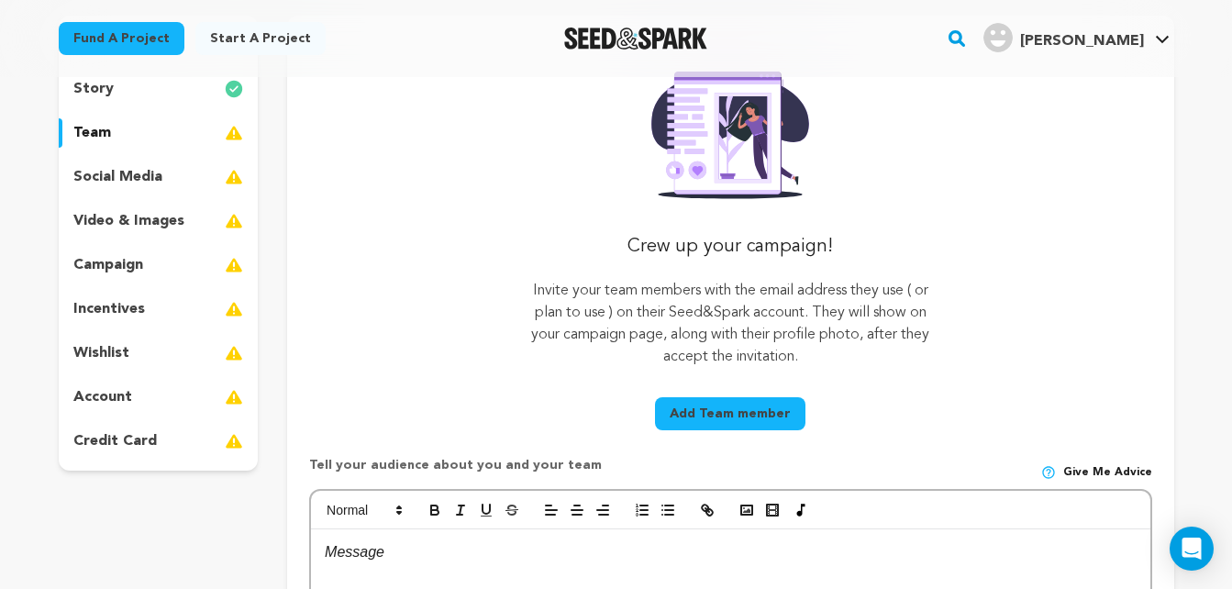
scroll to position [231, 0]
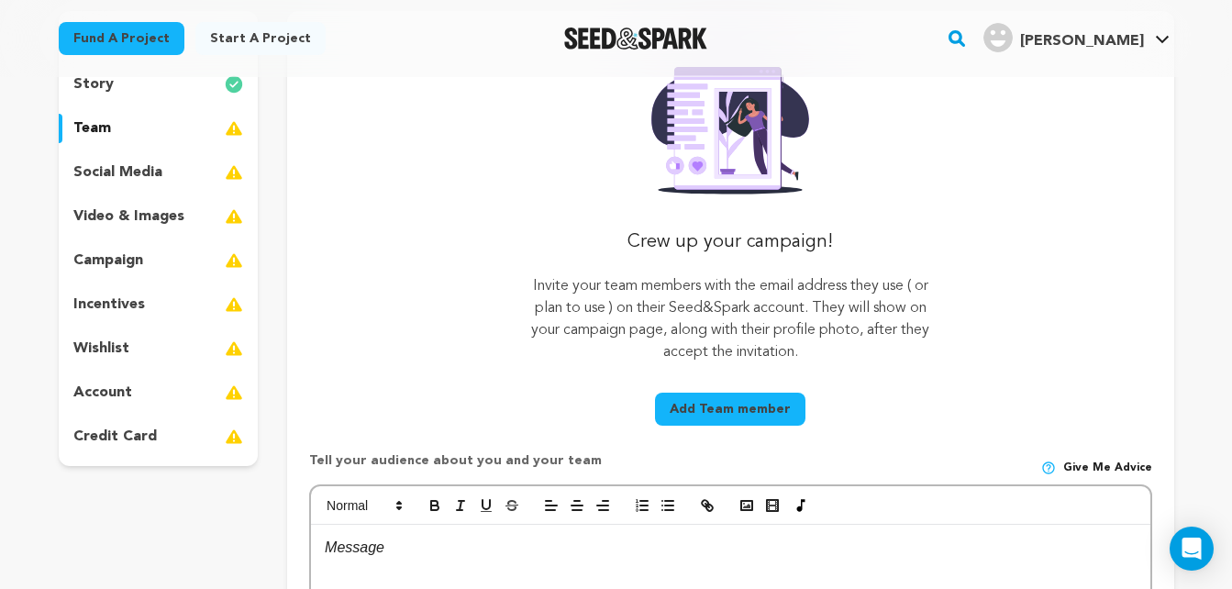
click at [701, 407] on button "Add Team member" at bounding box center [730, 409] width 150 height 33
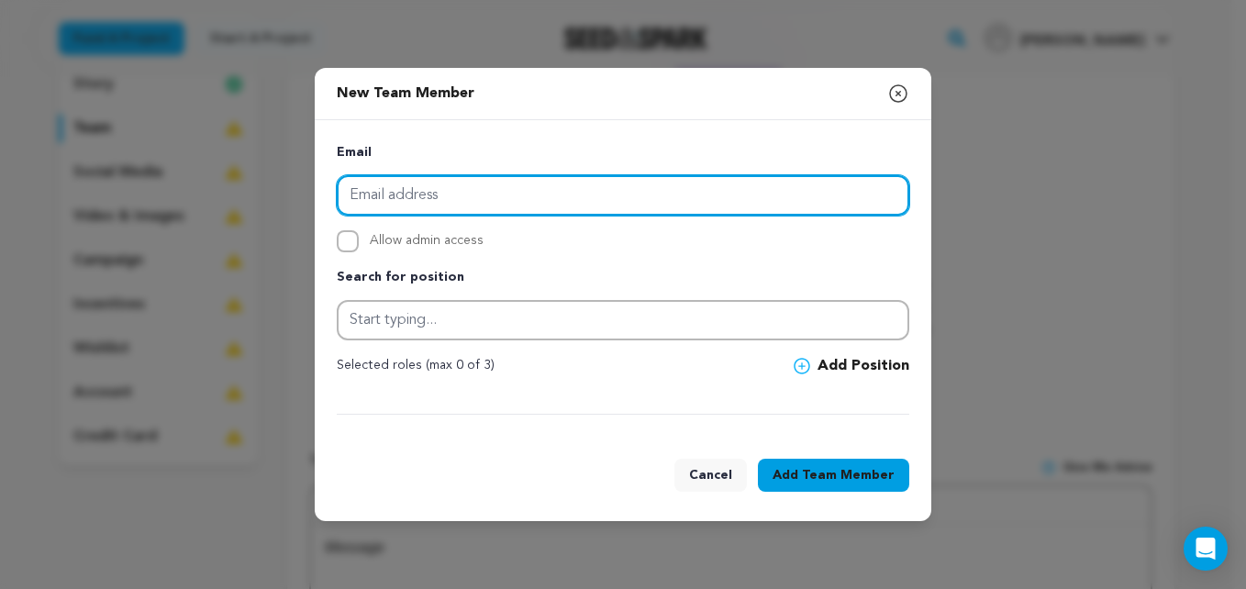
click at [456, 207] on input "email" at bounding box center [623, 195] width 573 height 40
type input "[EMAIL_ADDRESS][DOMAIN_NAME]"
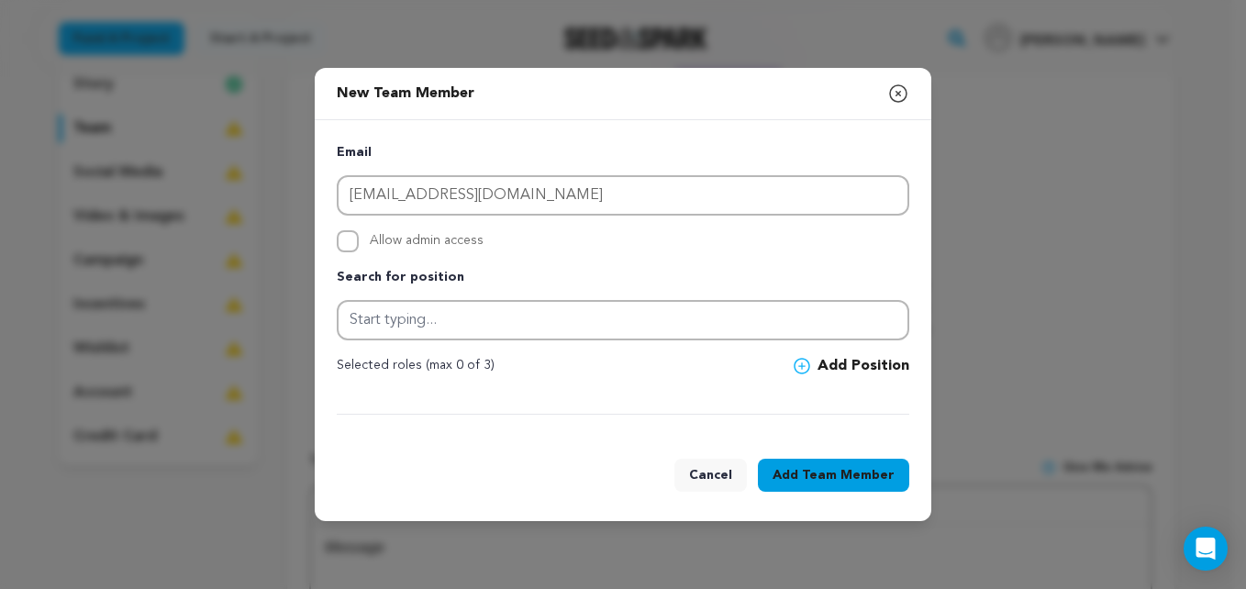
click at [400, 348] on div "Email [EMAIL_ADDRESS][DOMAIN_NAME] Allow admin access Search for position Selec…" at bounding box center [623, 278] width 573 height 273
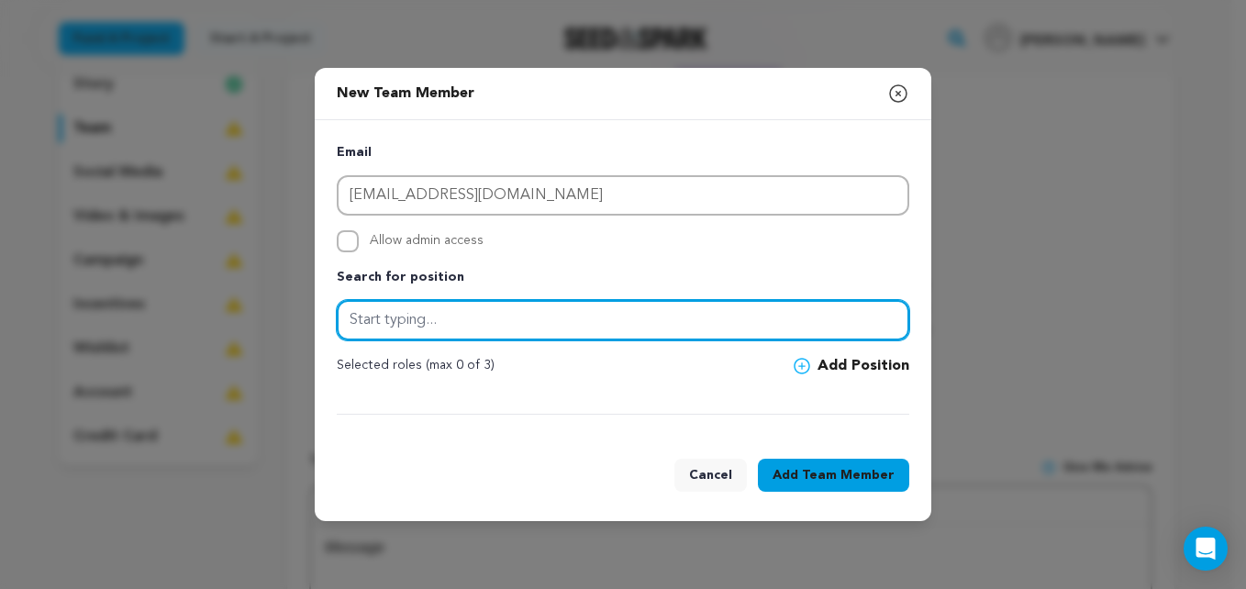
click at [396, 336] on input "text" at bounding box center [623, 320] width 573 height 40
type input "o"
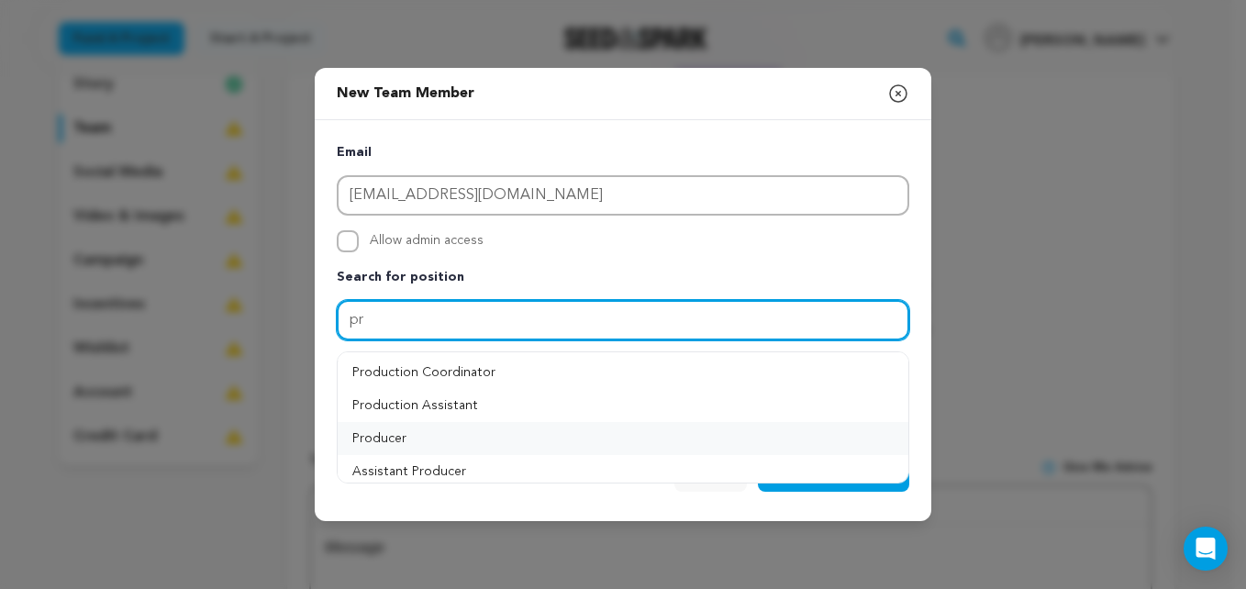
type input "p"
type input "e"
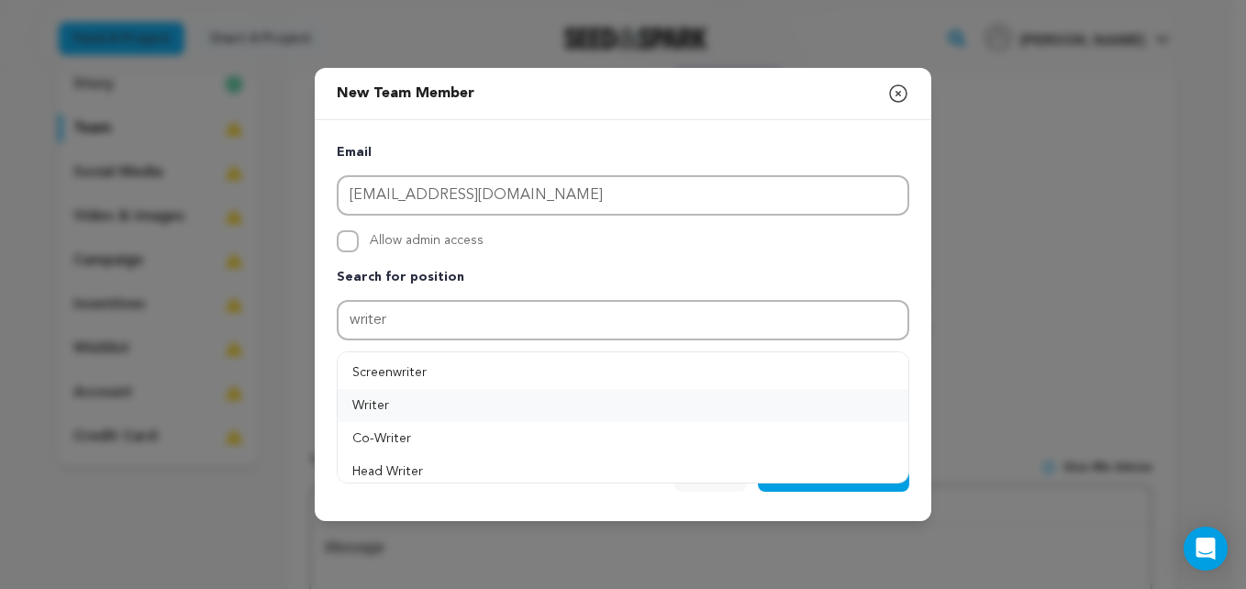
click at [393, 402] on button "Writer" at bounding box center [623, 405] width 571 height 33
type input "Writer"
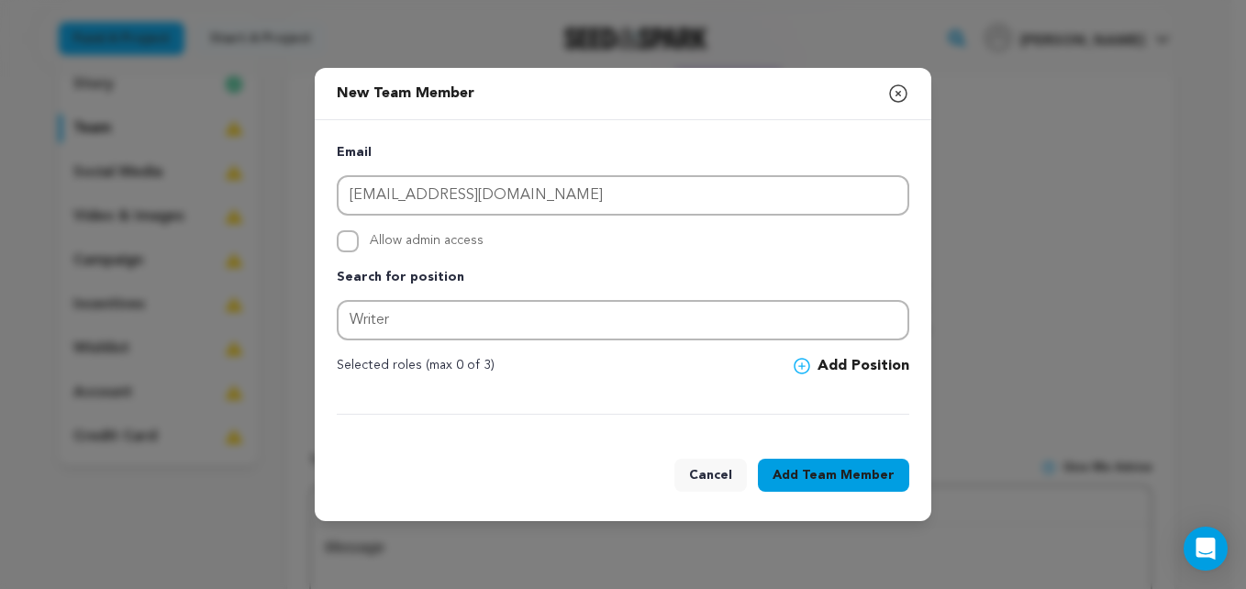
click at [815, 370] on span at bounding box center [806, 366] width 24 height 17
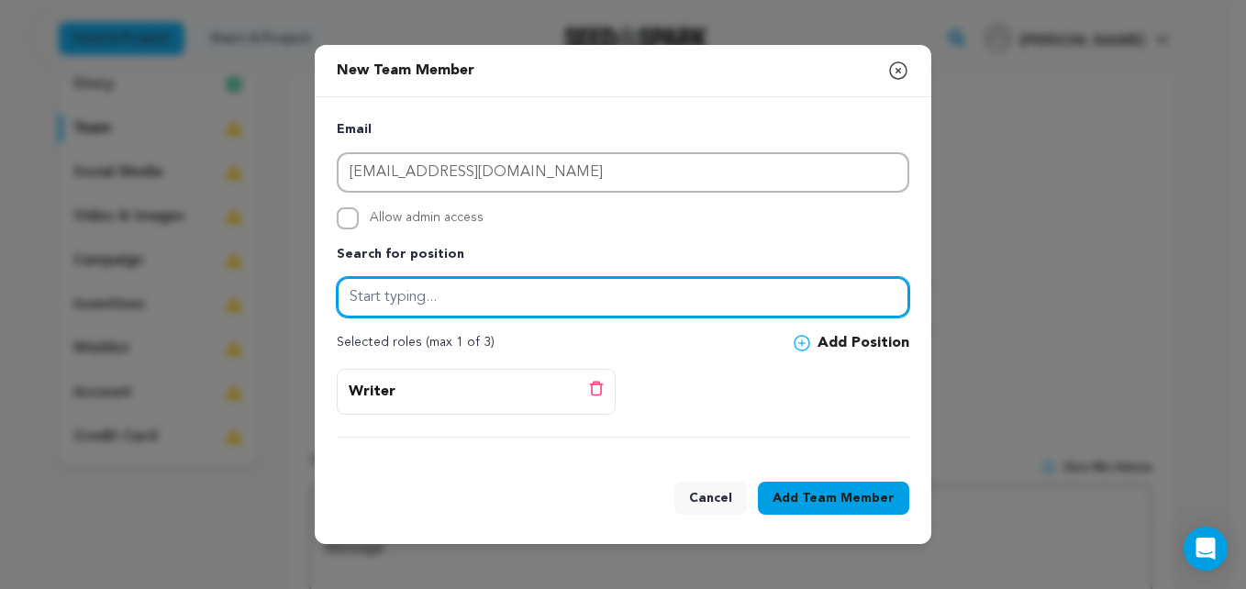
click at [453, 308] on input "text" at bounding box center [623, 297] width 573 height 40
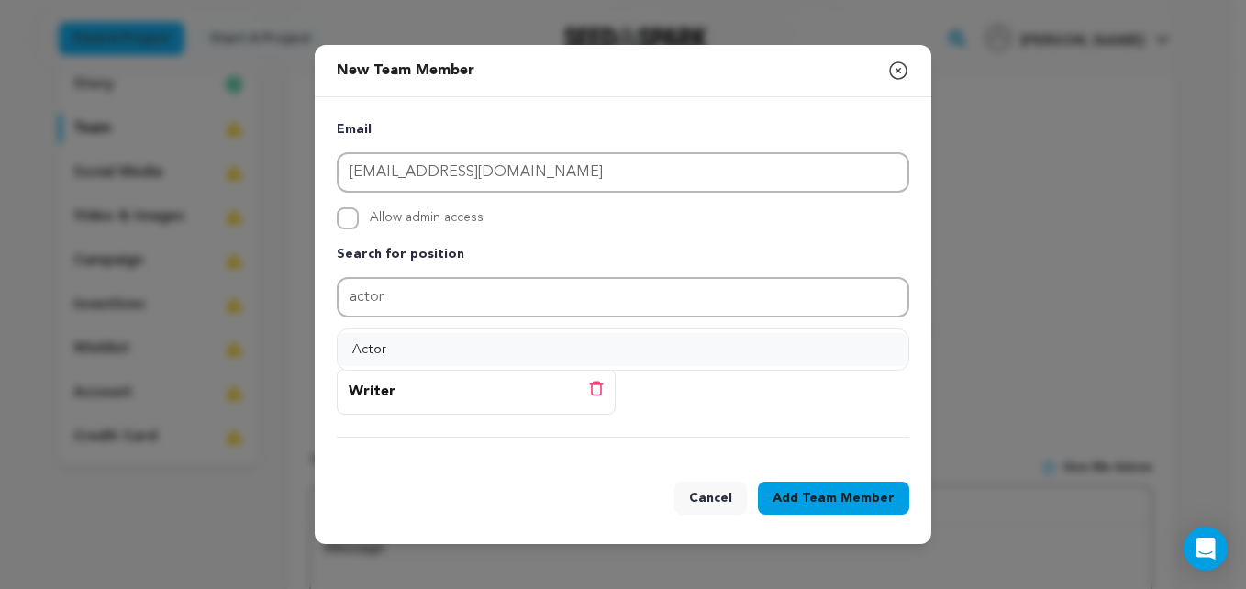
click at [384, 350] on button "Actor" at bounding box center [623, 349] width 571 height 33
type input "Actor"
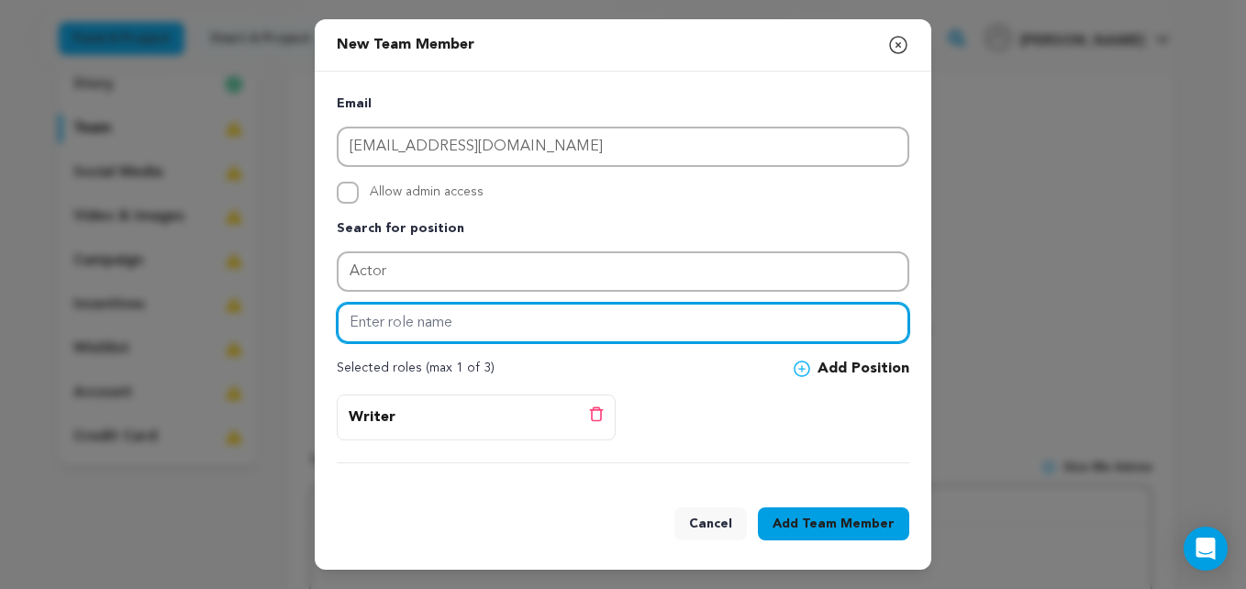
click at [431, 328] on input "text" at bounding box center [623, 323] width 573 height 40
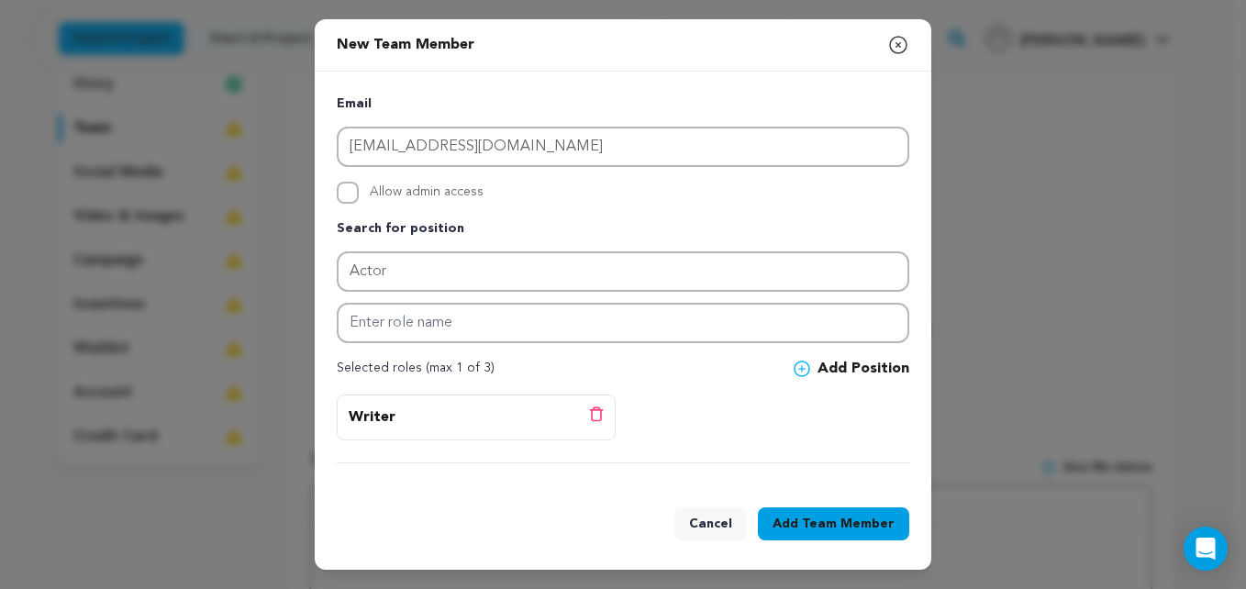
click at [831, 362] on button "Add Position" at bounding box center [852, 369] width 116 height 22
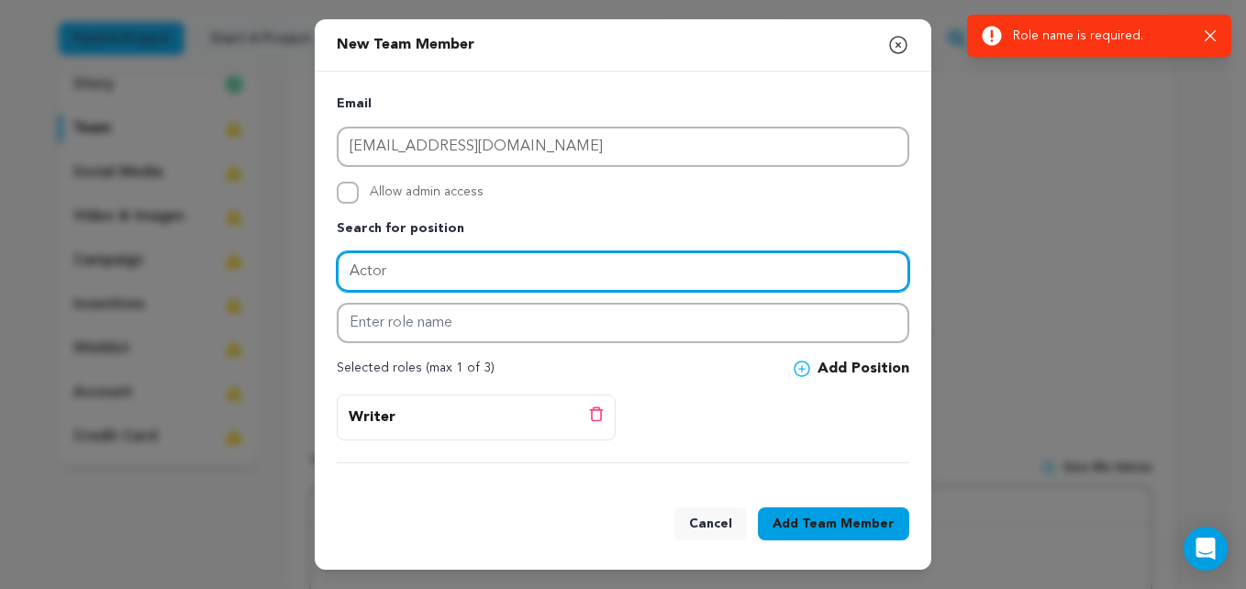
click at [593, 276] on input "Actor" at bounding box center [623, 271] width 573 height 40
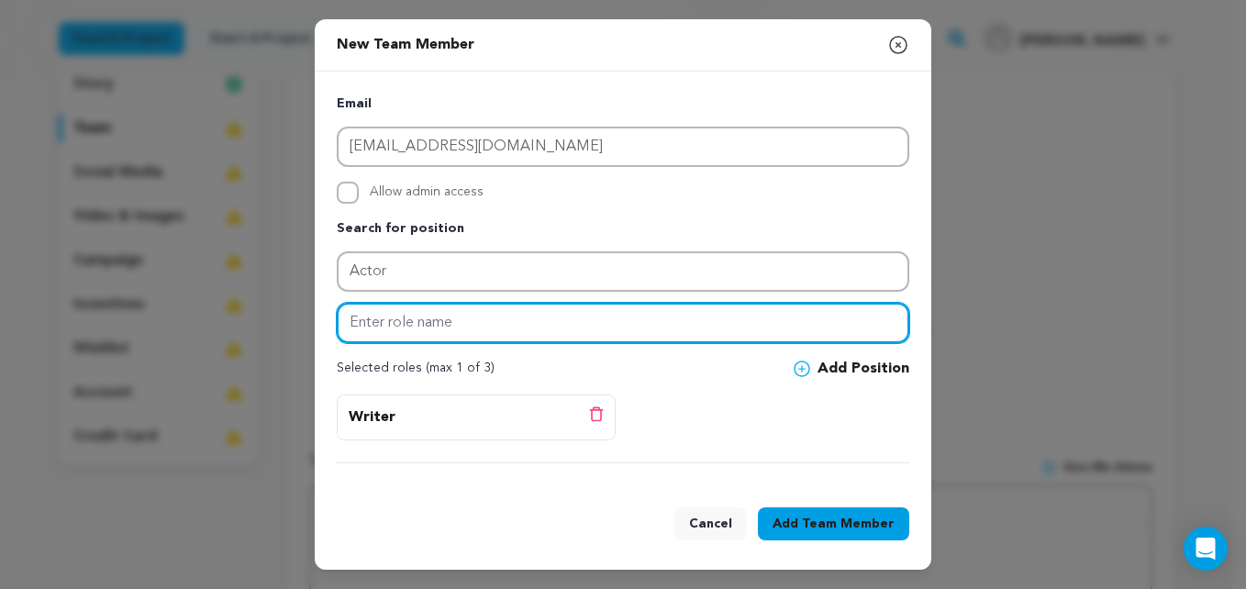
click at [479, 325] on input "text" at bounding box center [623, 323] width 573 height 40
type input "[PERSON_NAME]"
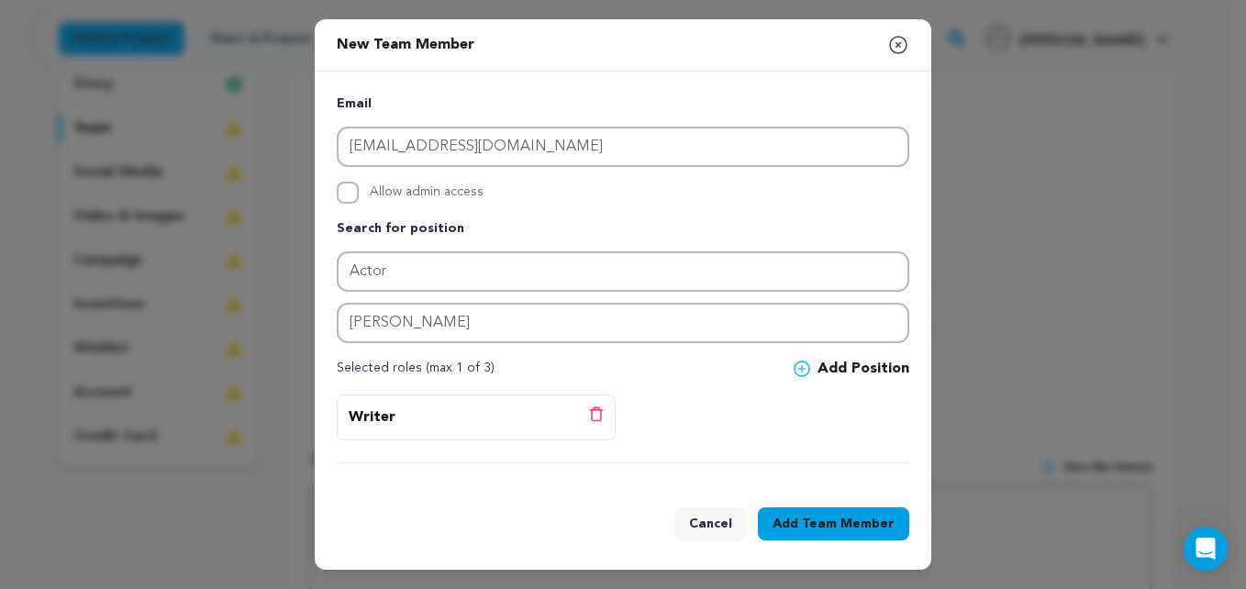
click at [851, 373] on button "Add Position" at bounding box center [852, 369] width 116 height 22
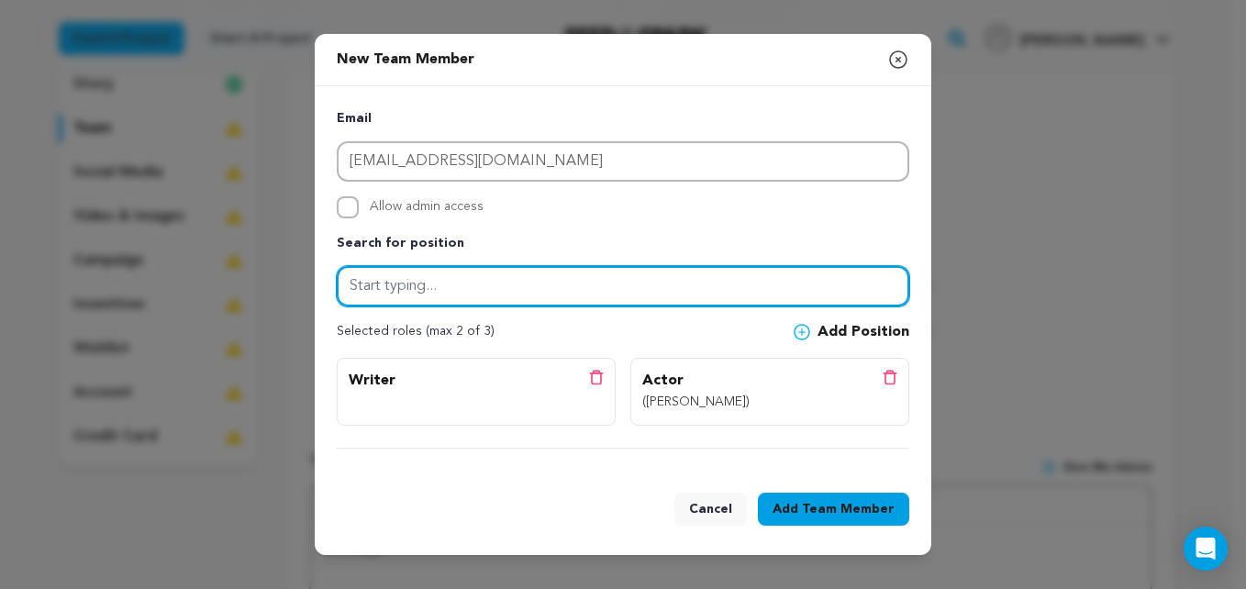
click at [401, 284] on input "text" at bounding box center [623, 286] width 573 height 40
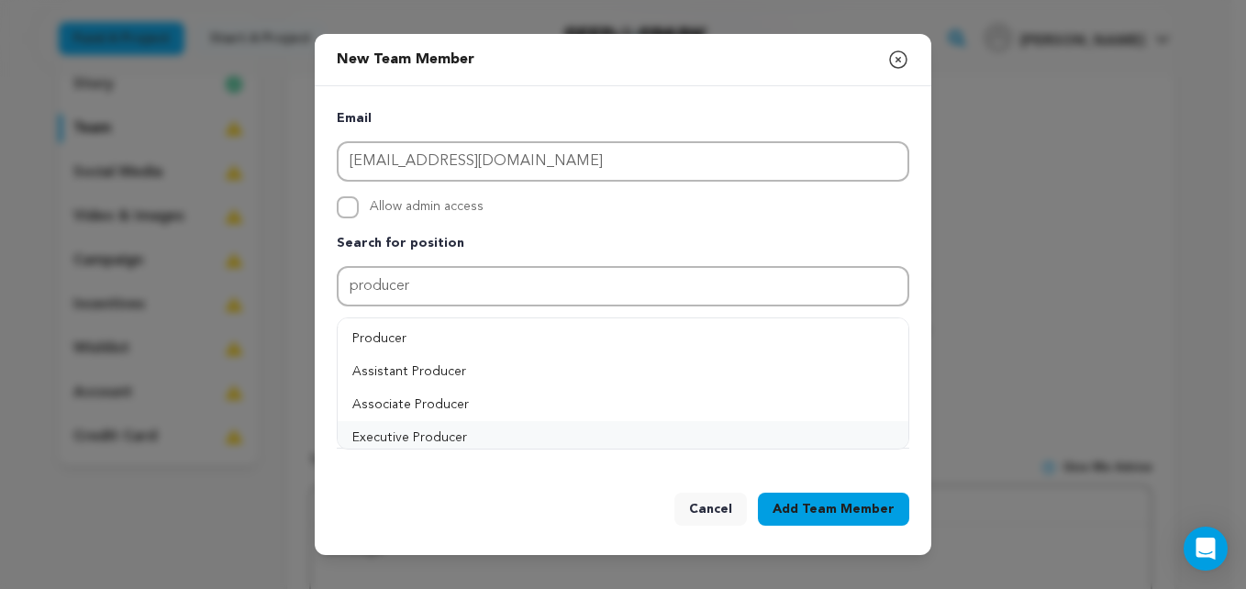
click at [420, 426] on button "Executive Producer" at bounding box center [623, 437] width 571 height 33
type input "Executive Producer"
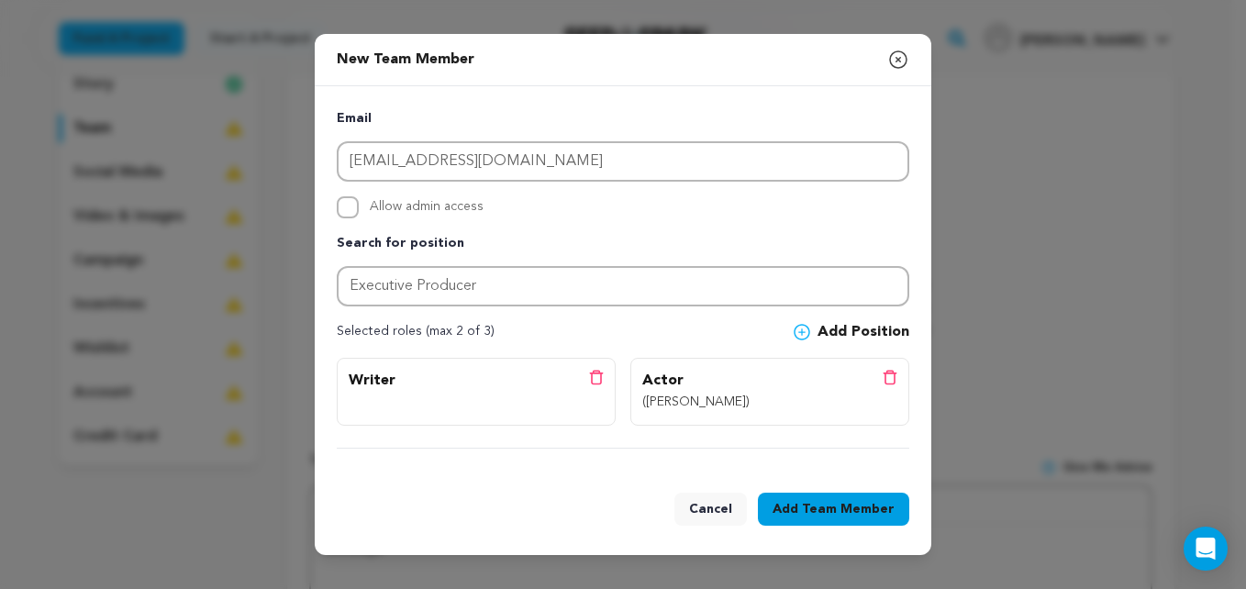
click at [847, 331] on button "Add Position" at bounding box center [852, 332] width 116 height 22
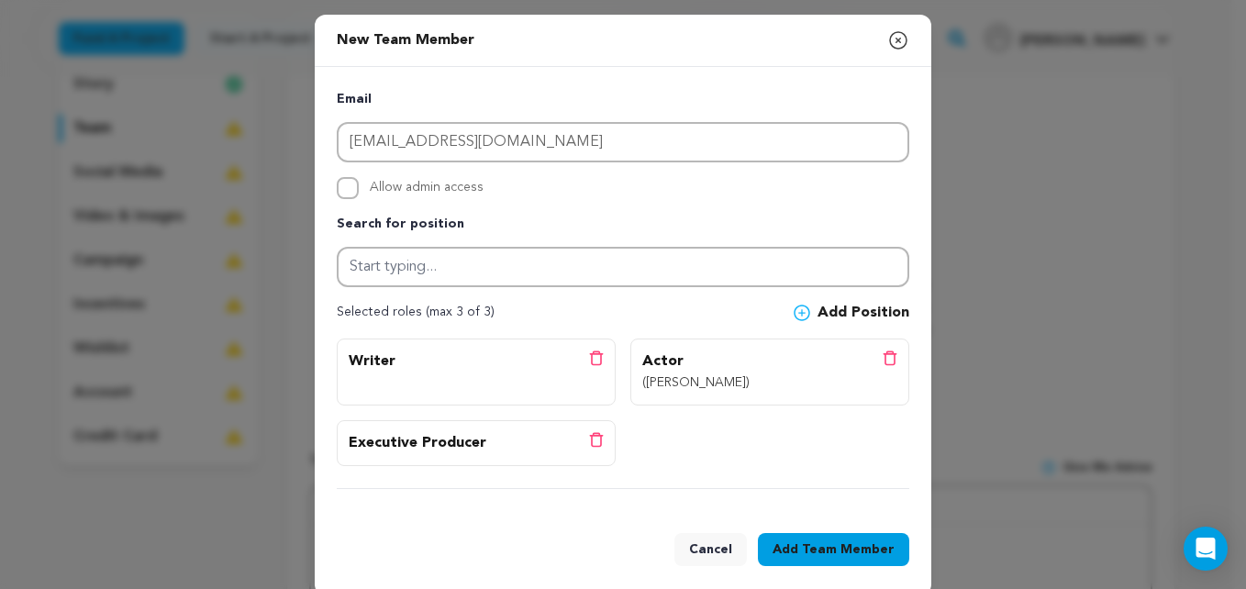
click at [840, 552] on span "Team Member" at bounding box center [848, 550] width 93 height 18
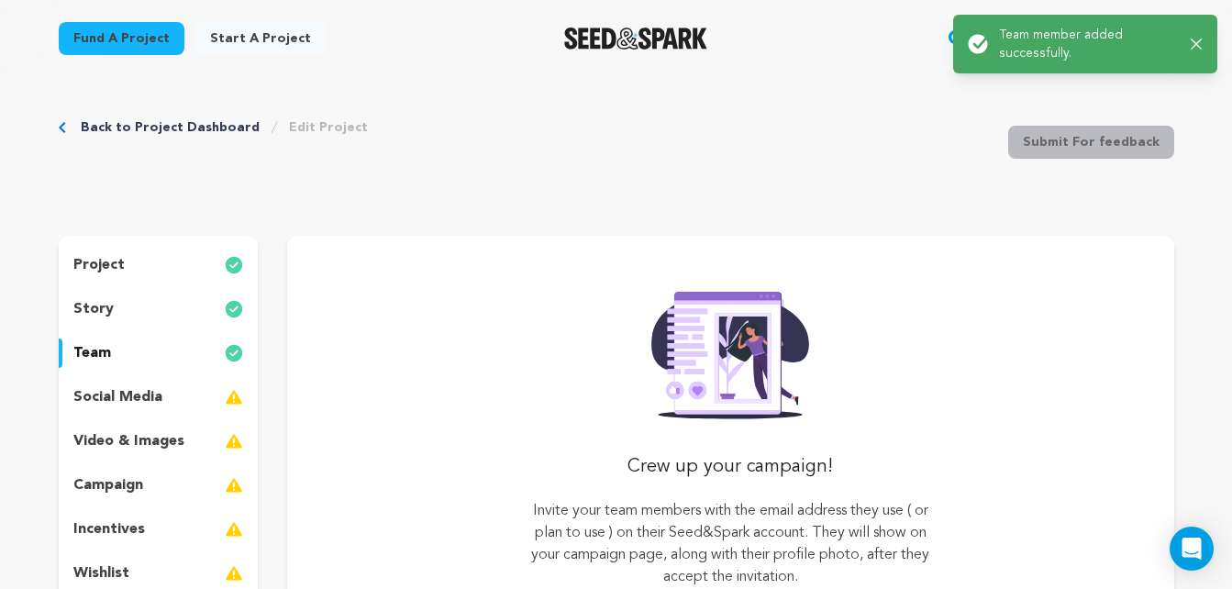
scroll to position [0, 0]
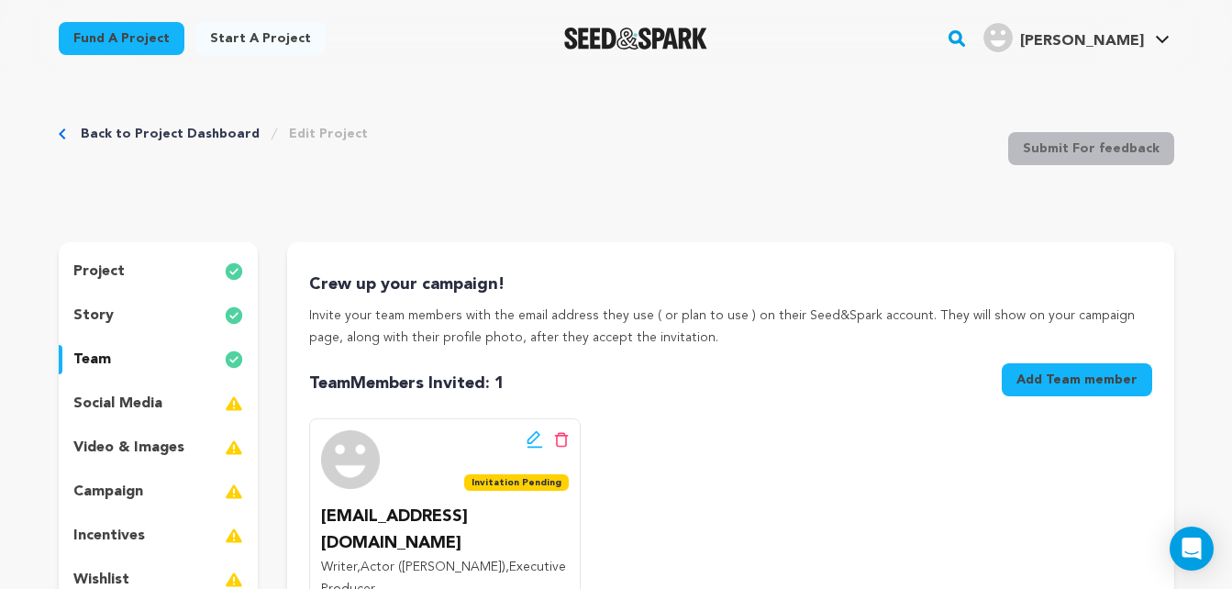
click at [537, 438] on icon at bounding box center [533, 437] width 13 height 13
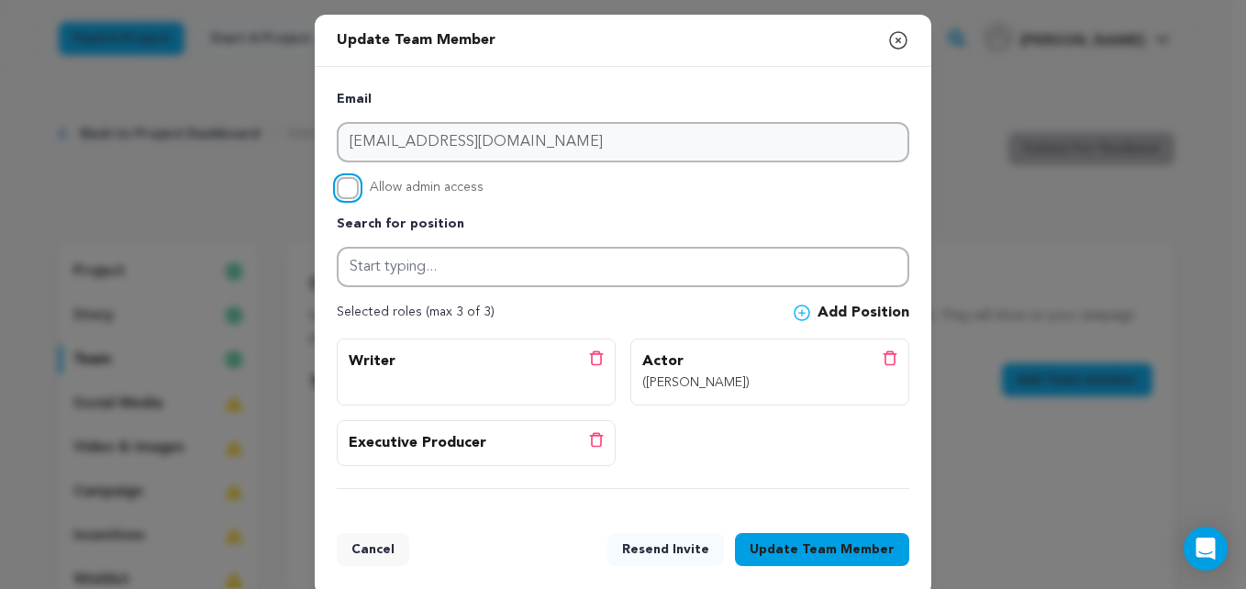
click at [337, 196] on input "Allow admin access" at bounding box center [348, 188] width 22 height 22
checkbox input "true"
click at [808, 556] on span "Team Member" at bounding box center [848, 550] width 93 height 18
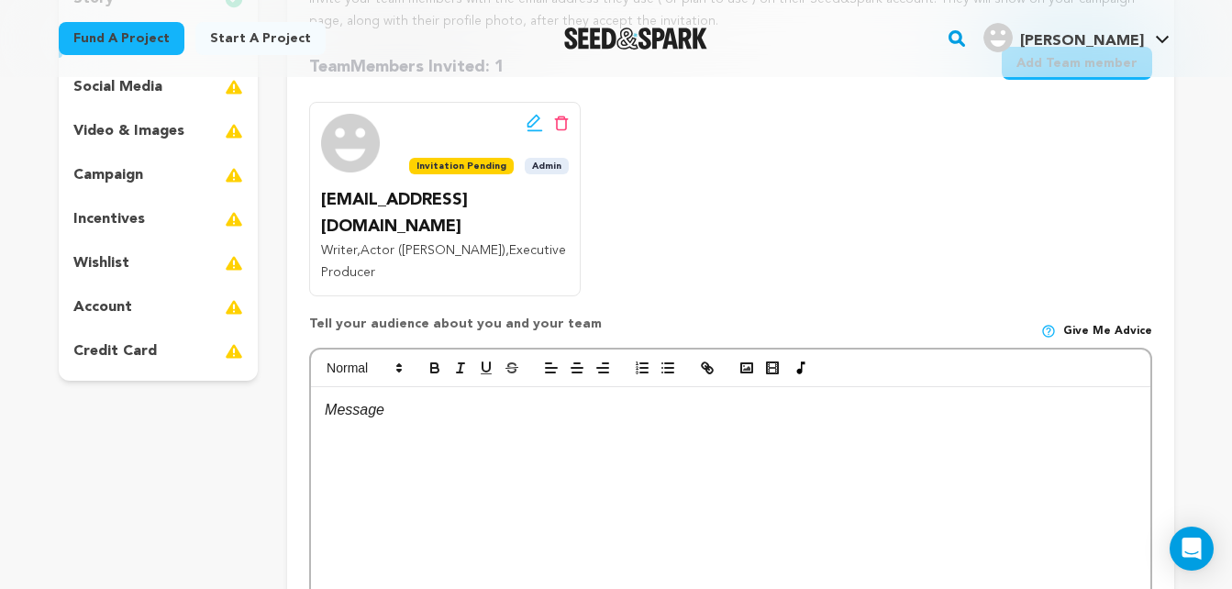
scroll to position [309, 0]
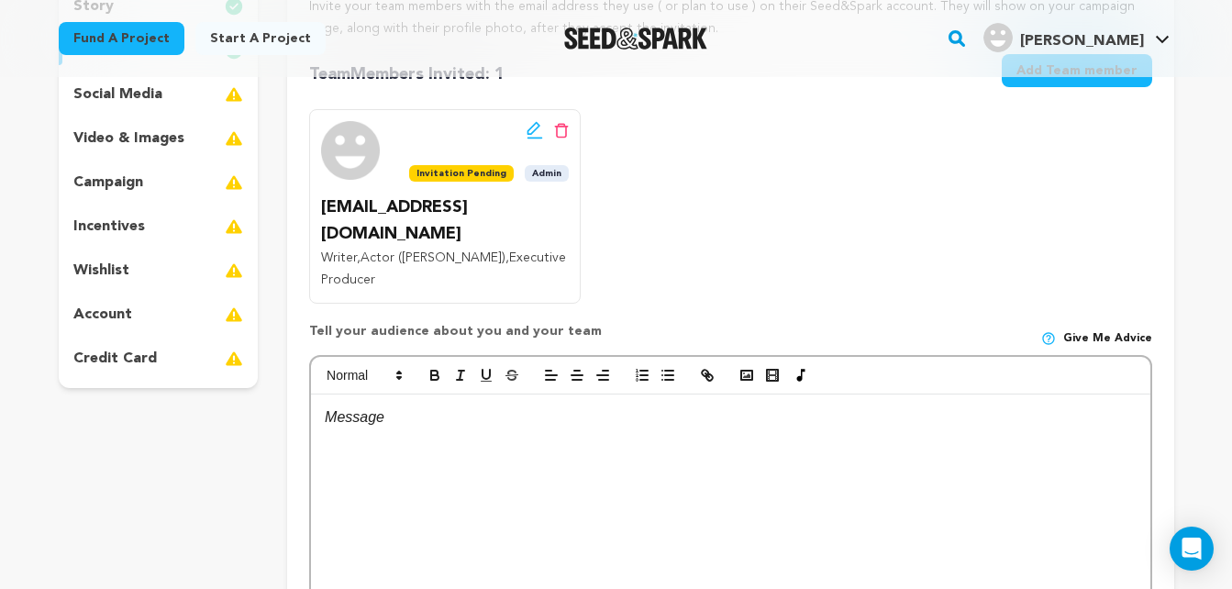
click at [405, 406] on p at bounding box center [730, 418] width 811 height 24
drag, startPoint x: 416, startPoint y: 371, endPoint x: 321, endPoint y: 368, distance: 94.6
click at [321, 395] on div "Cast & Crew" at bounding box center [730, 532] width 839 height 275
click at [573, 375] on line "button" at bounding box center [577, 375] width 11 height 0
click at [774, 406] on p "Cast & Crew" at bounding box center [730, 418] width 811 height 24
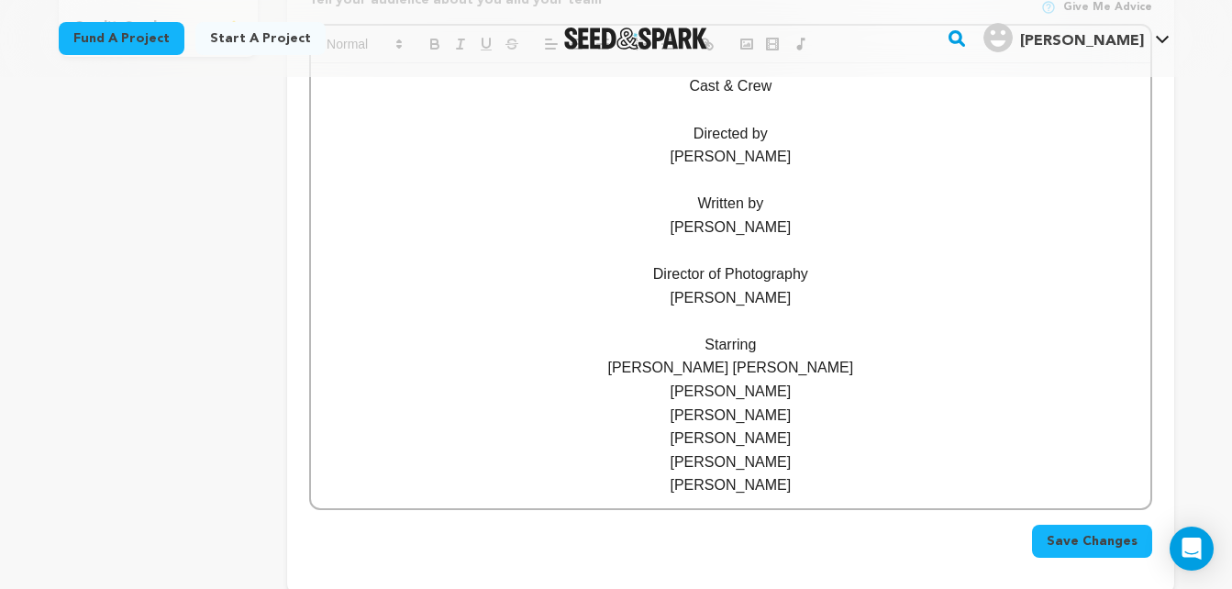
scroll to position [644, 0]
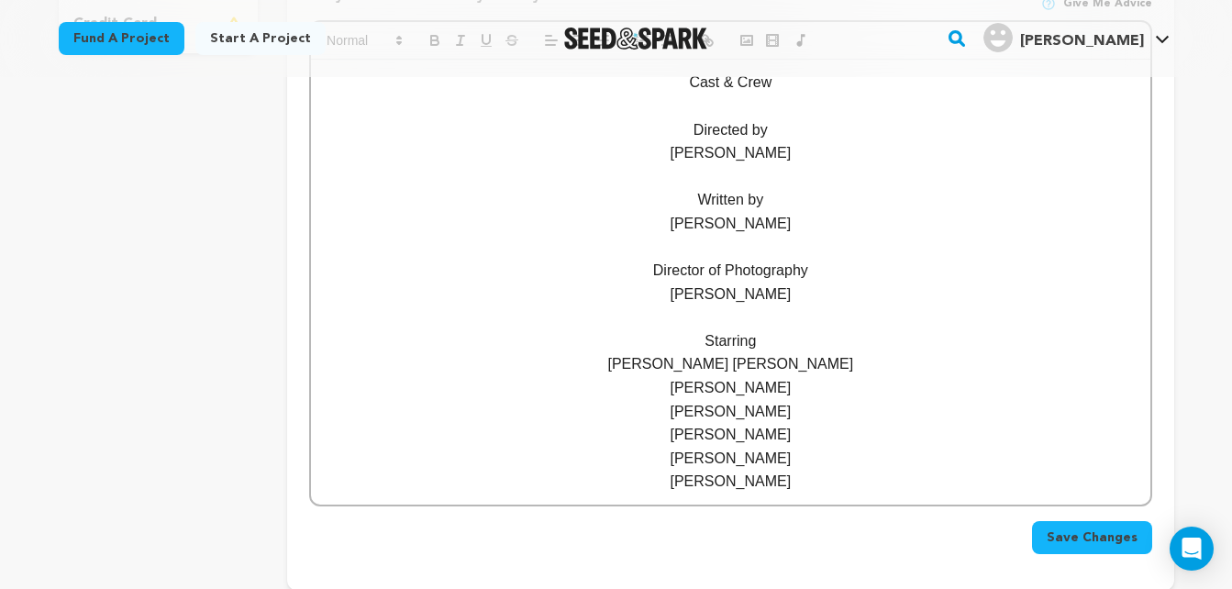
click at [1114, 529] on span "Save Changes" at bounding box center [1092, 538] width 91 height 18
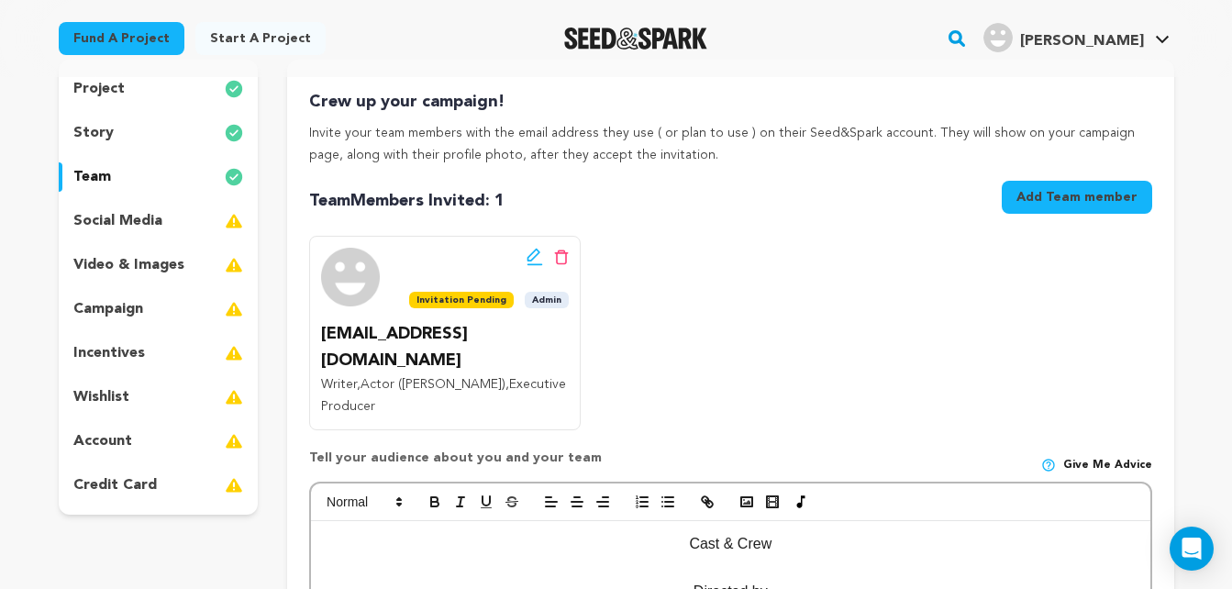
scroll to position [186, 0]
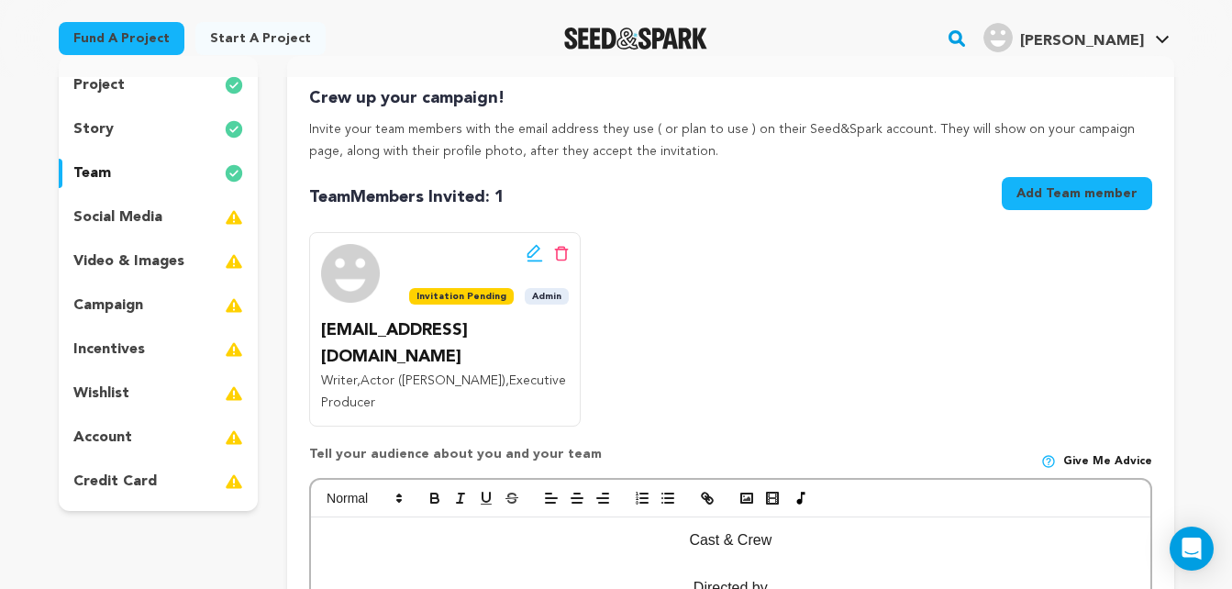
click at [165, 209] on div "social media" at bounding box center [159, 217] width 200 height 29
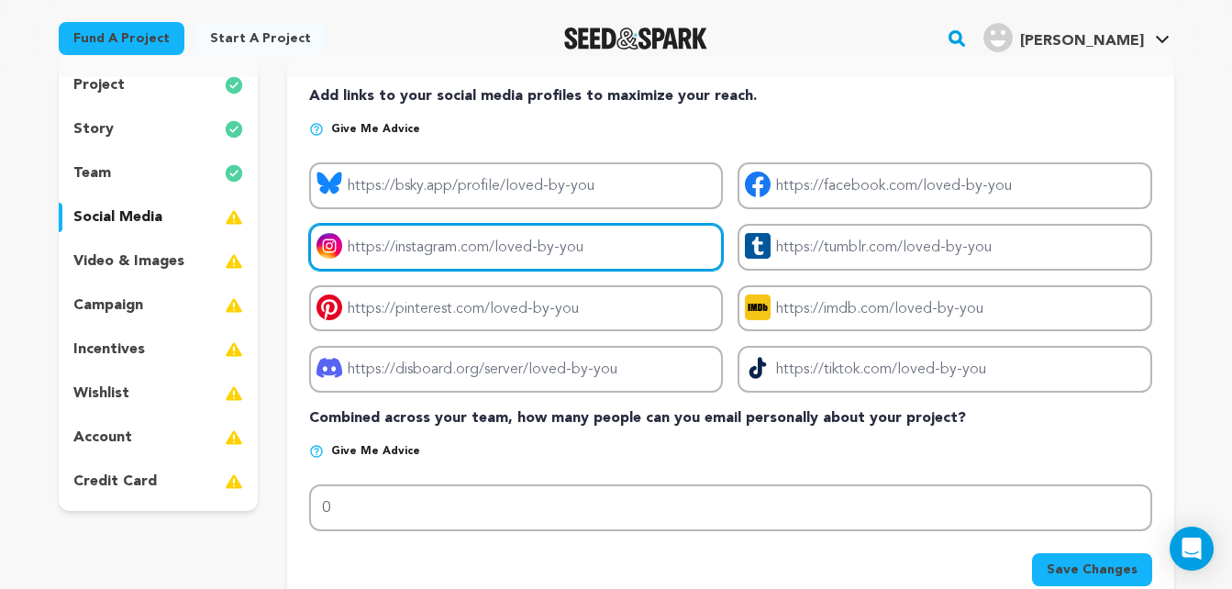
click at [552, 249] on input "Project instagram link" at bounding box center [516, 247] width 414 height 47
type input "[URL][DOMAIN_NAME]"
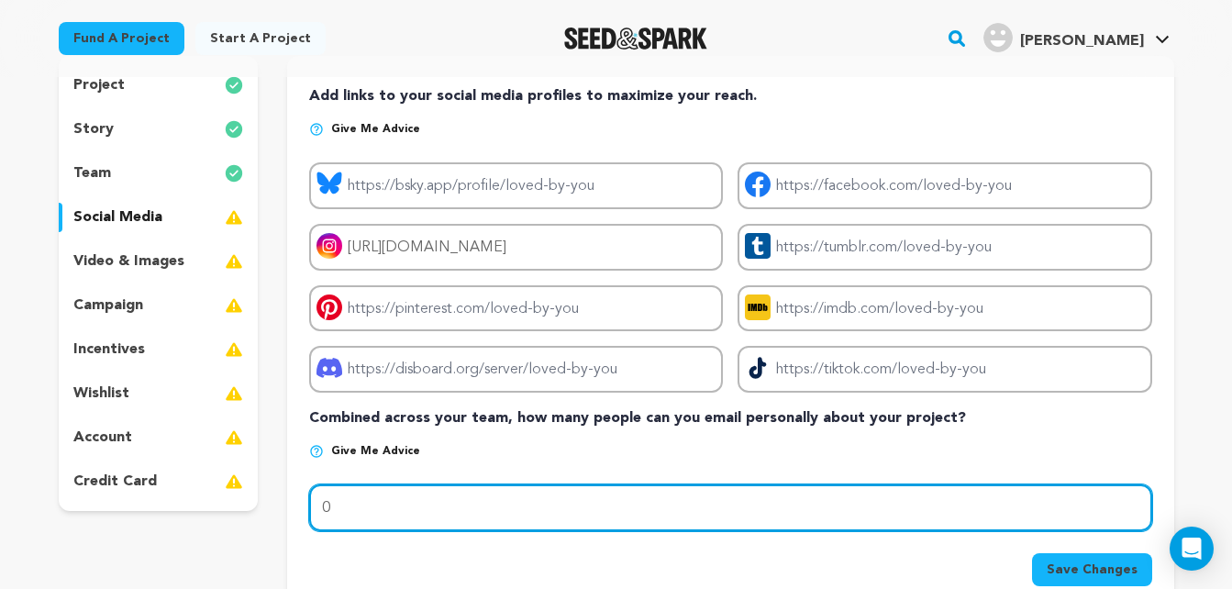
click at [660, 510] on input "0" at bounding box center [730, 508] width 842 height 47
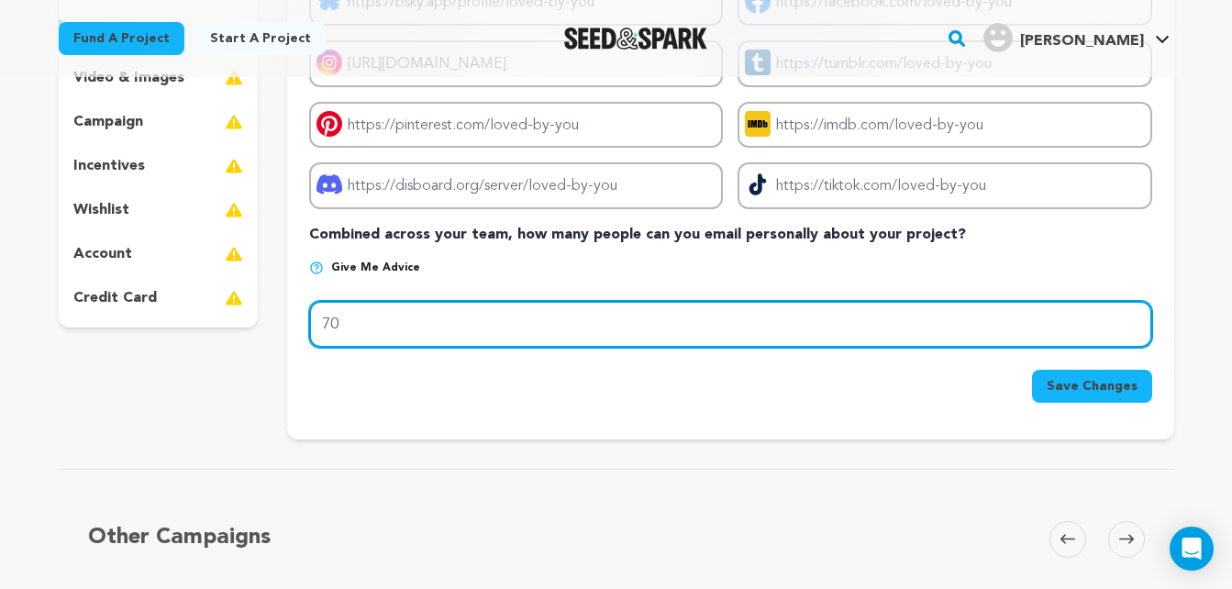
scroll to position [376, 0]
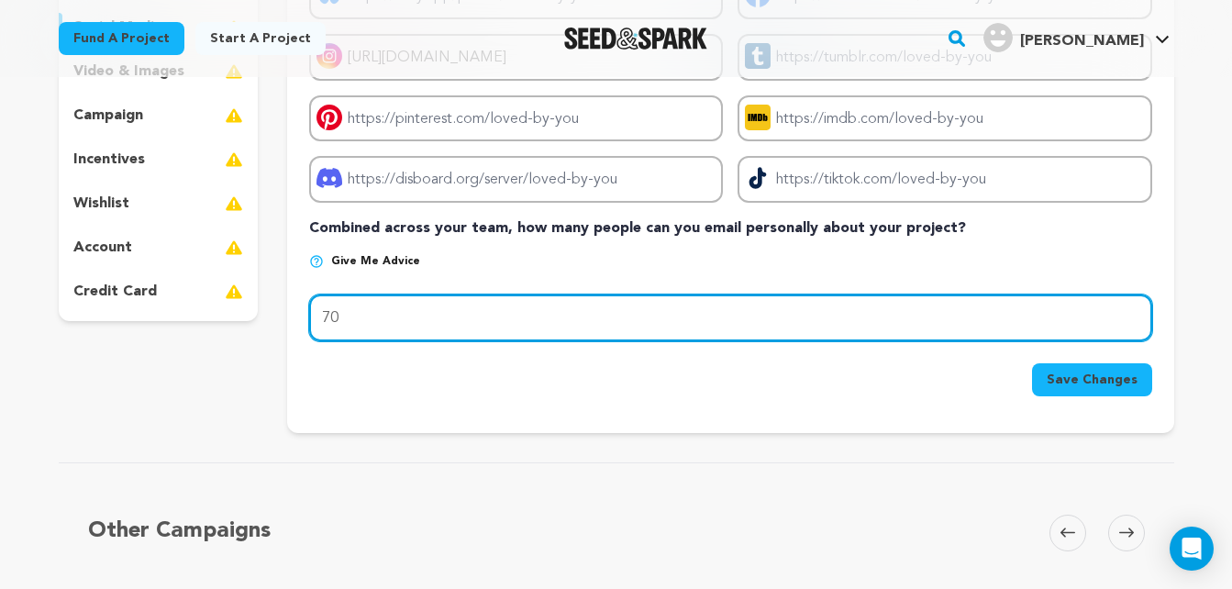
type input "70"
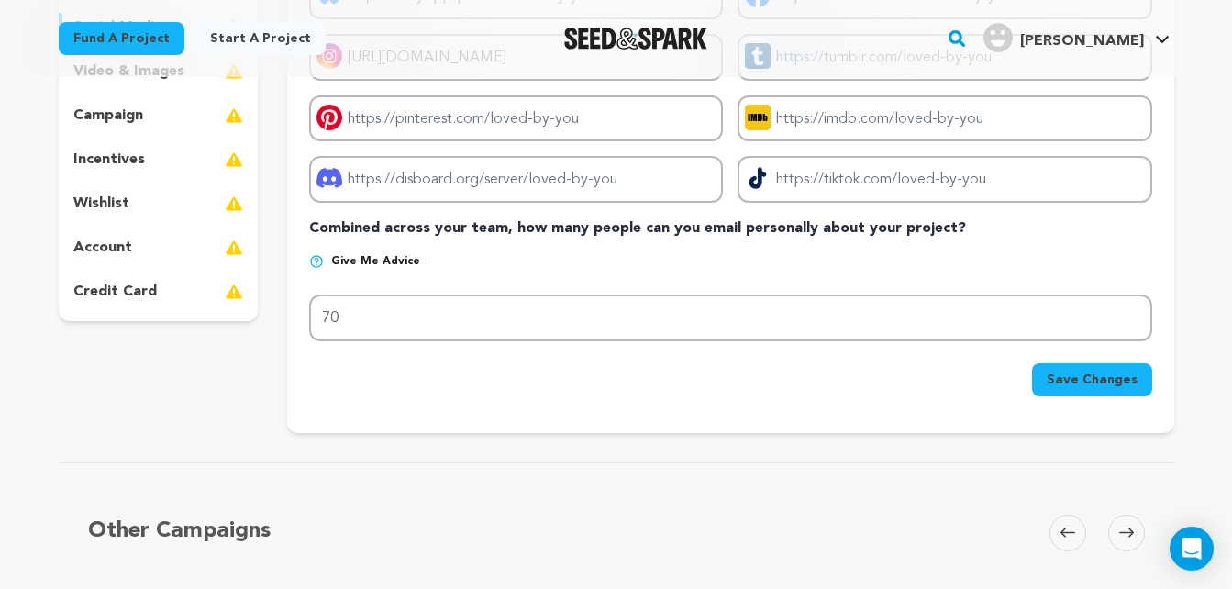
click at [1055, 369] on button "Save Changes" at bounding box center [1092, 379] width 120 height 33
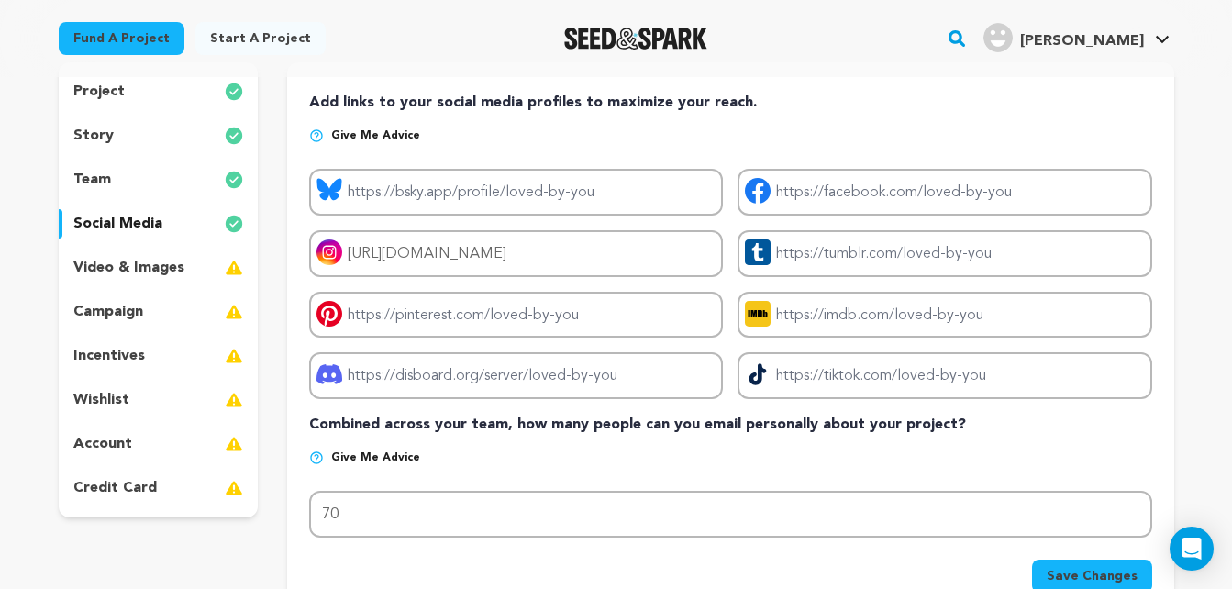
scroll to position [190, 0]
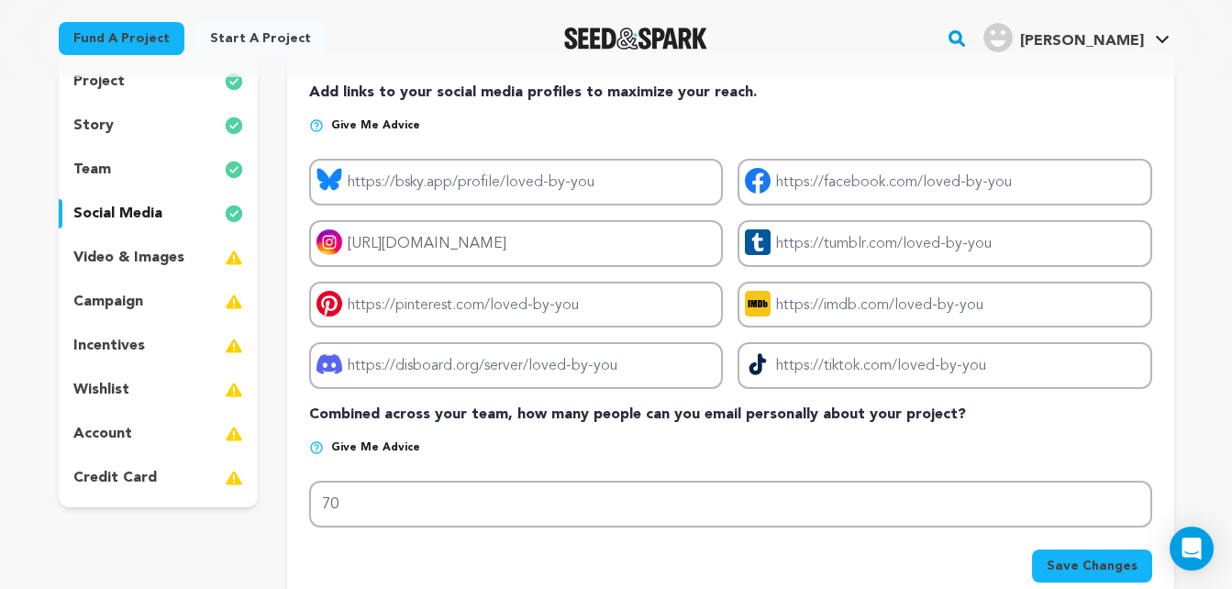
click at [151, 265] on p "video & images" at bounding box center [128, 258] width 111 height 22
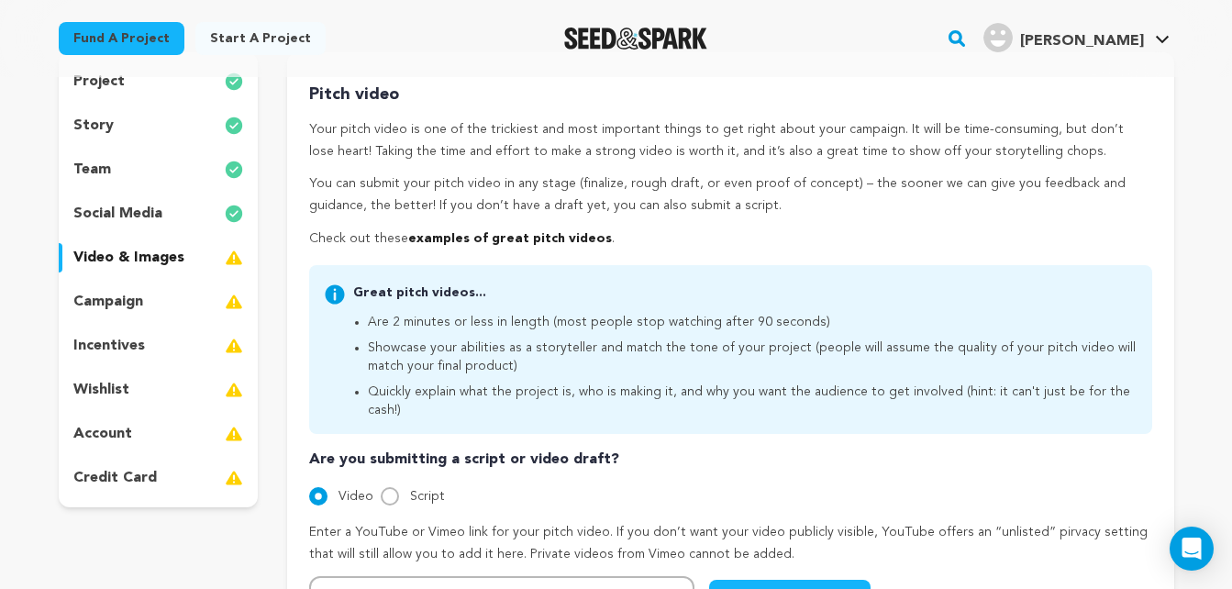
click at [500, 239] on link "examples of great pitch videos" at bounding box center [510, 238] width 204 height 13
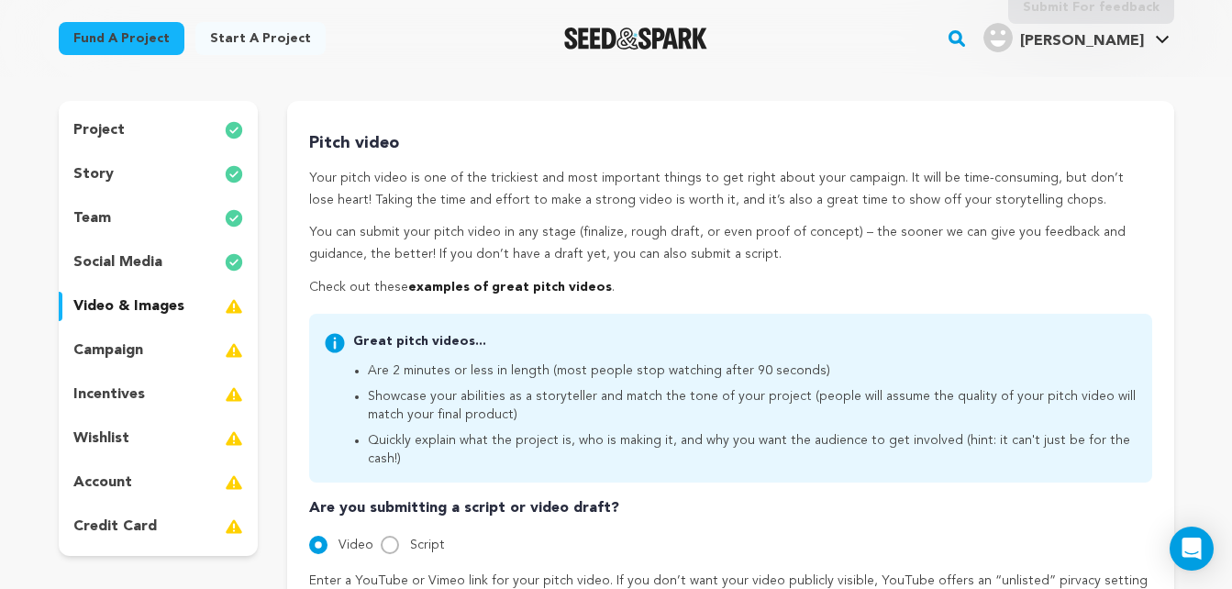
scroll to position [152, 0]
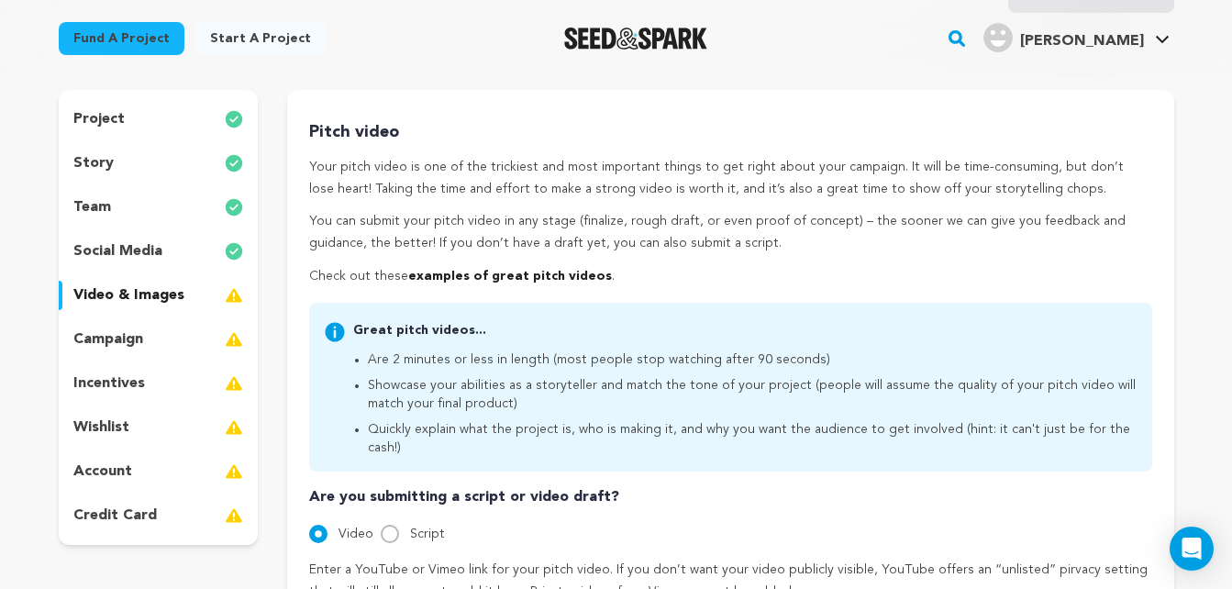
click at [86, 347] on p "campaign" at bounding box center [108, 340] width 70 height 22
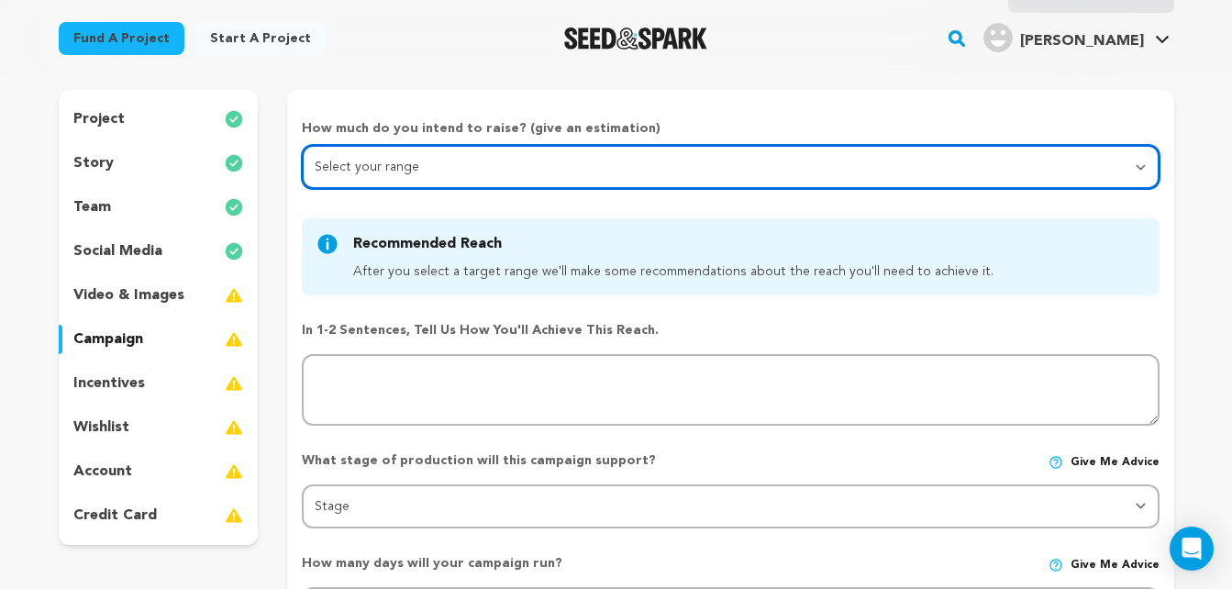
click at [1131, 160] on select "Select your range Less than $10k 10k - $14k 15k - $24k 25k - $49k 50k or more" at bounding box center [730, 167] width 857 height 44
click at [302, 145] on select "Select your range Less than $10k 10k - $14k 15k - $24k 25k - $49k 50k or more" at bounding box center [730, 167] width 857 height 44
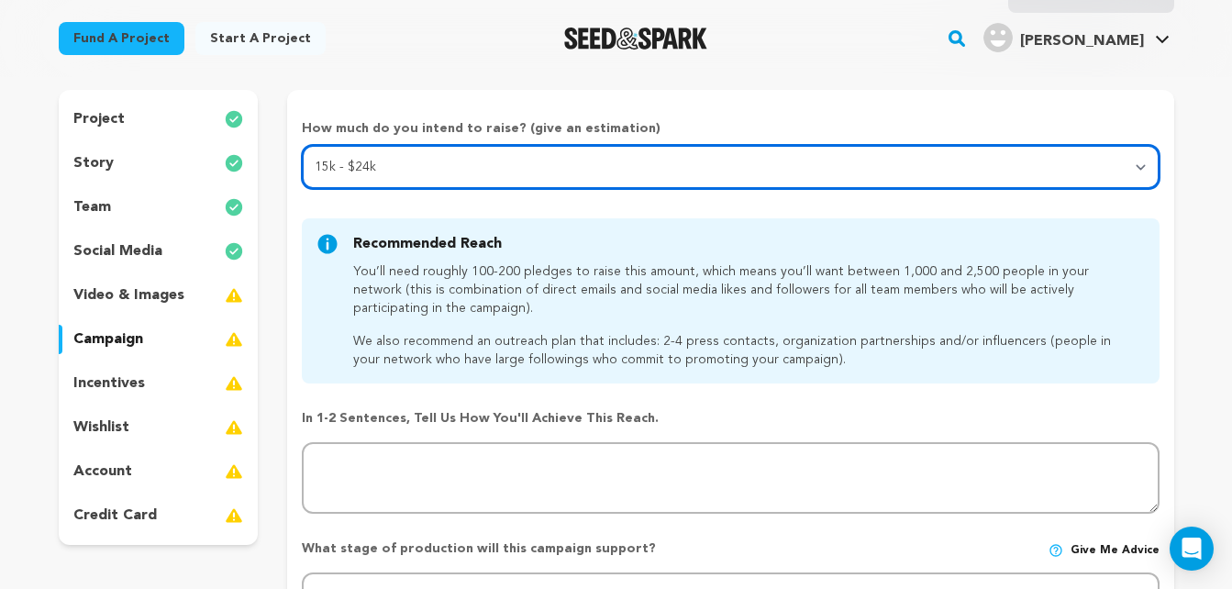
click at [1137, 156] on select "Select your range Less than $10k 10k - $14k 15k - $24k 25k - $49k 50k or more" at bounding box center [730, 167] width 857 height 44
click at [302, 145] on select "Select your range Less than $10k 10k - $14k 15k - $24k 25k - $49k 50k or more" at bounding box center [730, 167] width 857 height 44
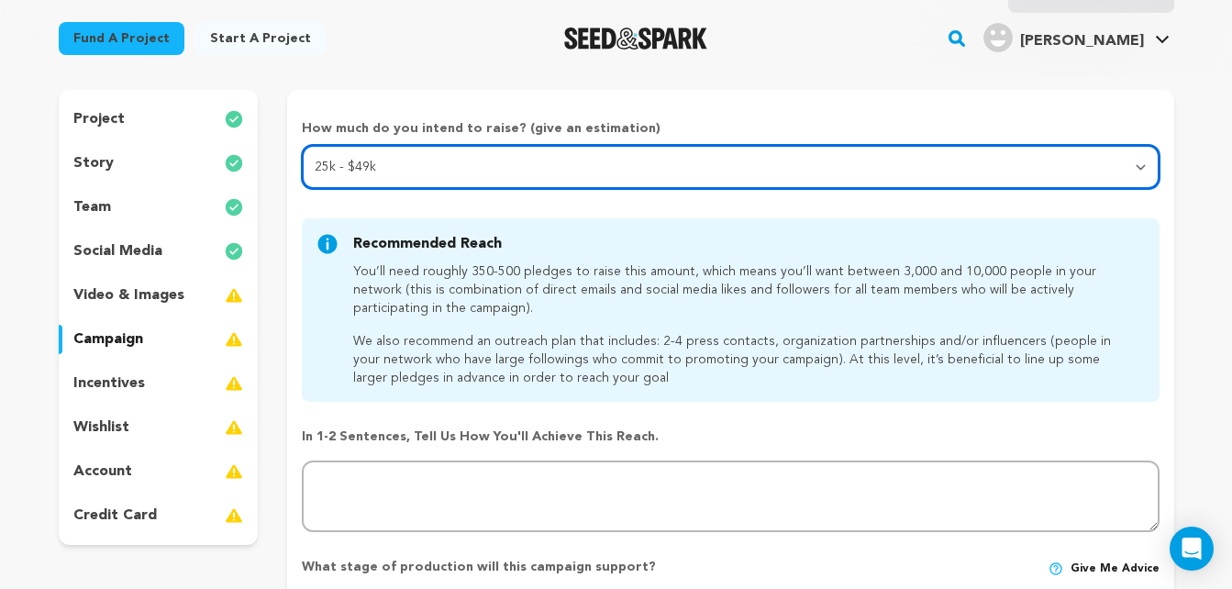
click at [1142, 154] on select "Select your range Less than $10k 10k - $14k 15k - $24k 25k - $49k 50k or more" at bounding box center [730, 167] width 857 height 44
select select "3"
click at [302, 145] on select "Select your range Less than $10k 10k - $14k 15k - $24k 25k - $49k 50k or more" at bounding box center [730, 167] width 857 height 44
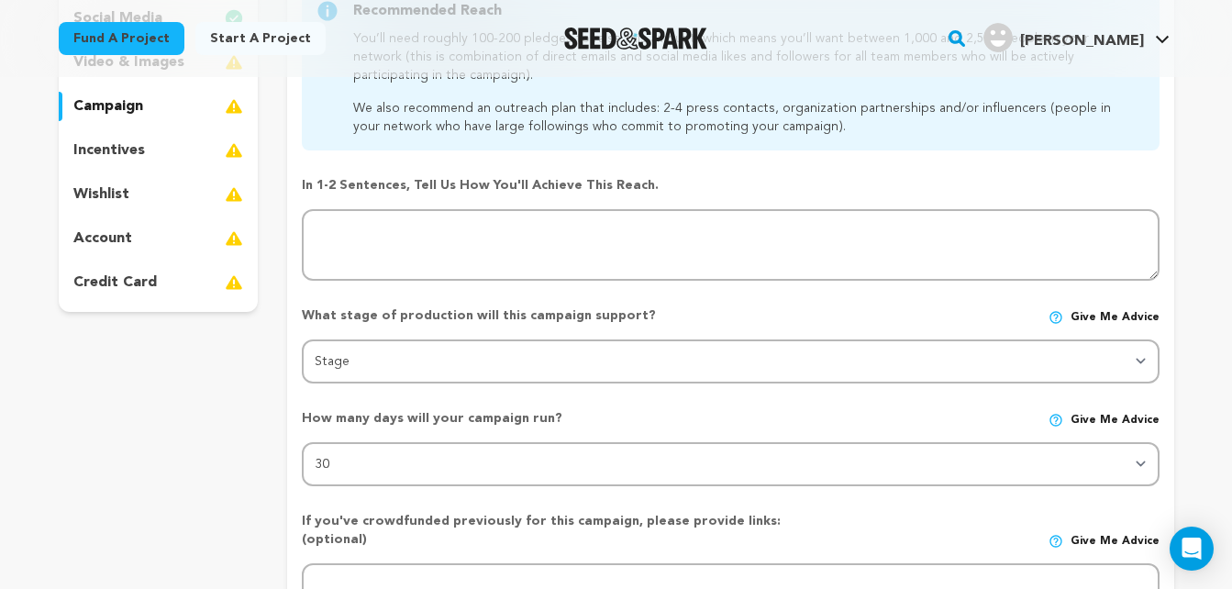
scroll to position [389, 0]
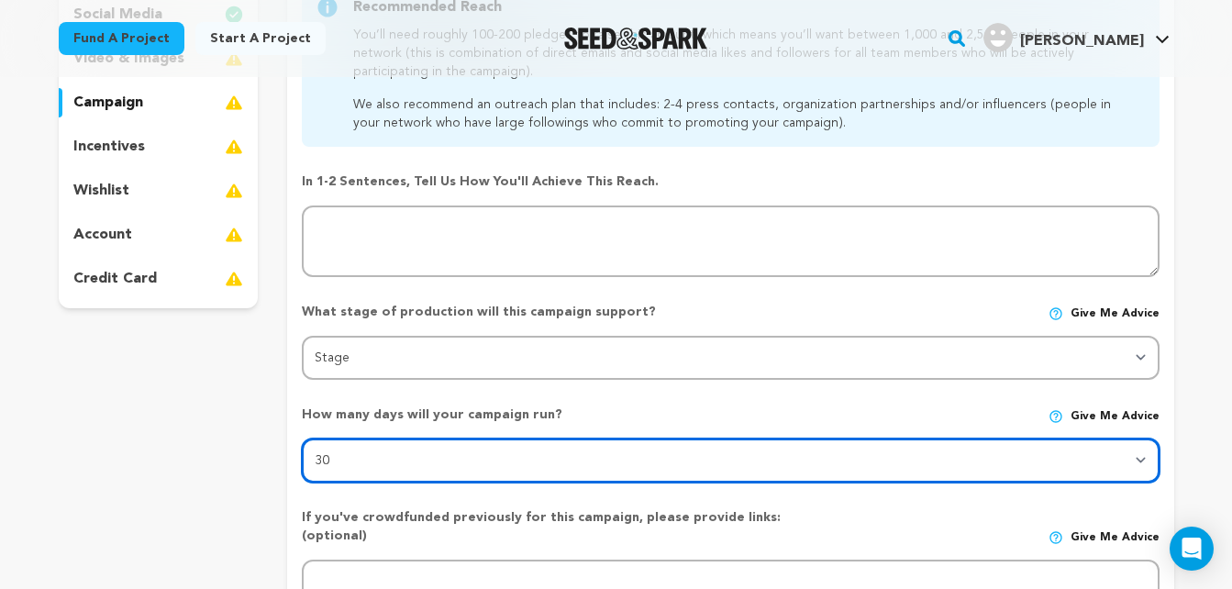
click at [1142, 464] on select "30 45 60" at bounding box center [730, 461] width 857 height 44
select select "60"
click at [302, 439] on select "30 45 60" at bounding box center [730, 461] width 857 height 44
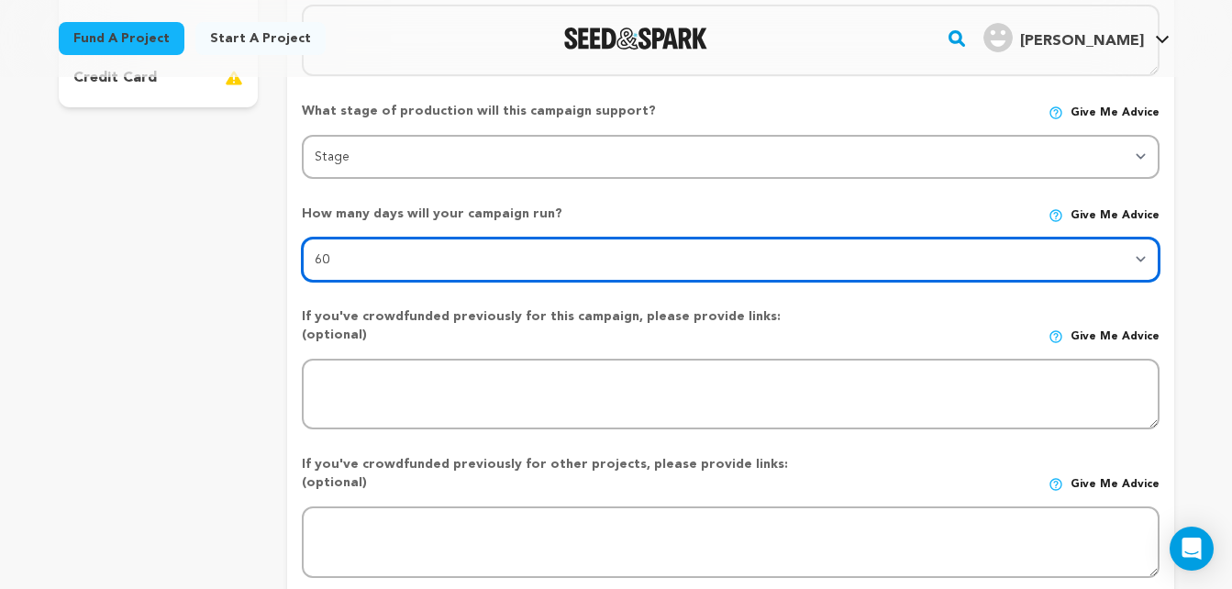
scroll to position [598, 0]
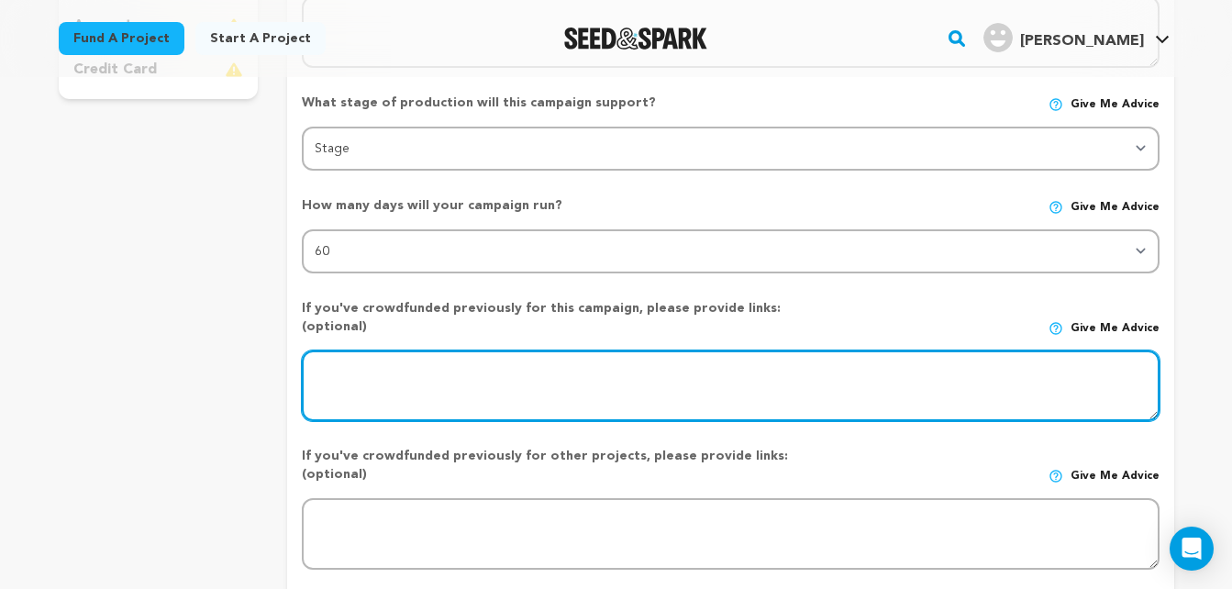
click at [390, 362] on textarea at bounding box center [730, 387] width 857 height 72
paste textarea "[URL][DOMAIN_NAME]"
type textarea "[URL][DOMAIN_NAME]"
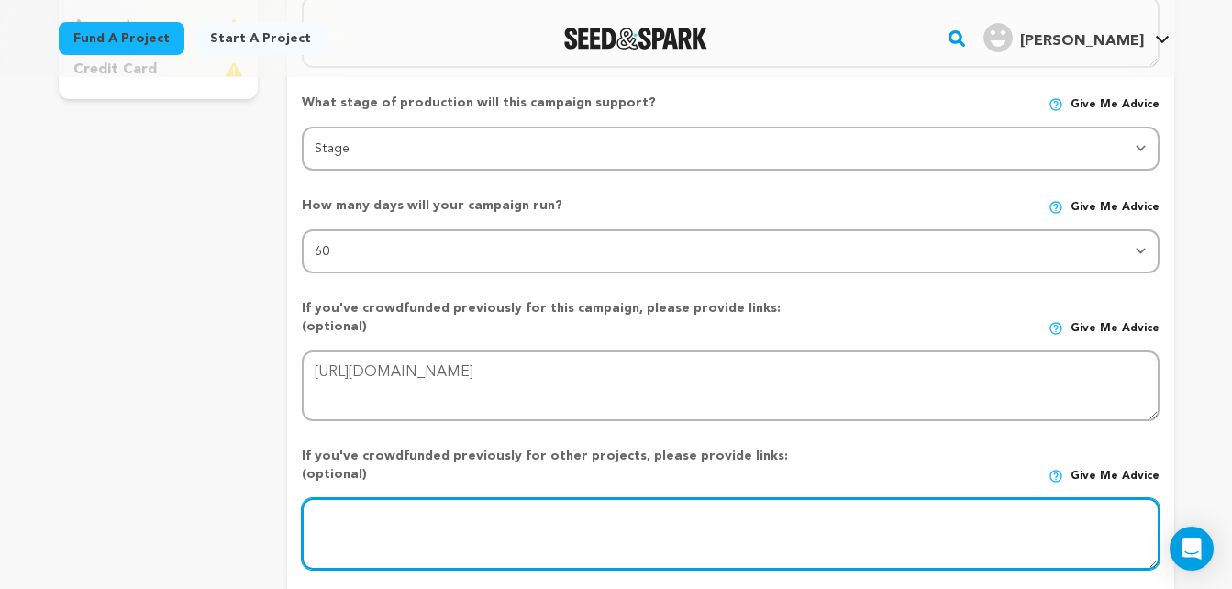
click at [474, 498] on textarea at bounding box center [730, 534] width 857 height 72
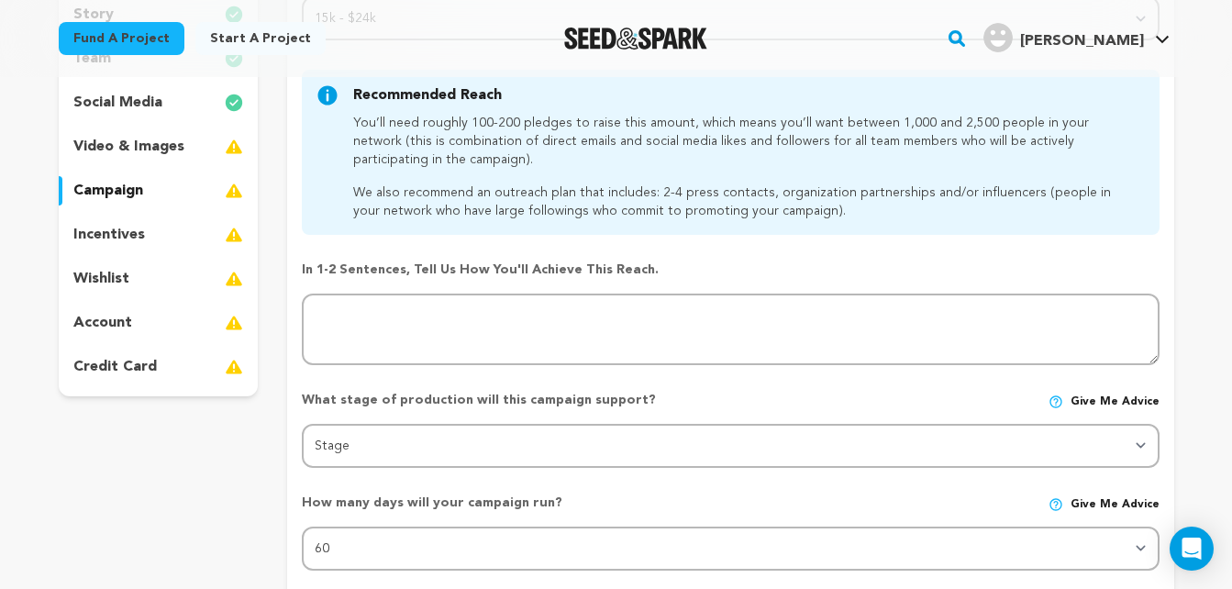
scroll to position [297, 0]
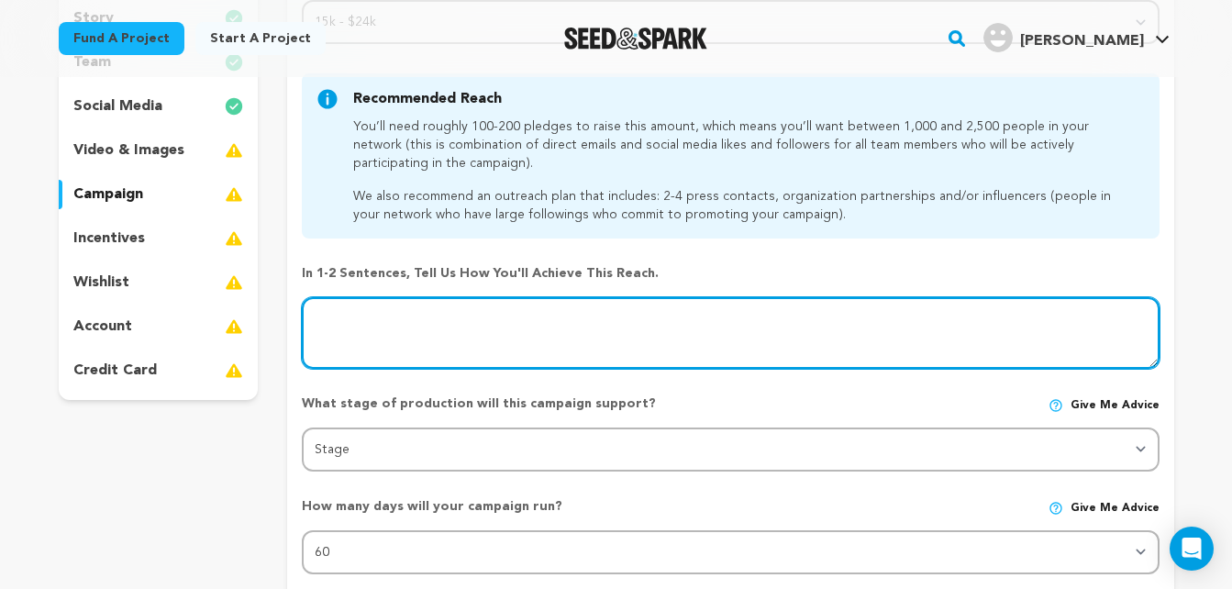
click at [551, 332] on textarea at bounding box center [730, 333] width 857 height 72
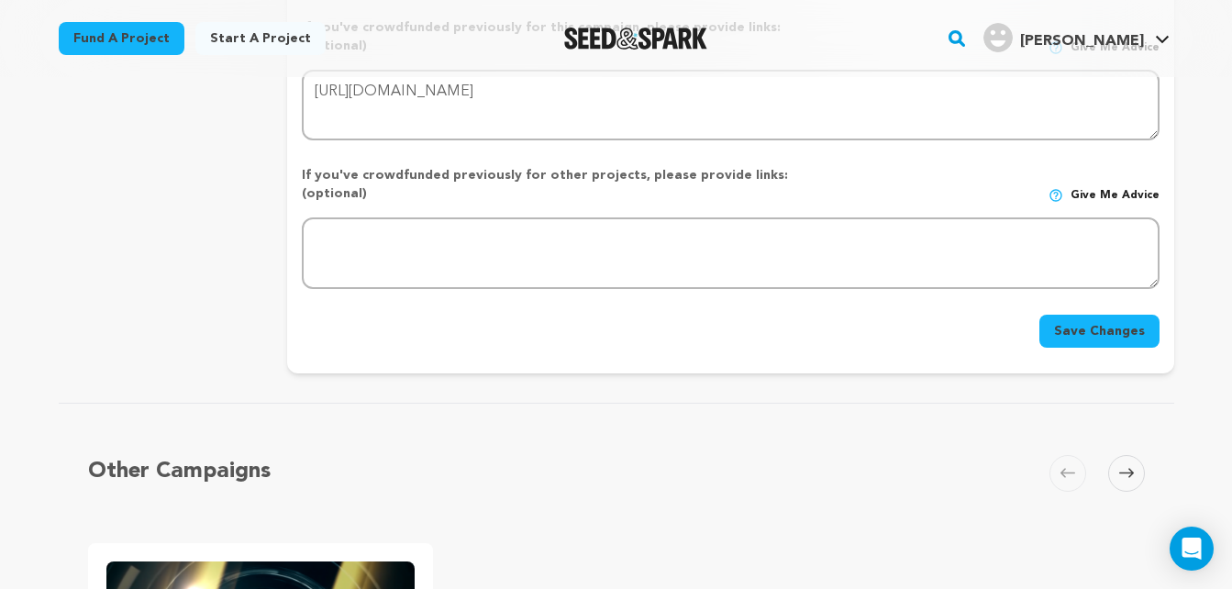
scroll to position [871, 0]
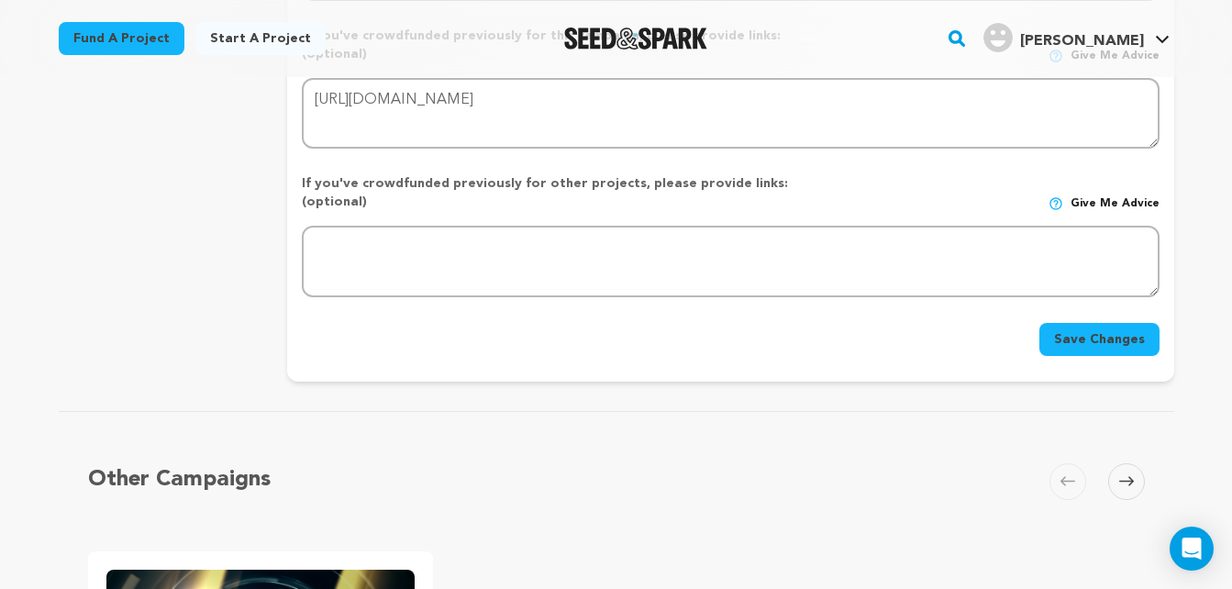
type textarea "I will combine my own personal network contacts with the contacts of my cast an…"
click at [1076, 323] on button "Save Changes" at bounding box center [1100, 339] width 120 height 33
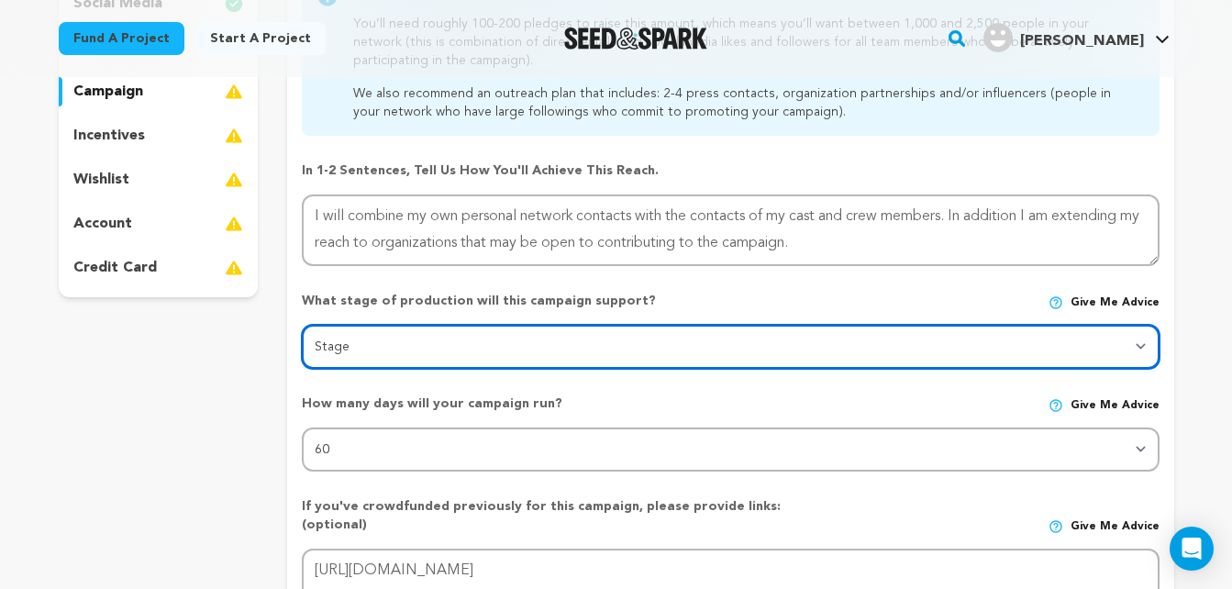
scroll to position [380, 0]
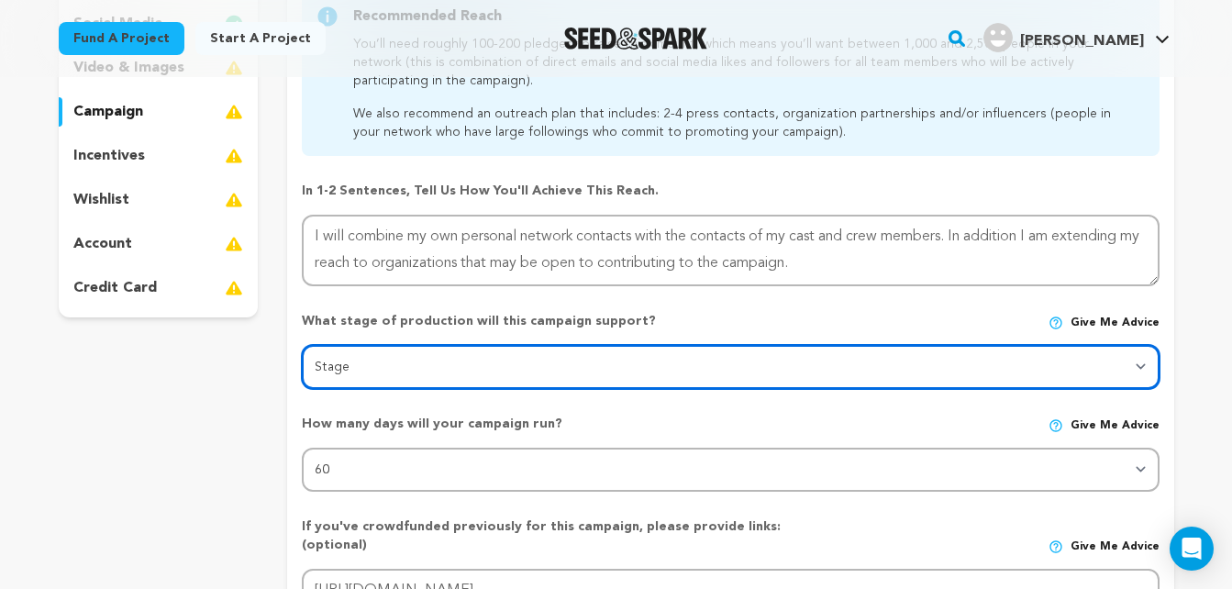
click at [1142, 358] on select "Stage DEVELOPMENT PRODUCTION POST-PRODUCTION DISTRIBUTION PRE-PRODUCTION ENHANC…" at bounding box center [730, 367] width 857 height 44
select select "1403"
click at [302, 345] on select "Stage DEVELOPMENT PRODUCTION POST-PRODUCTION DISTRIBUTION PRE-PRODUCTION ENHANC…" at bounding box center [730, 367] width 857 height 44
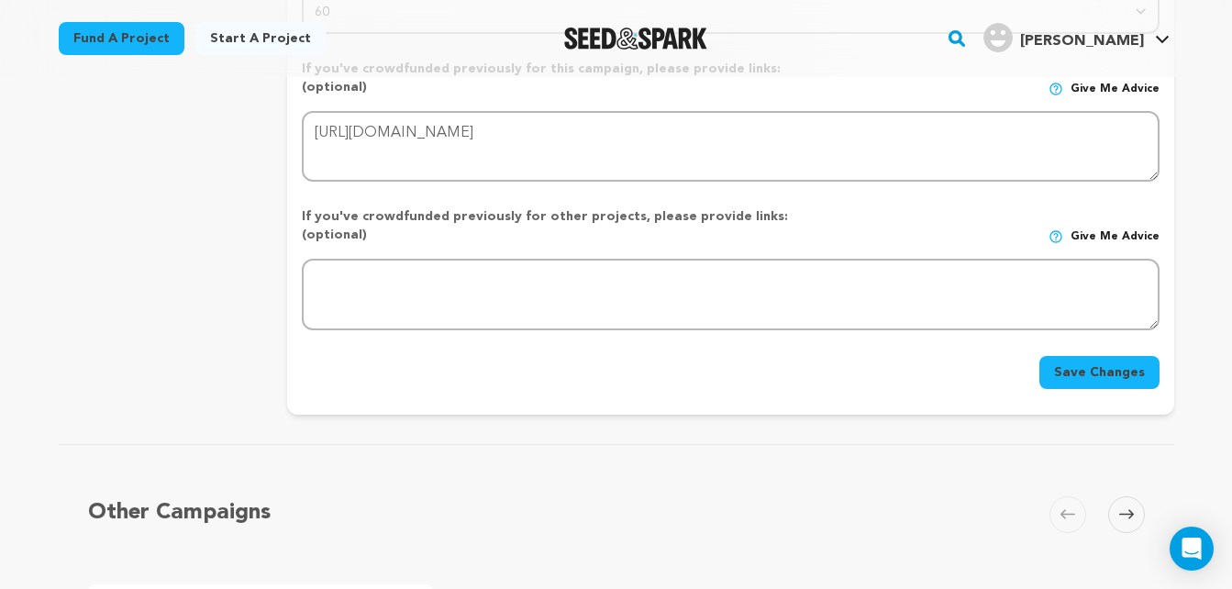
scroll to position [901, 0]
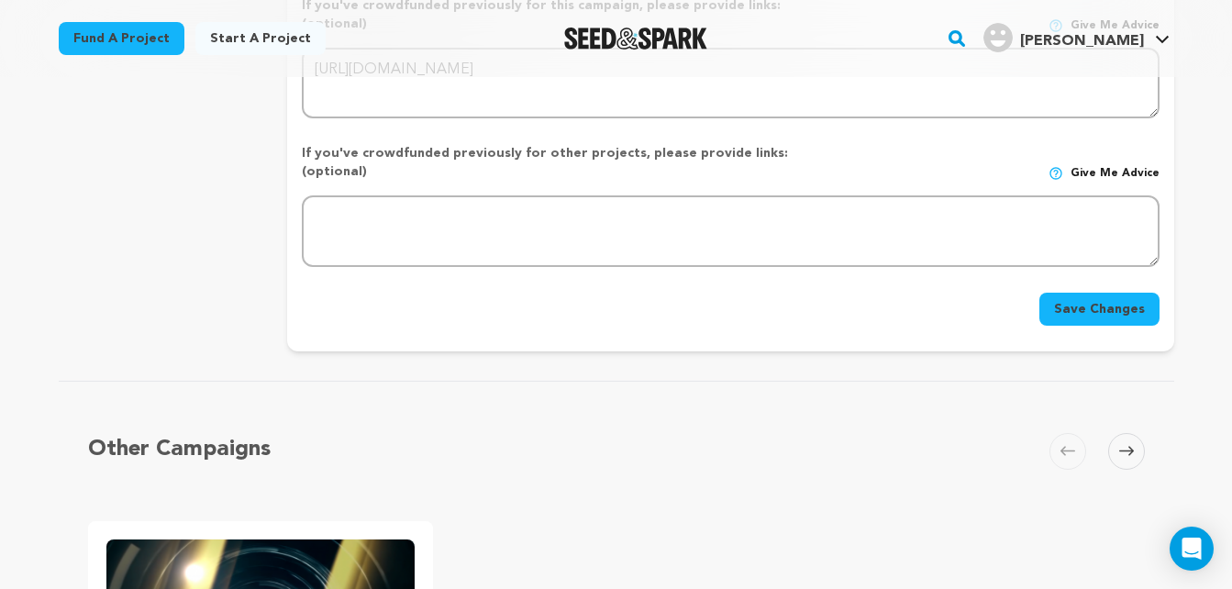
click at [1125, 293] on button "Save Changes" at bounding box center [1100, 309] width 120 height 33
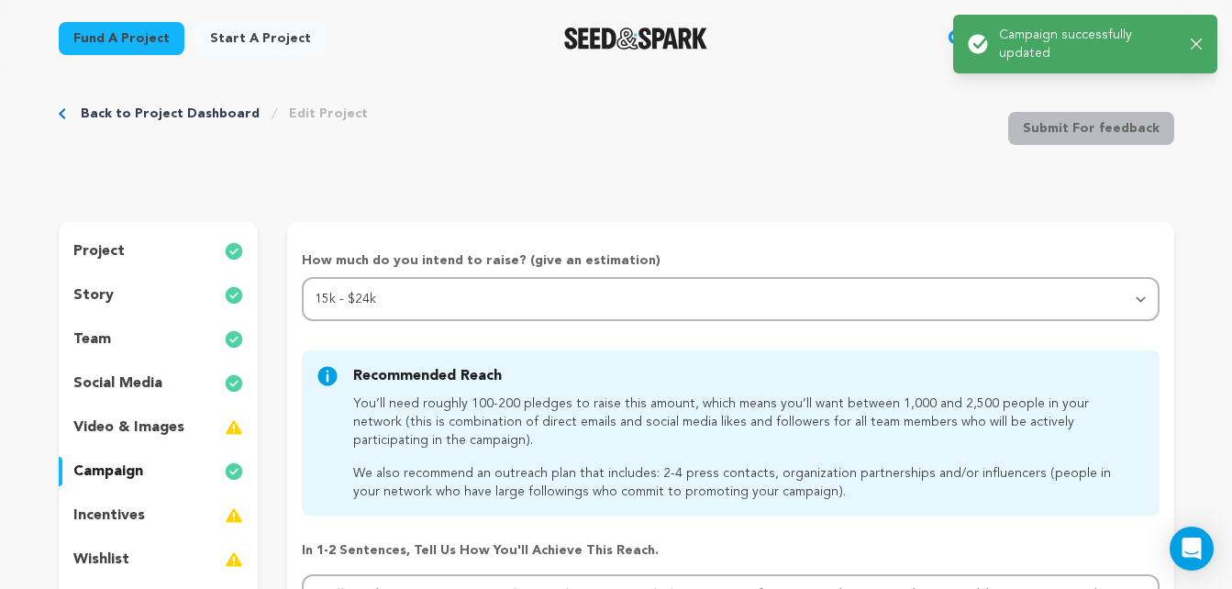
scroll to position [0, 0]
